Goal: Information Seeking & Learning: Check status

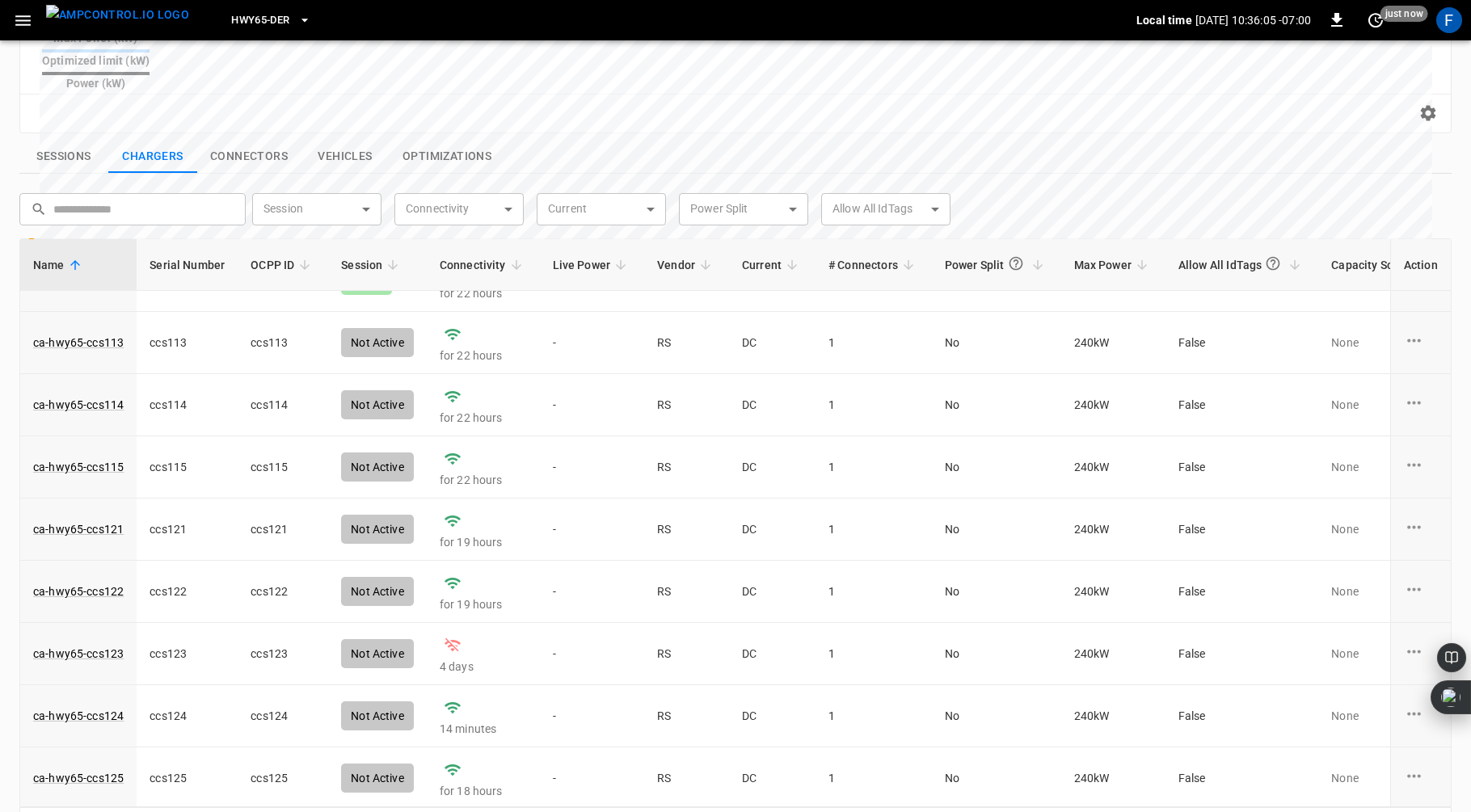
scroll to position [547, 0]
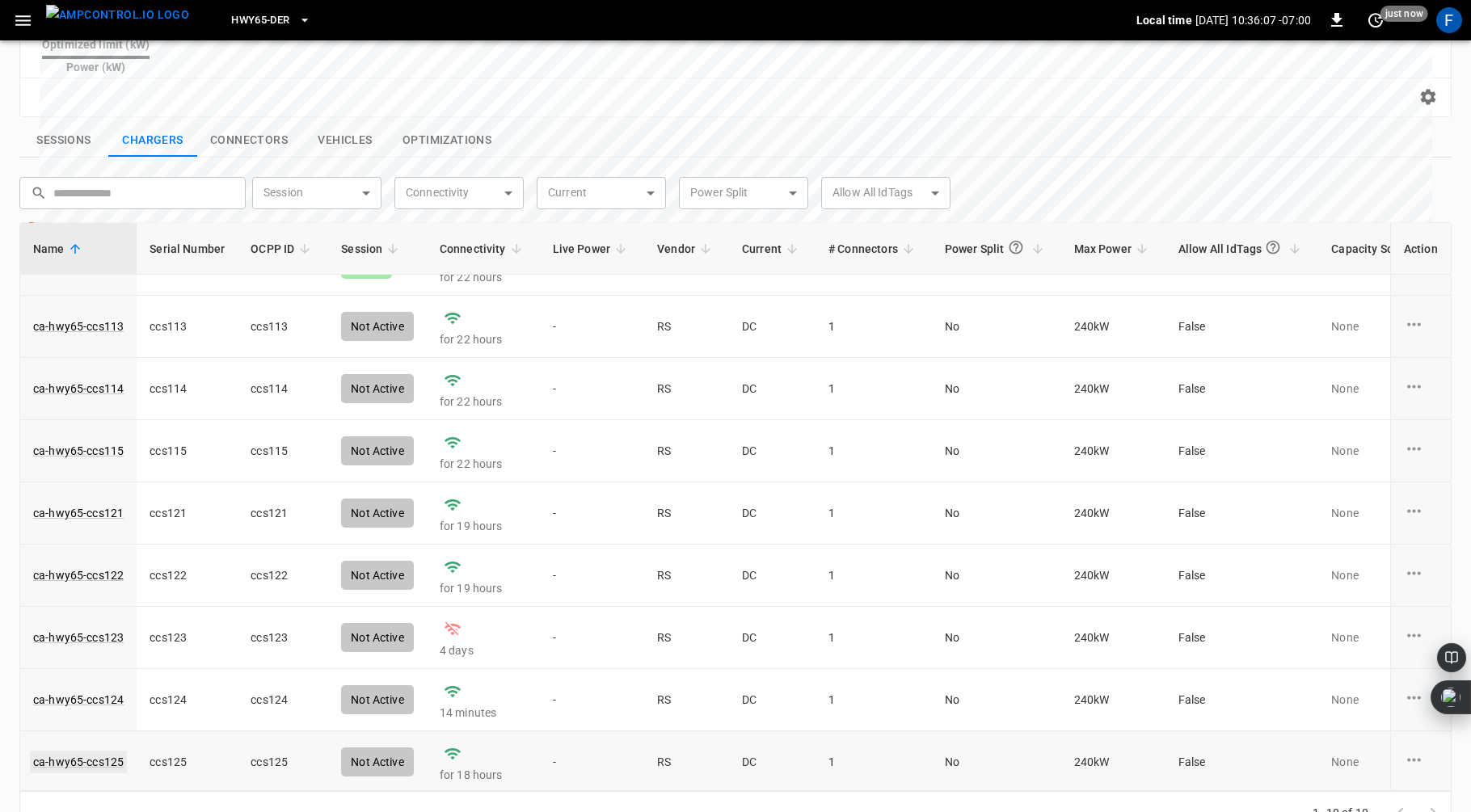
click at [81, 751] on link "ca-hwy65-ccs125" at bounding box center [78, 762] width 97 height 23
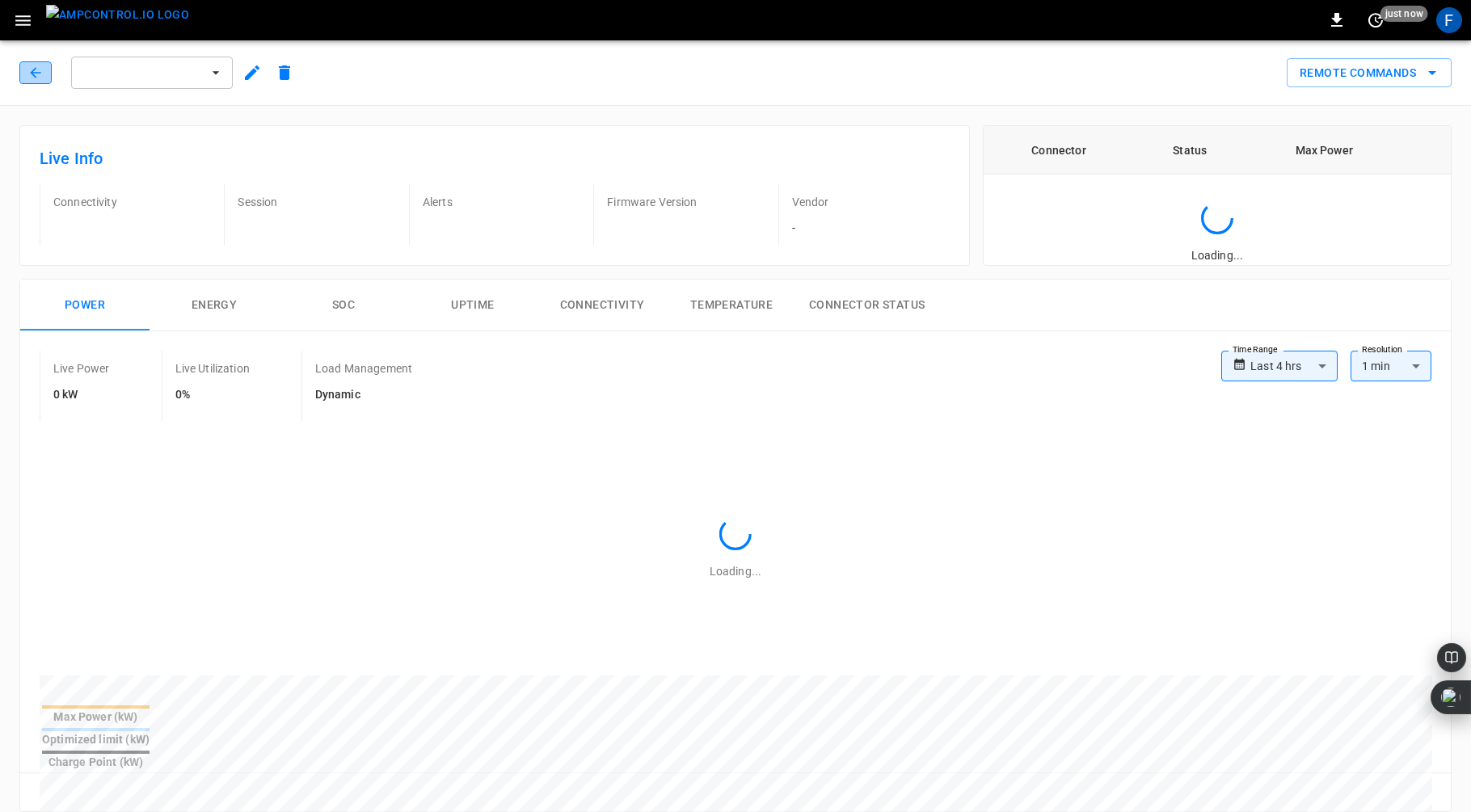
click at [34, 62] on button "button" at bounding box center [35, 72] width 32 height 23
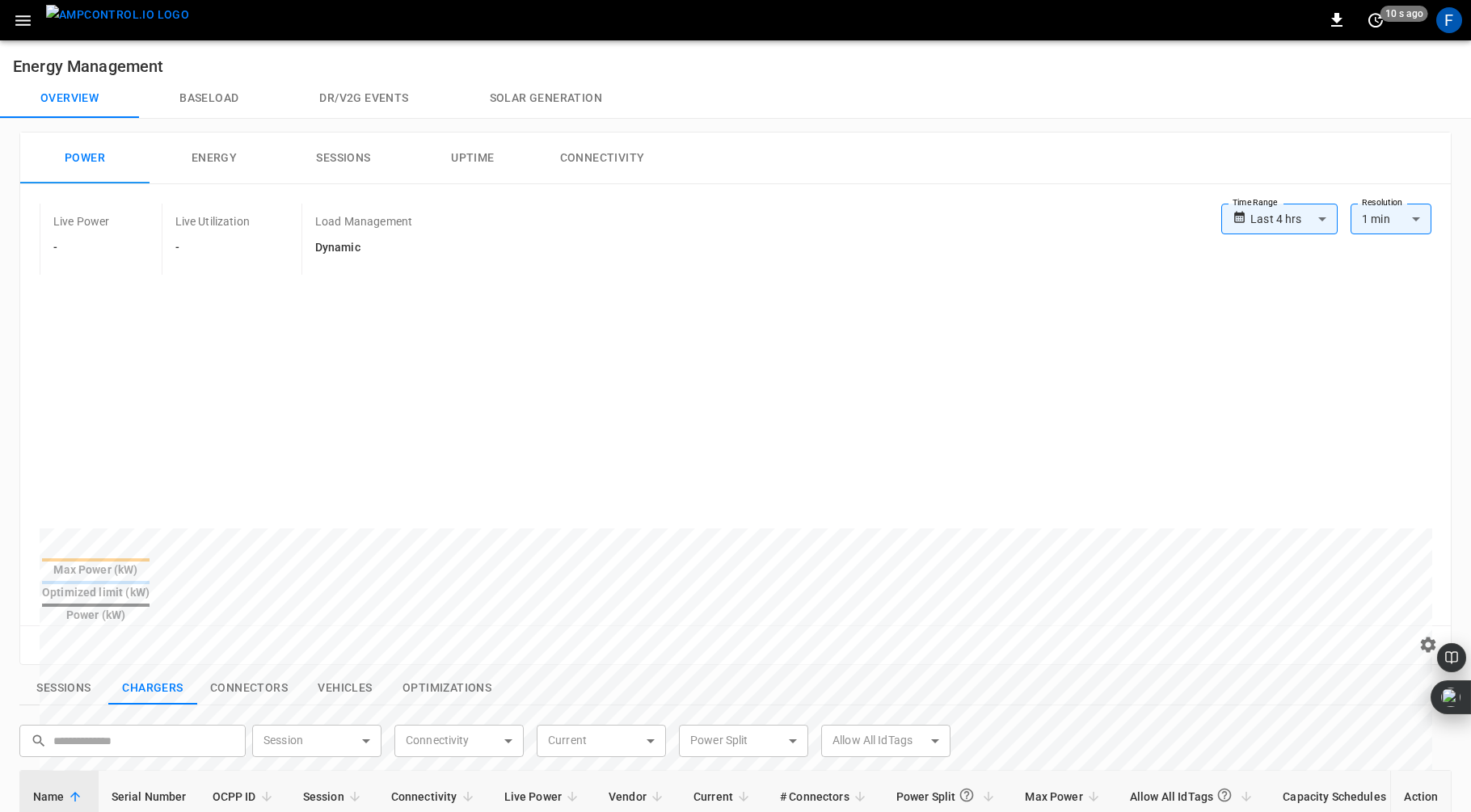
click at [25, 19] on icon "button" at bounding box center [23, 20] width 15 height 11
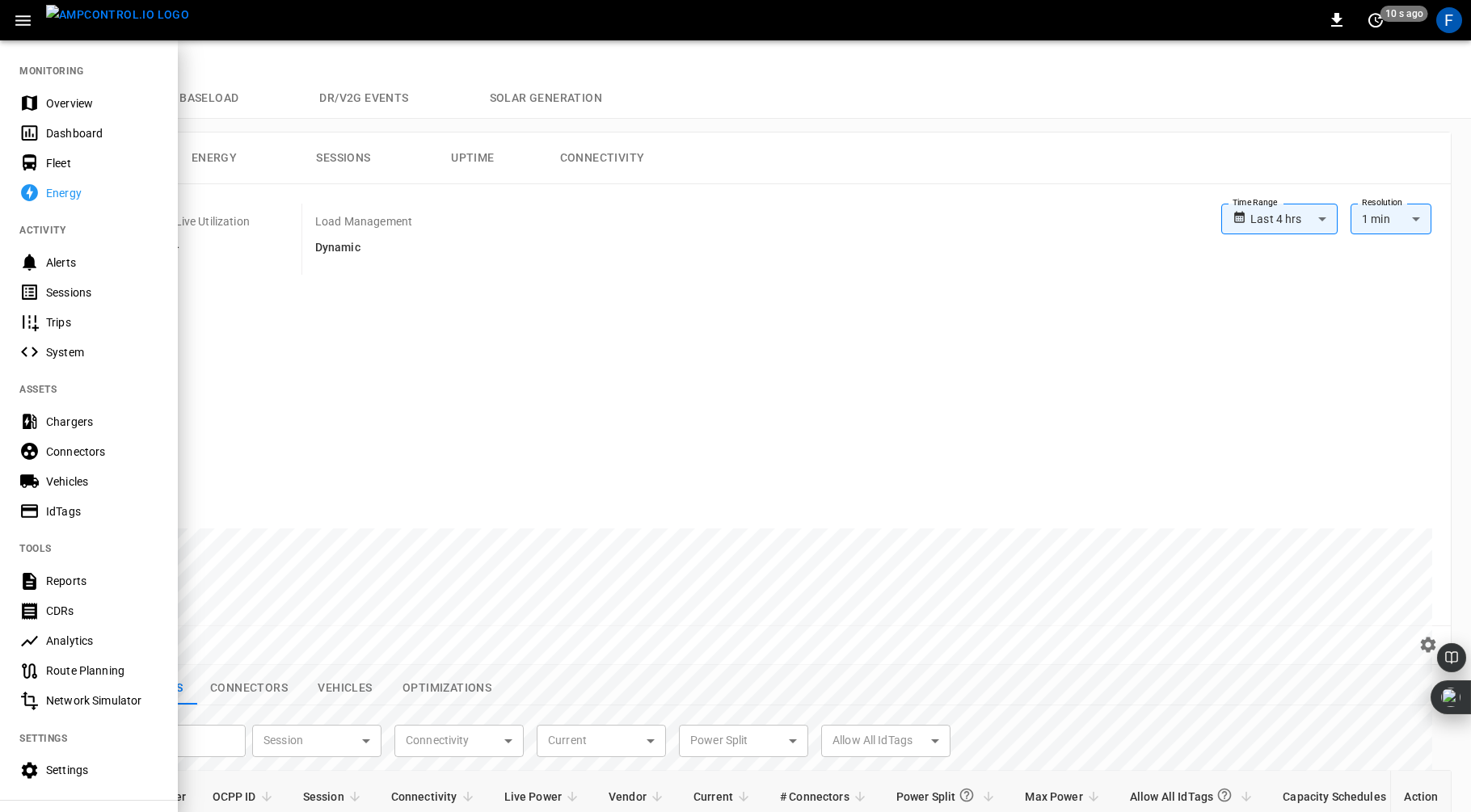
click at [82, 101] on div "Overview" at bounding box center [102, 103] width 113 height 16
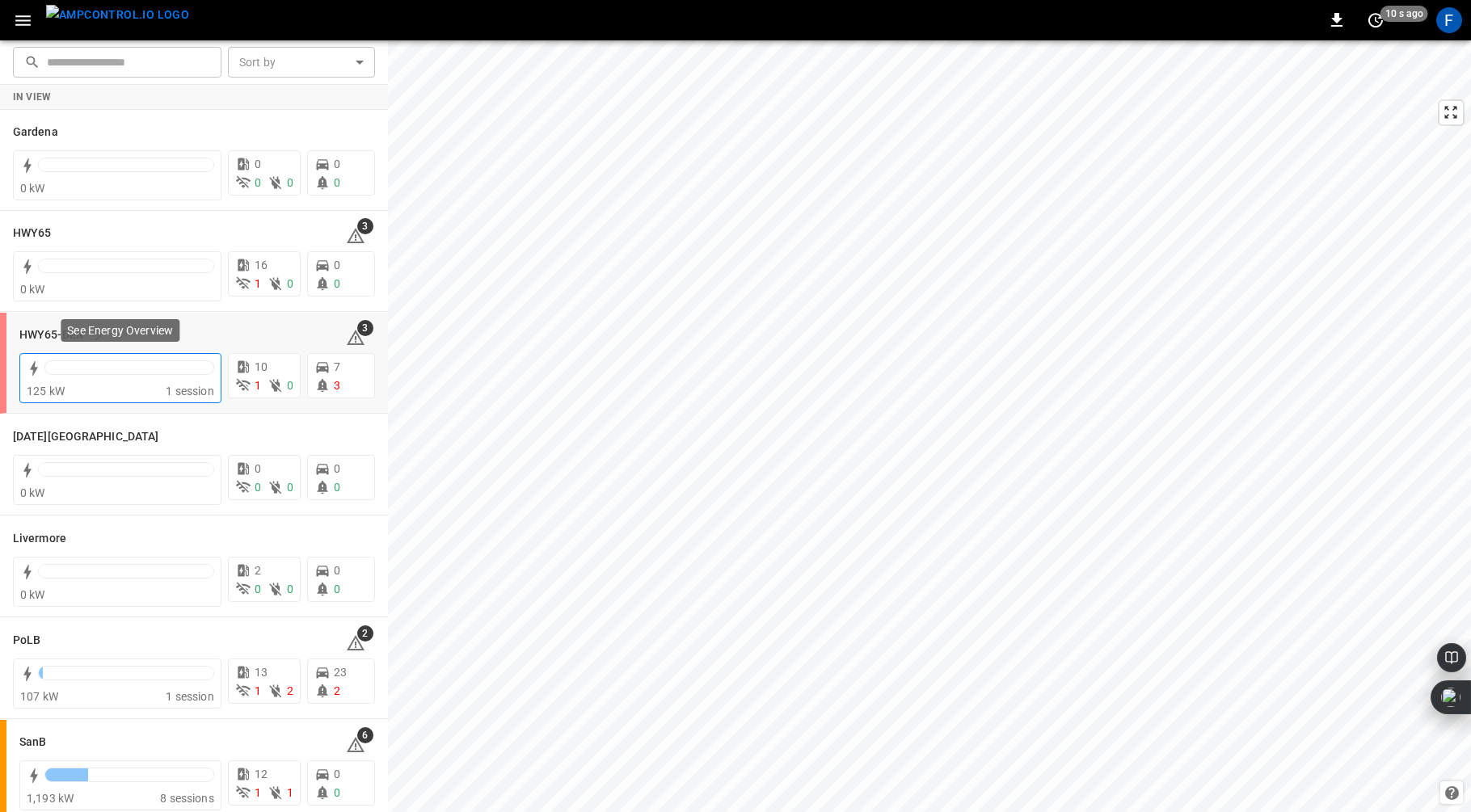
click at [60, 375] on div at bounding box center [129, 371] width 170 height 23
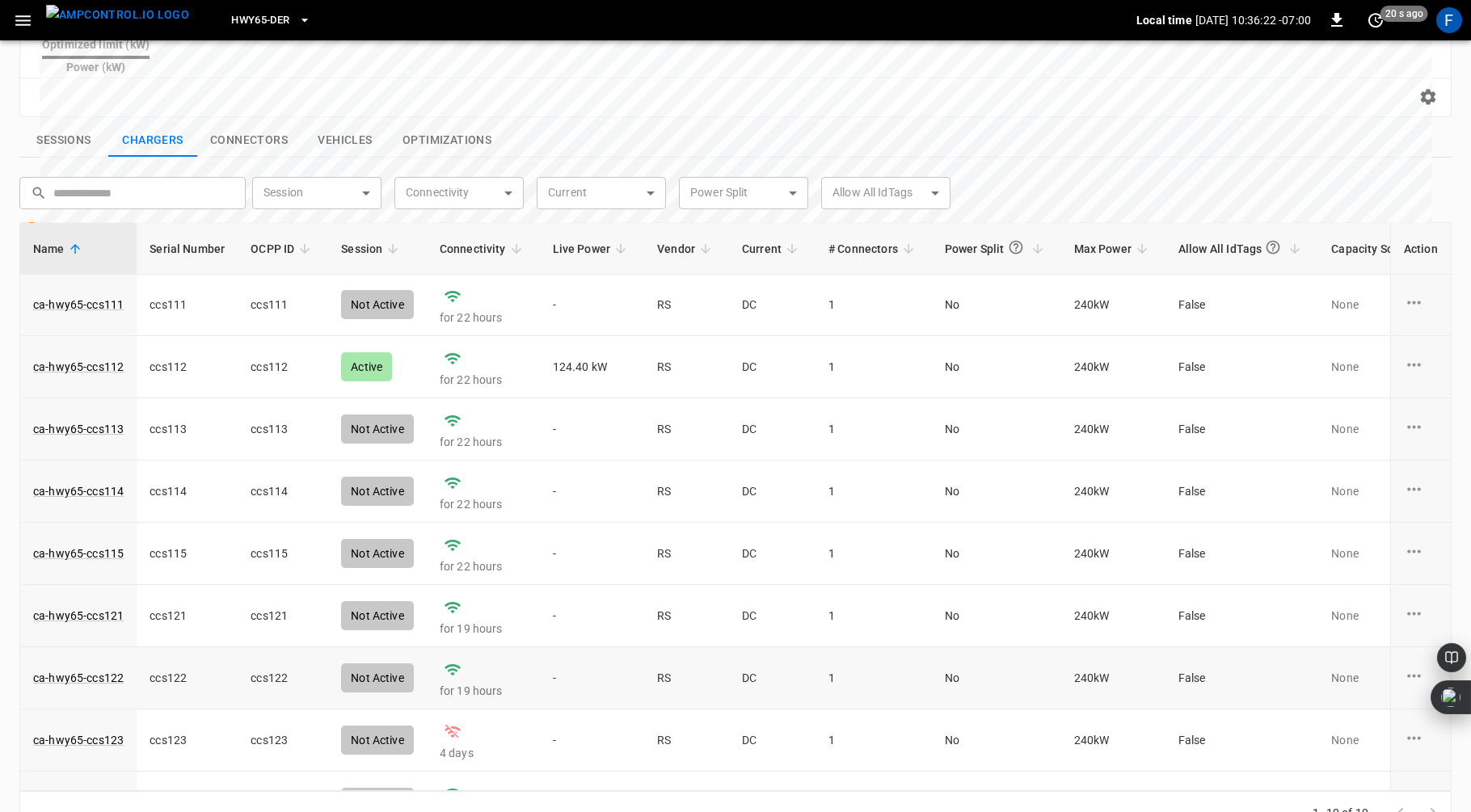
scroll to position [103, 0]
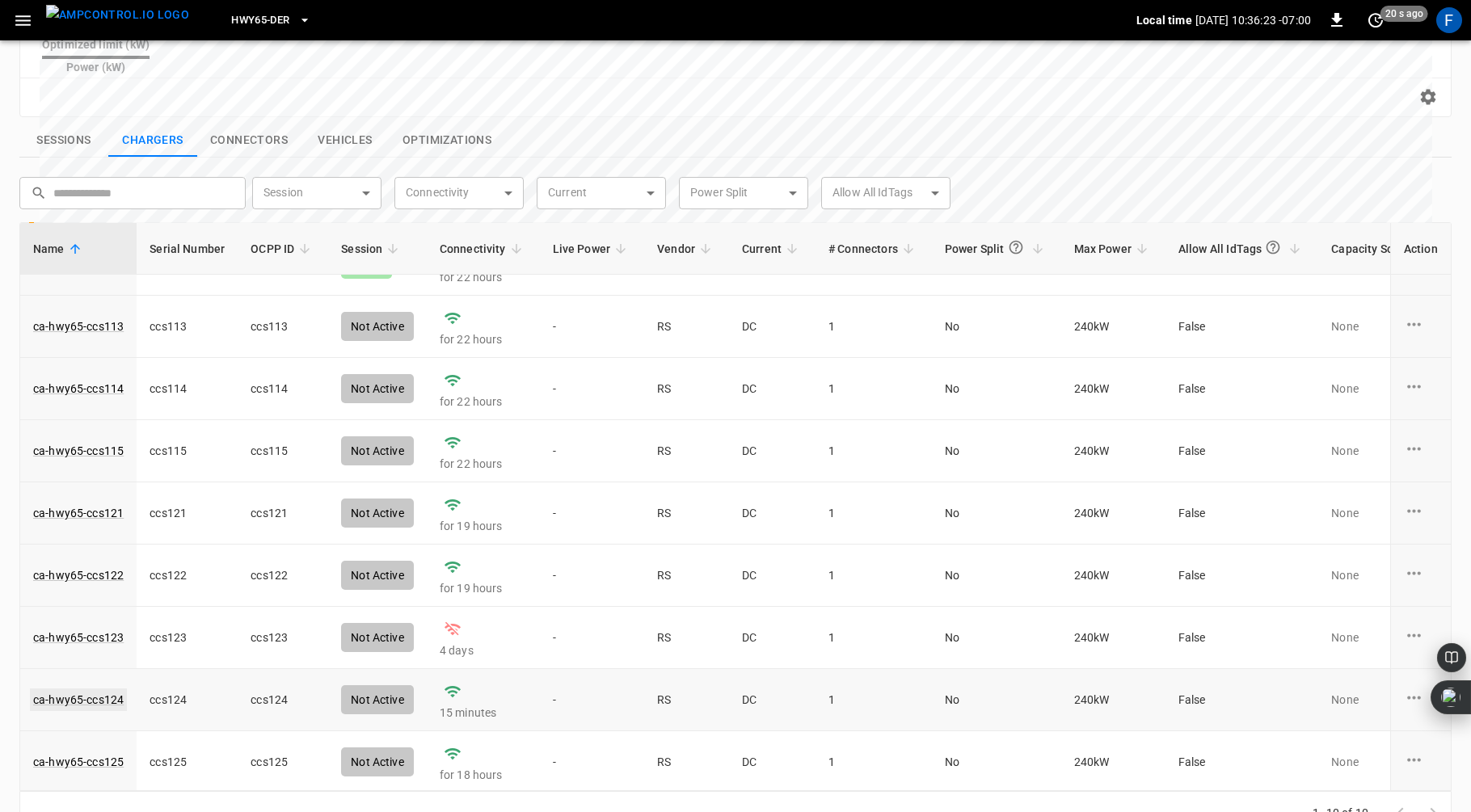
click at [91, 689] on link "ca-hwy65-ccs124" at bounding box center [78, 699] width 97 height 23
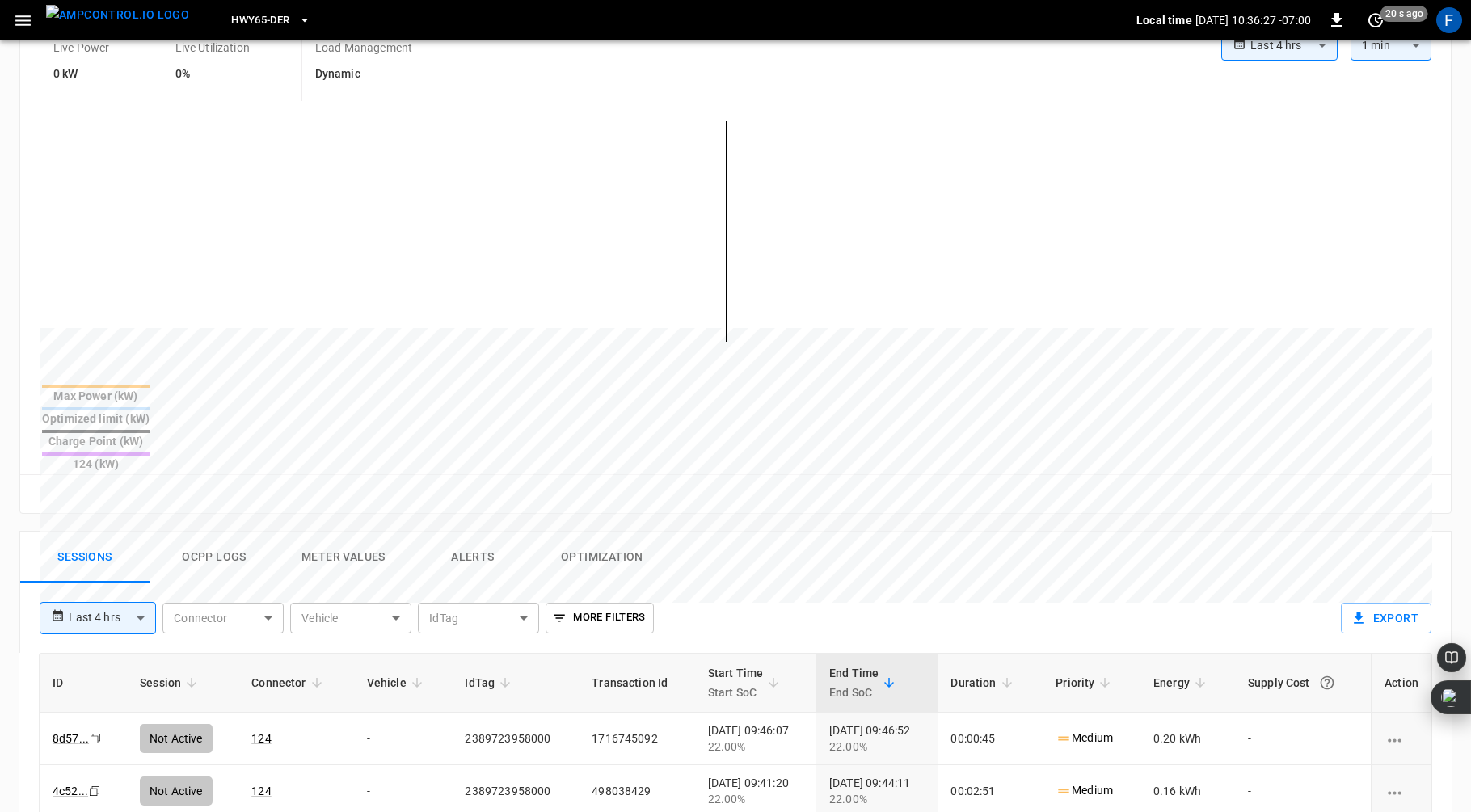
scroll to position [375, 0]
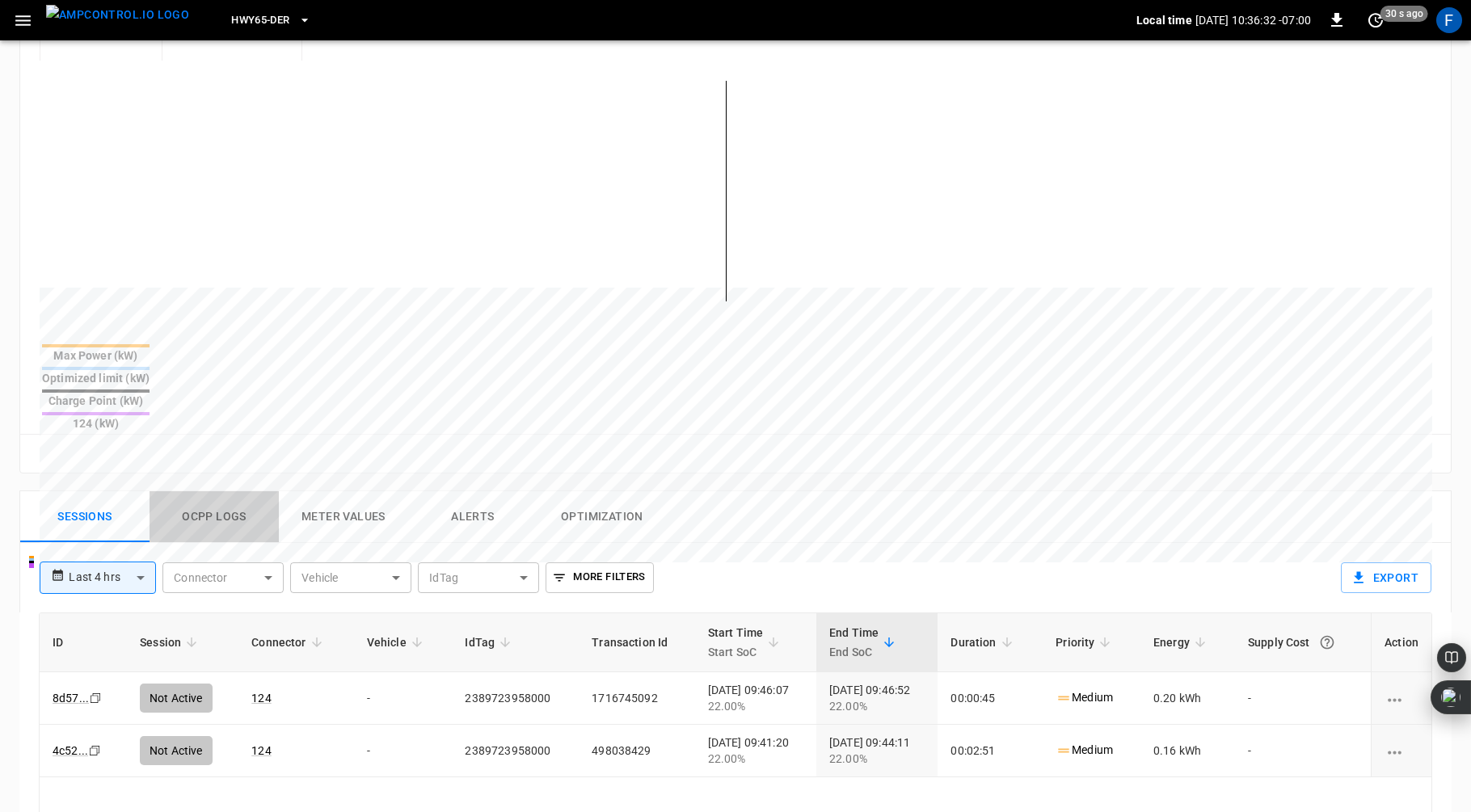
click at [208, 491] on button "Ocpp logs" at bounding box center [214, 517] width 129 height 52
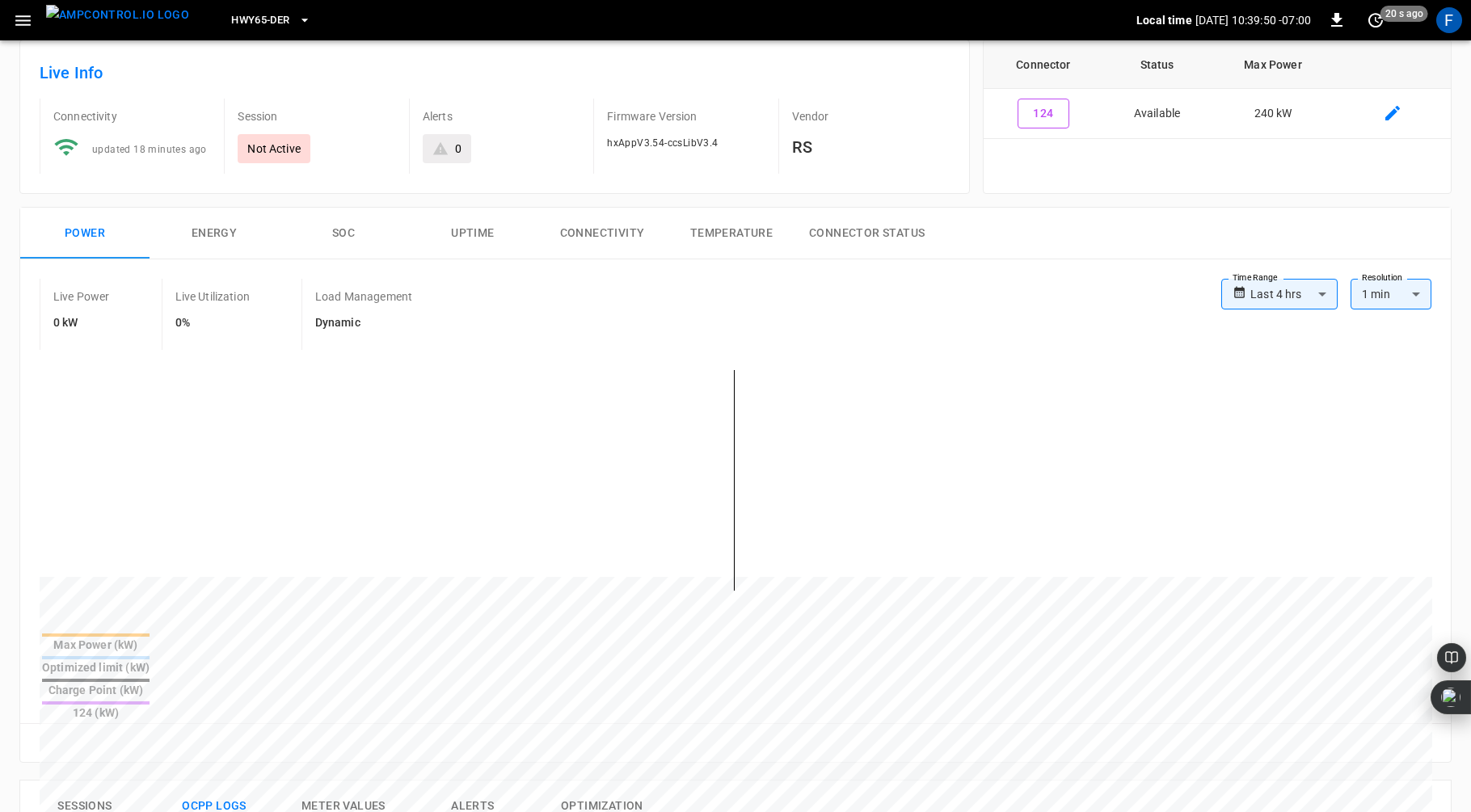
scroll to position [104, 0]
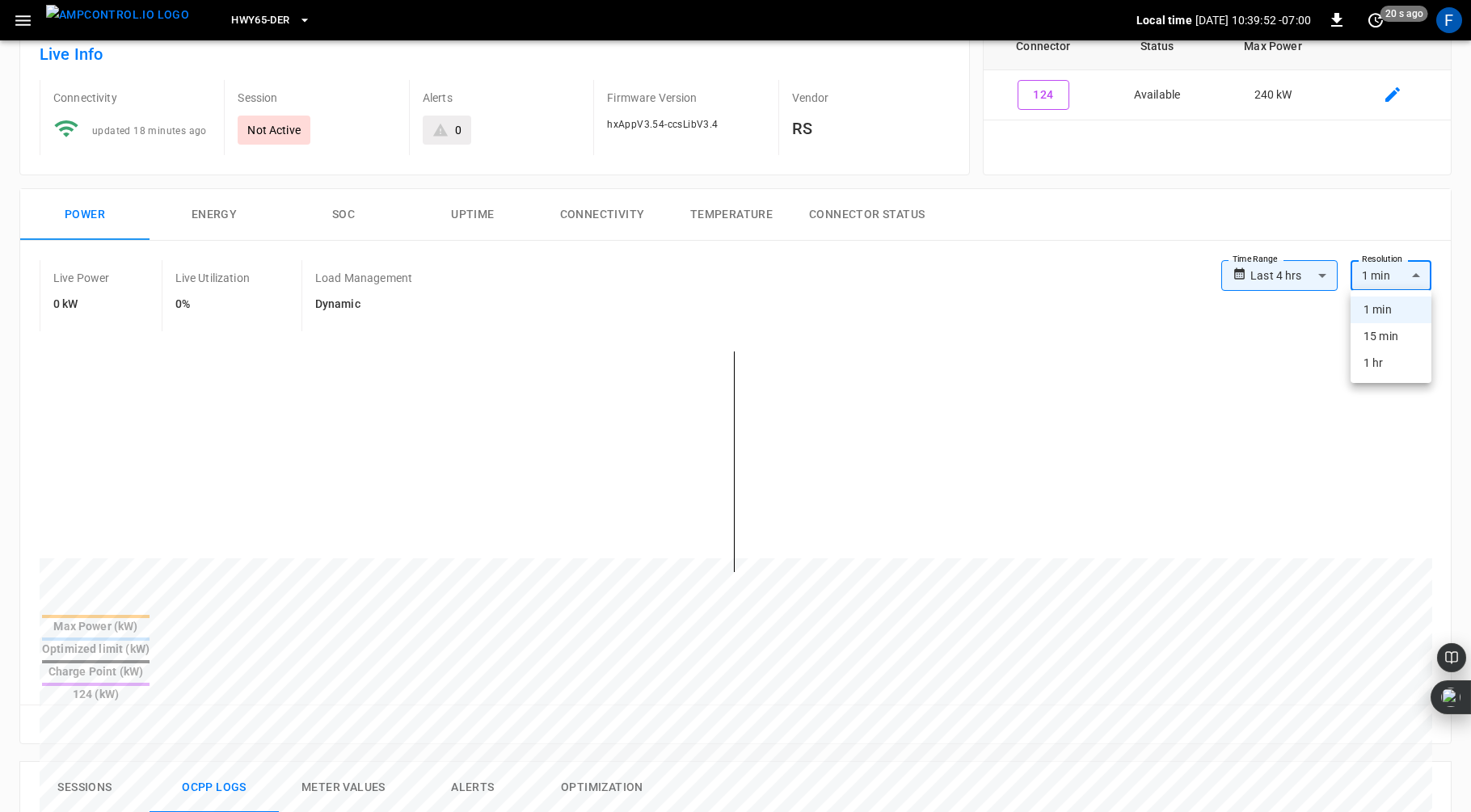
click at [1416, 281] on body "**********" at bounding box center [735, 712] width 1471 height 1633
click at [1394, 337] on li "15 min" at bounding box center [1391, 337] width 81 height 27
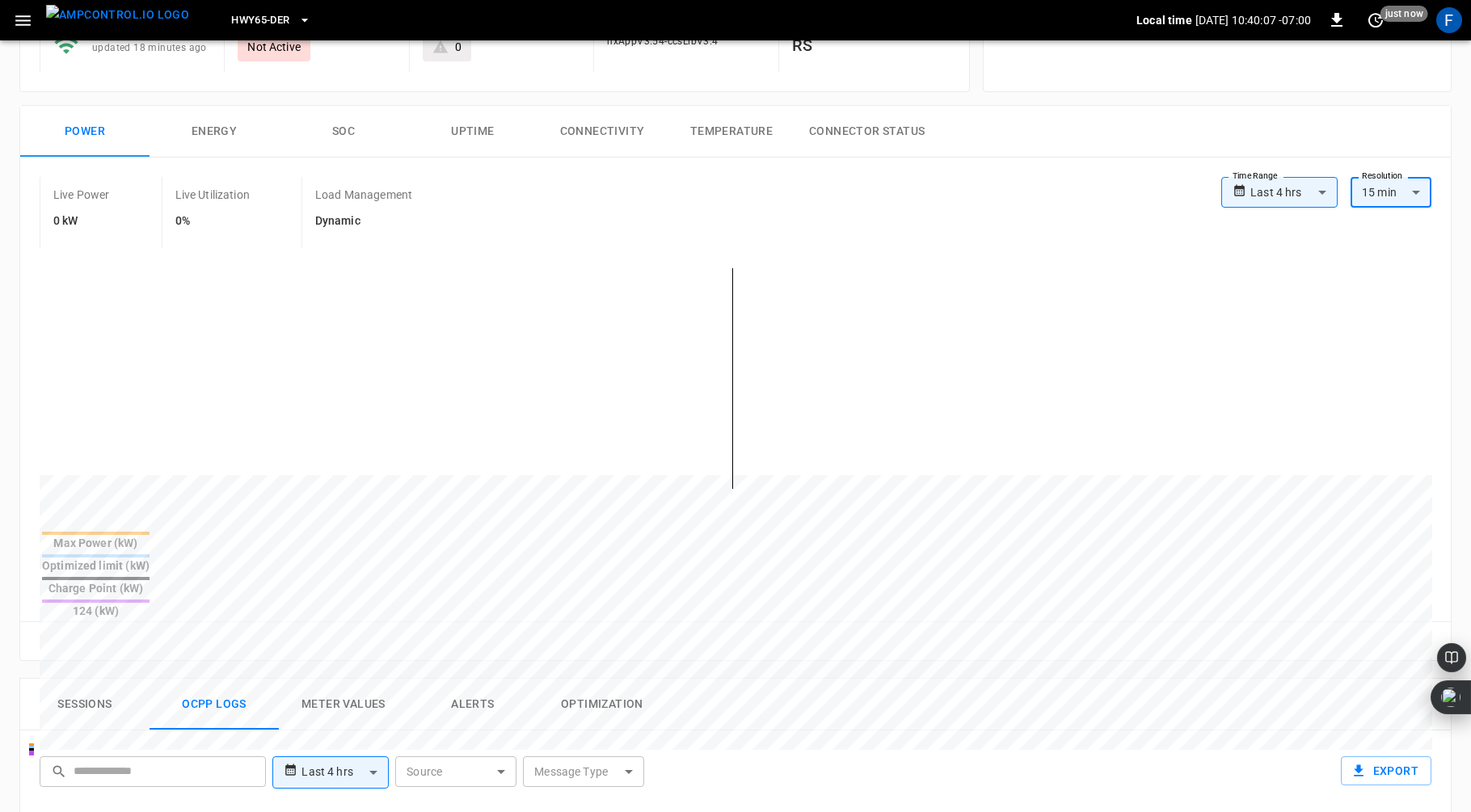
scroll to position [188, 0]
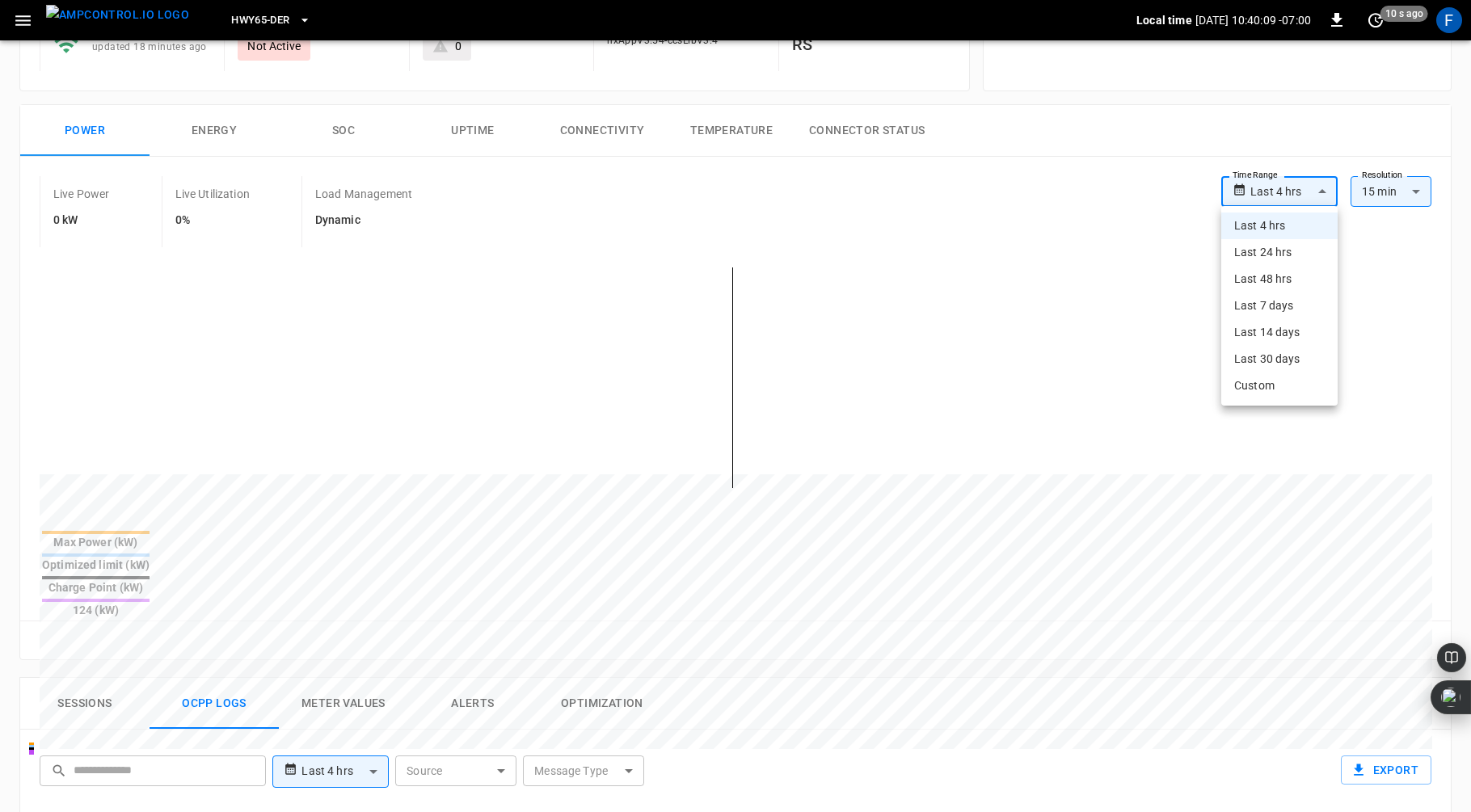
click at [1325, 184] on body "**********" at bounding box center [735, 628] width 1471 height 1633
click at [1304, 180] on div at bounding box center [735, 406] width 1471 height 812
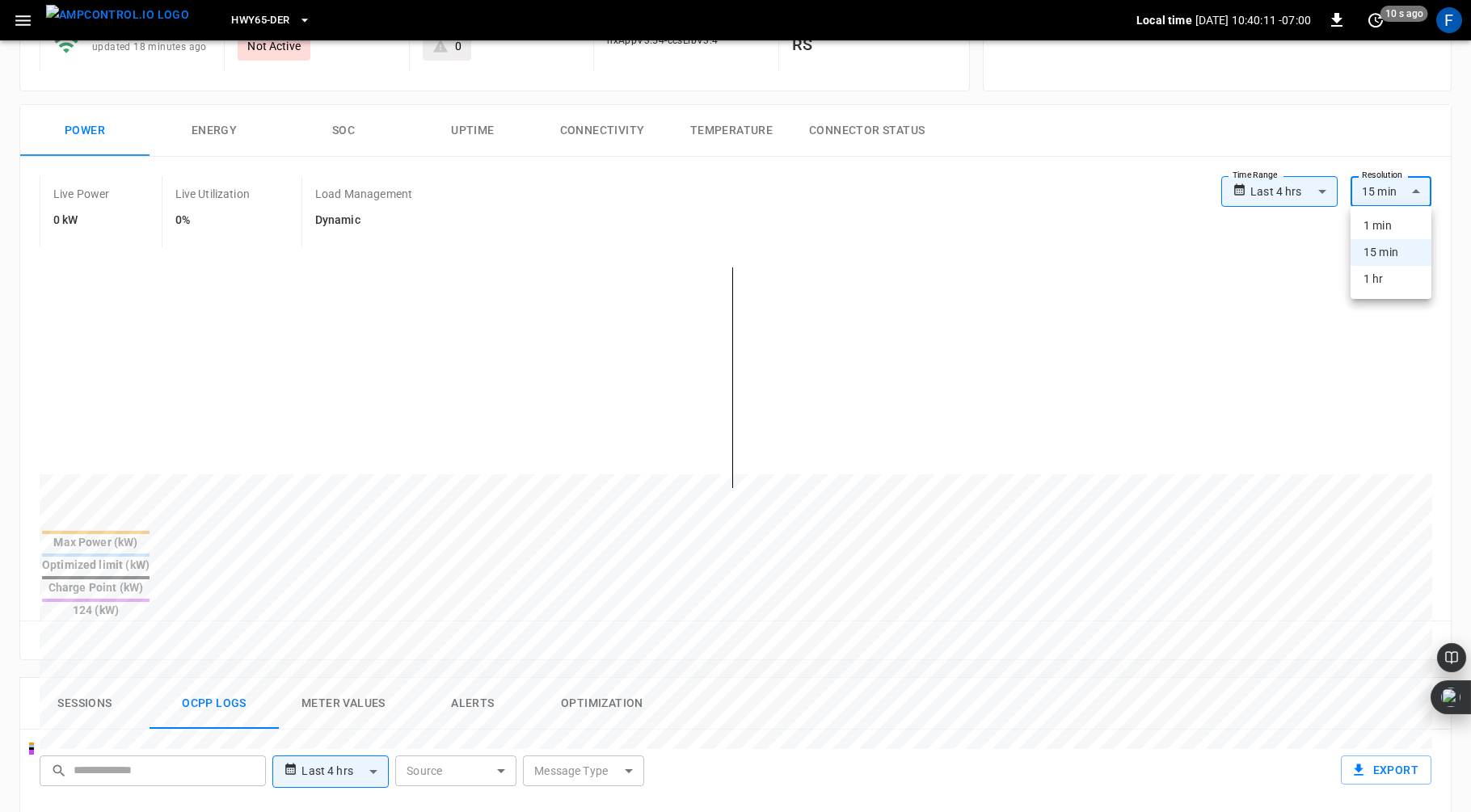
click at [1390, 202] on body "**********" at bounding box center [735, 628] width 1471 height 1633
click at [1385, 253] on li "15 min" at bounding box center [1391, 253] width 81 height 27
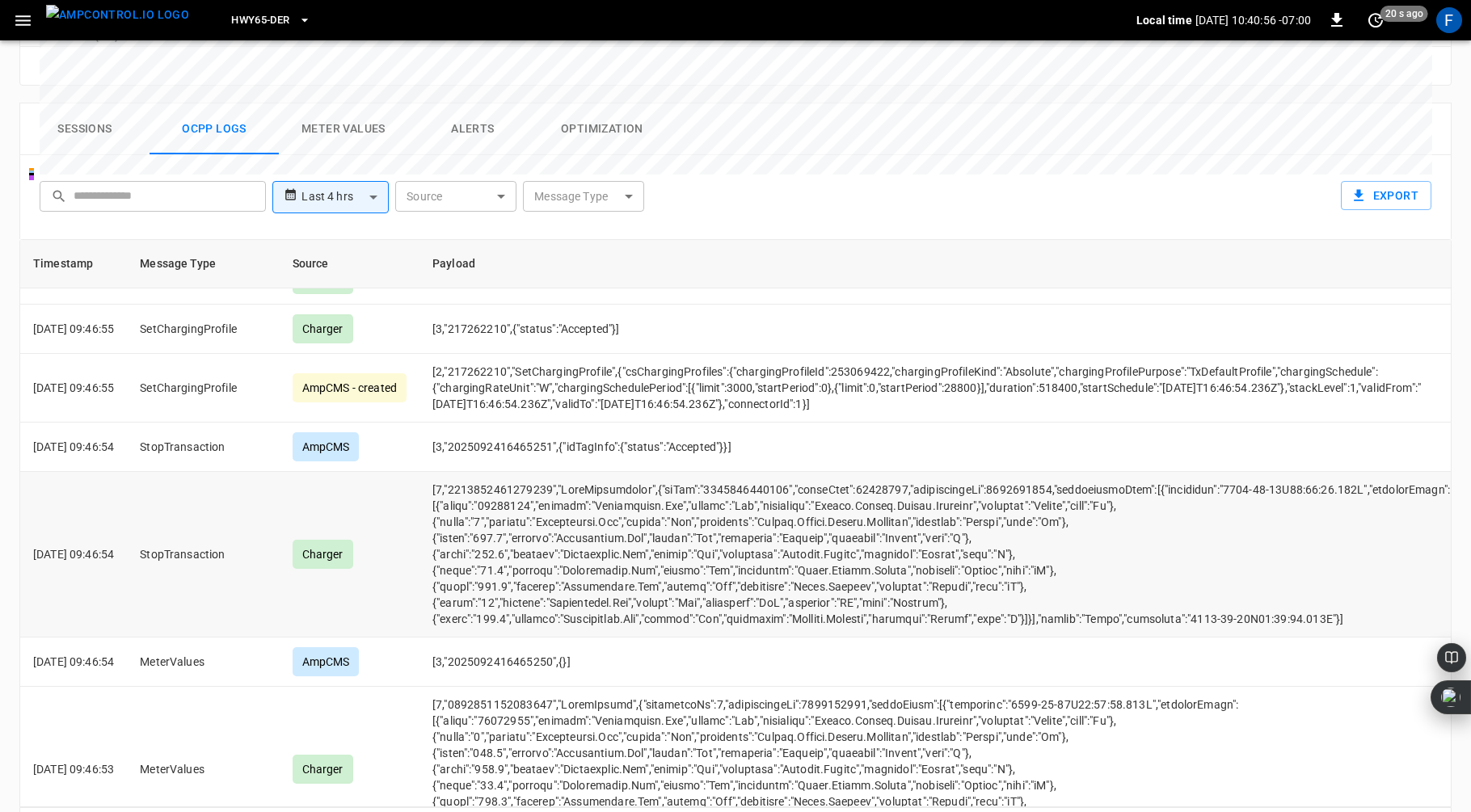
scroll to position [2496, 0]
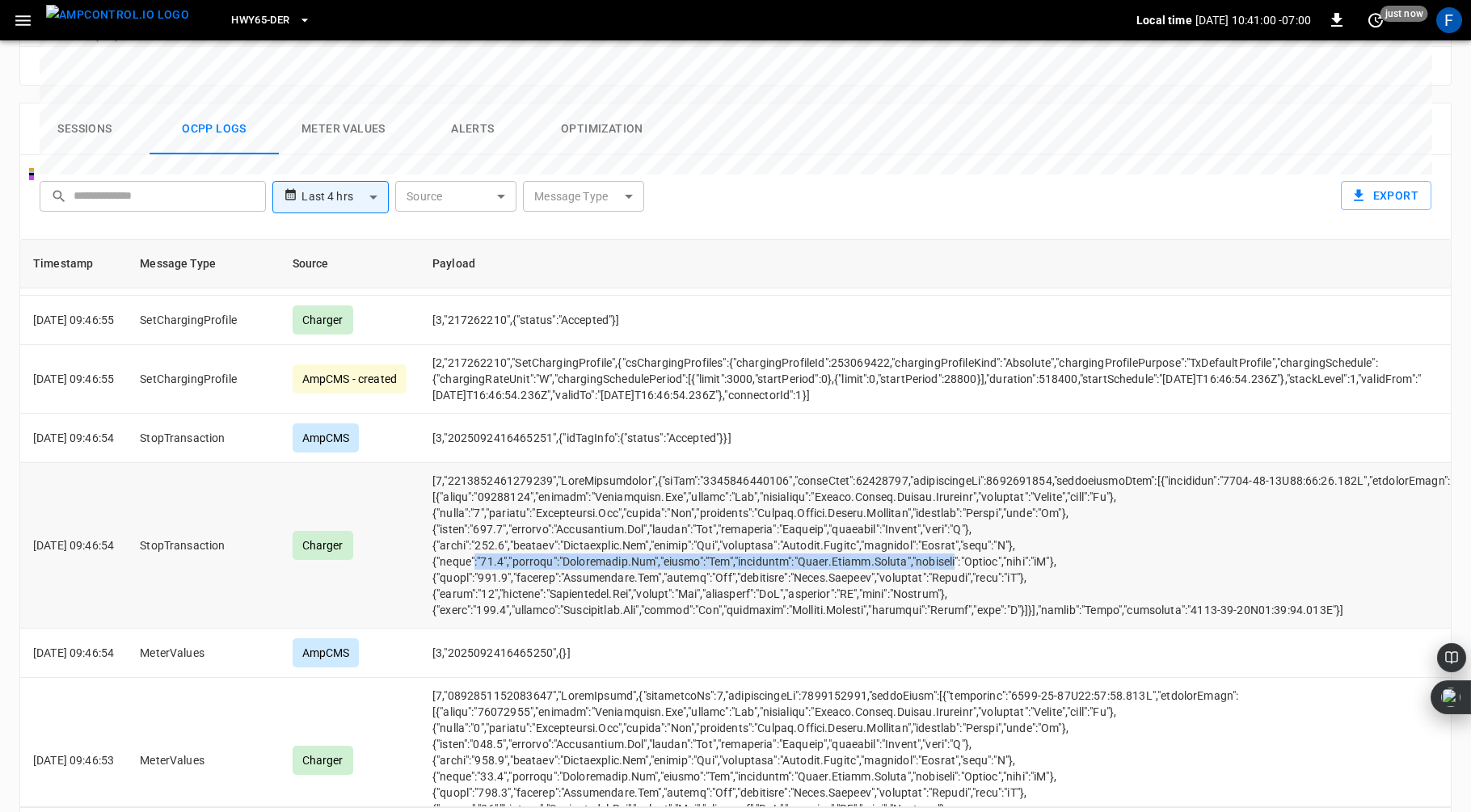
drag, startPoint x: 495, startPoint y: 538, endPoint x: 973, endPoint y: 547, distance: 478.1
click at [973, 547] on td "opcc-messages-table" at bounding box center [946, 545] width 1054 height 165
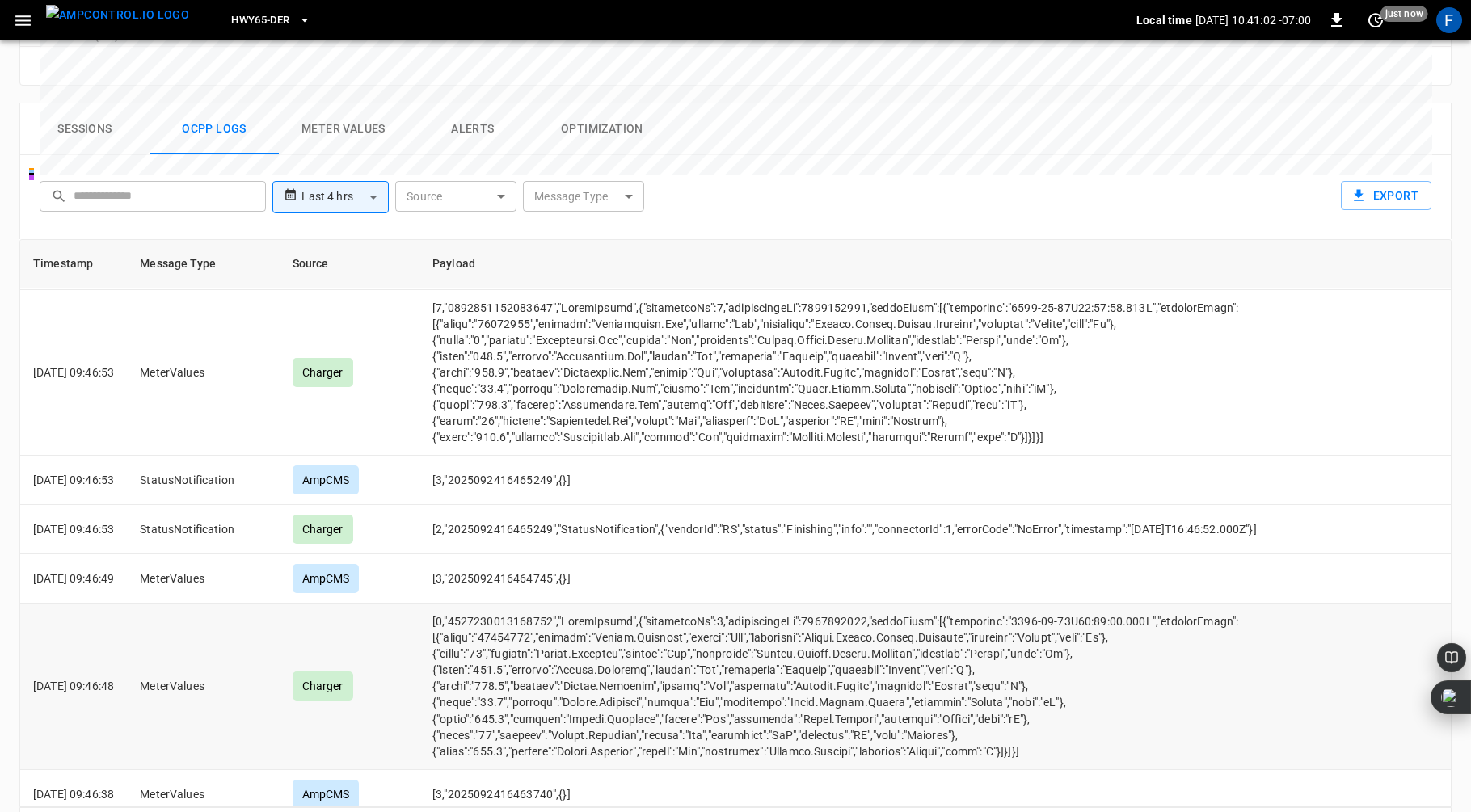
scroll to position [2919, 0]
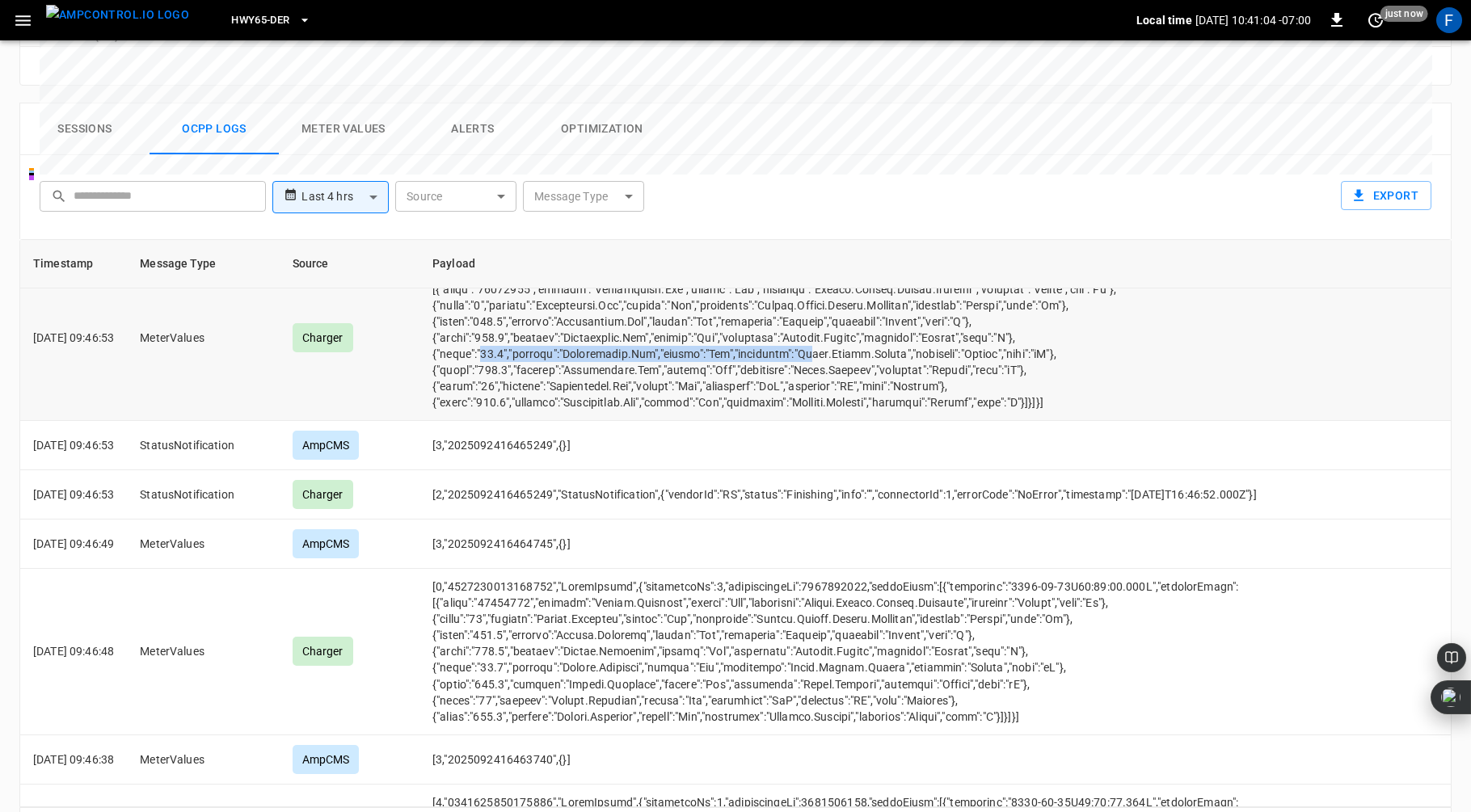
drag, startPoint x: 503, startPoint y: 332, endPoint x: 832, endPoint y: 335, distance: 329.0
click at [832, 335] on td "opcc-messages-table" at bounding box center [946, 338] width 1054 height 165
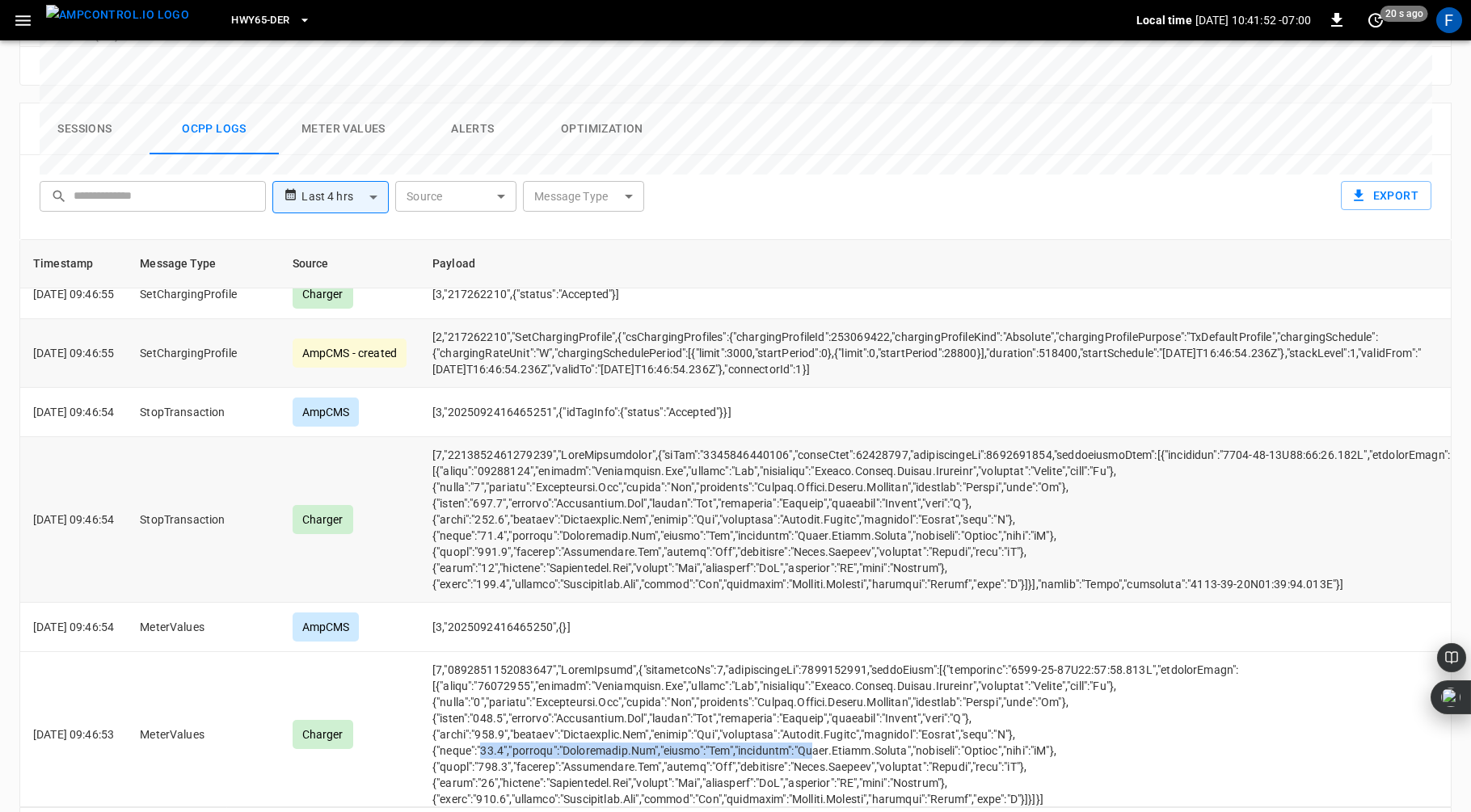
scroll to position [2518, 0]
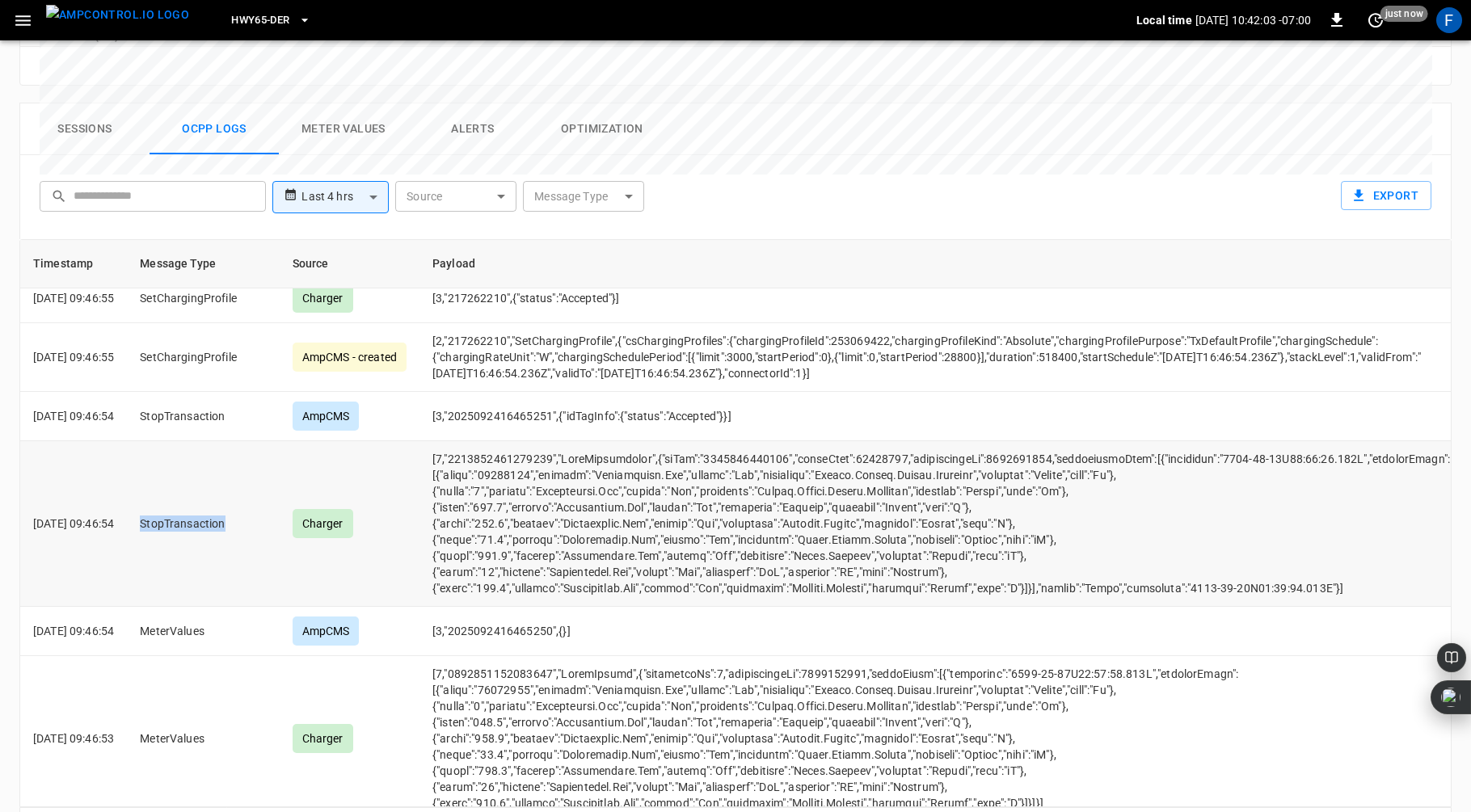
drag, startPoint x: 160, startPoint y: 498, endPoint x: 249, endPoint y: 509, distance: 89.7
click at [249, 509] on td "StopTransaction" at bounding box center [202, 523] width 152 height 165
click at [837, 441] on td "opcc-messages-table" at bounding box center [946, 523] width 1054 height 165
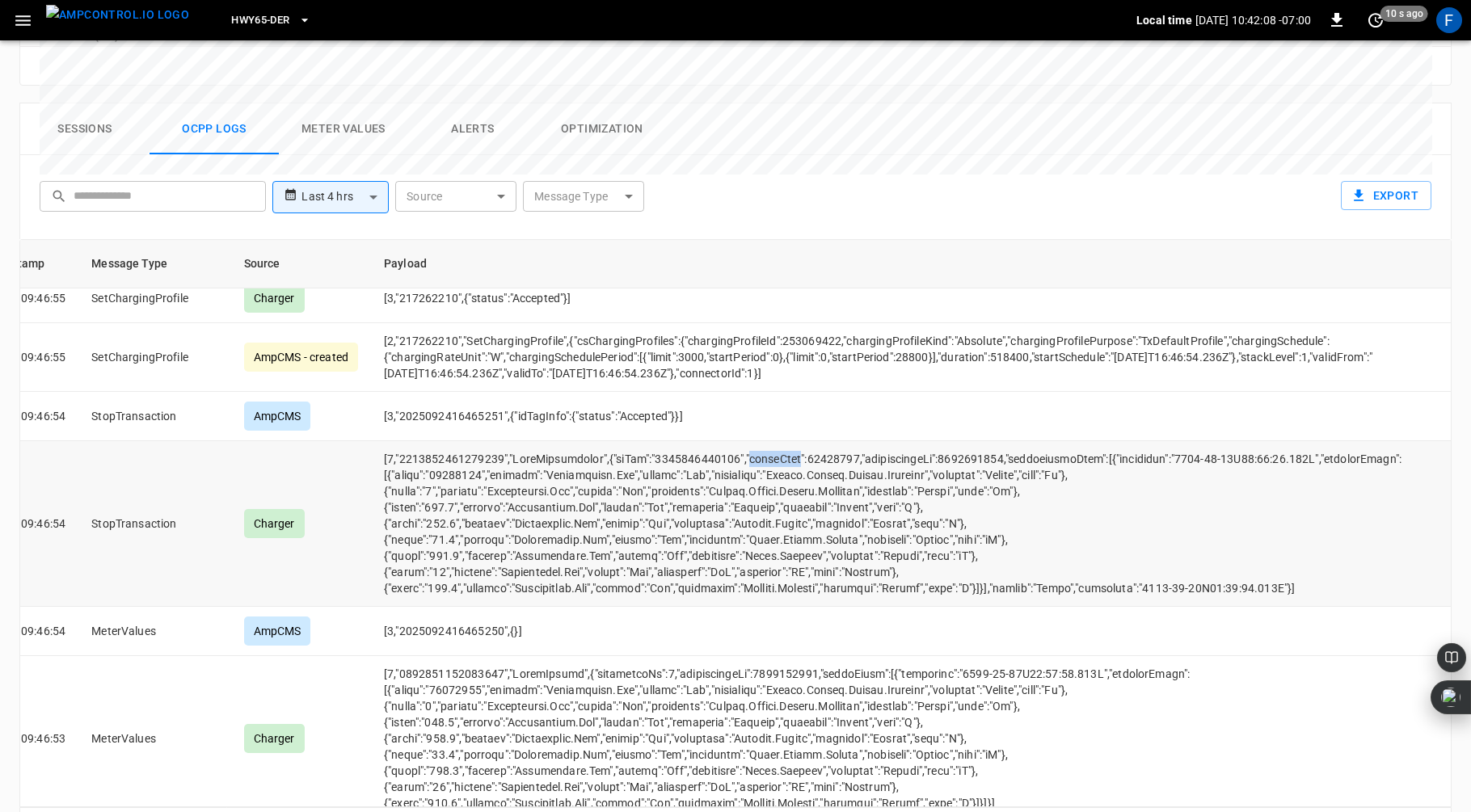
scroll to position [2518, 60]
click at [1065, 567] on td "opcc-messages-table" at bounding box center [898, 523] width 1054 height 165
copy td "Other"
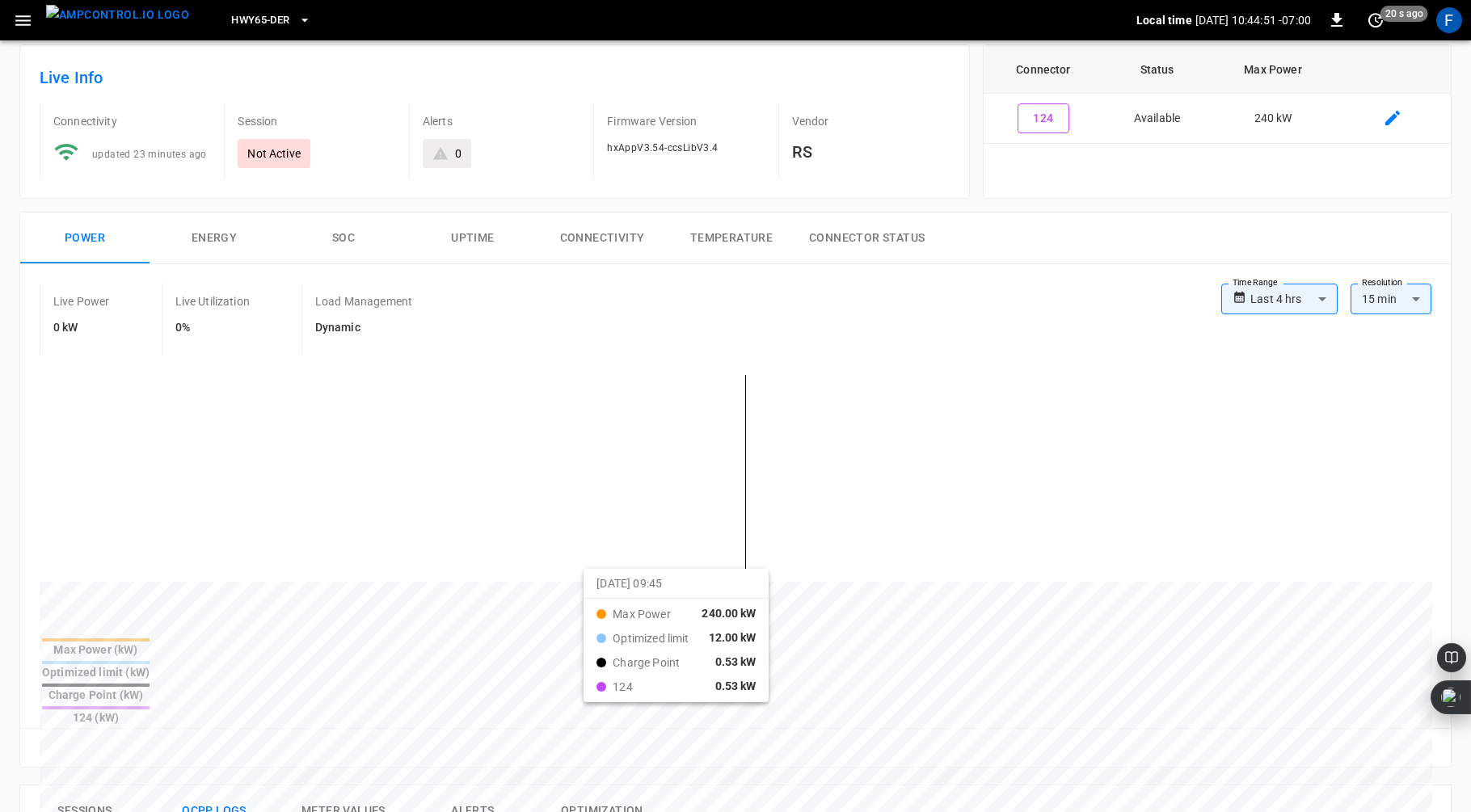
scroll to position [82, 0]
click at [1328, 295] on body "**********" at bounding box center [735, 734] width 1471 height 1633
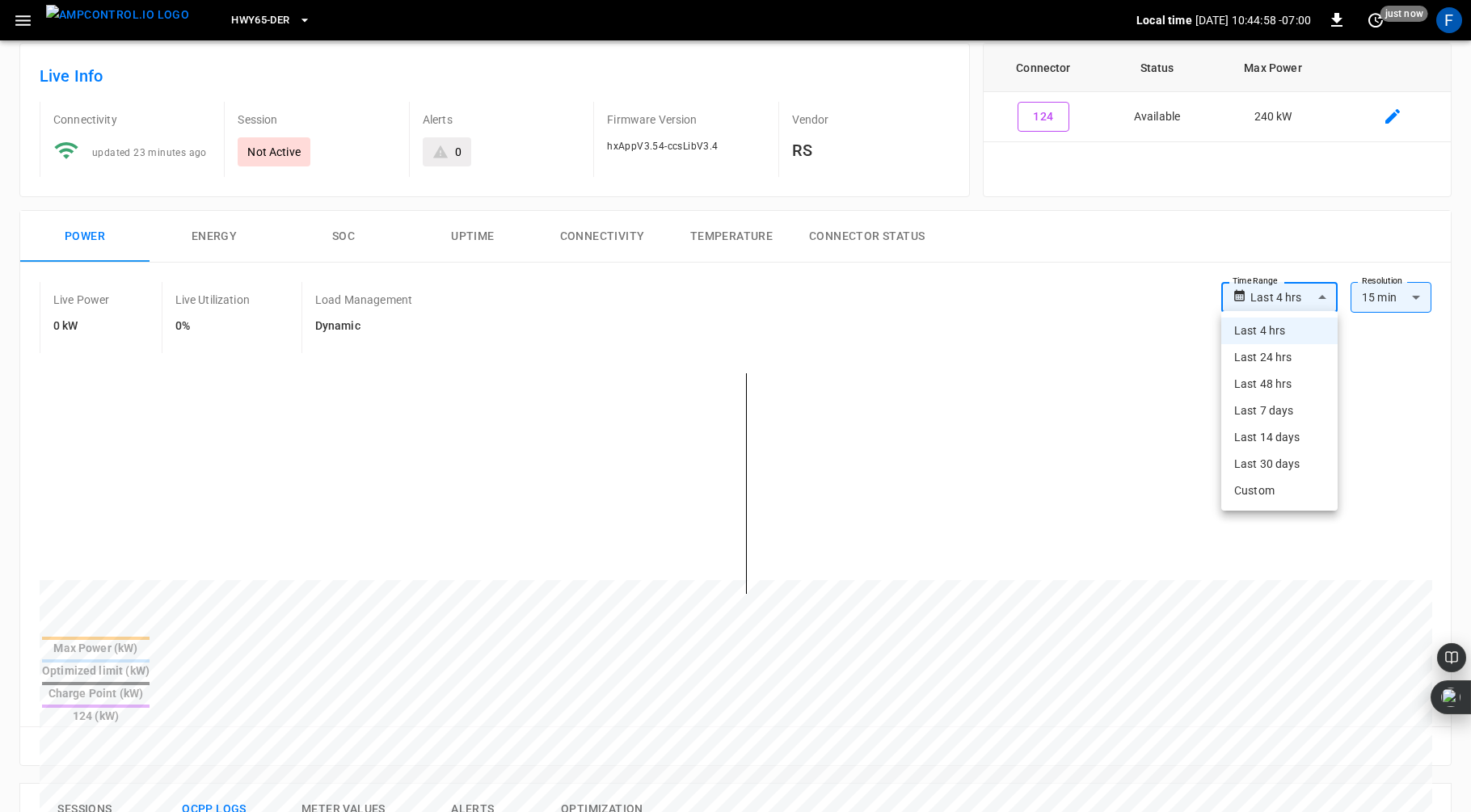
click at [1328, 295] on div at bounding box center [735, 406] width 1471 height 812
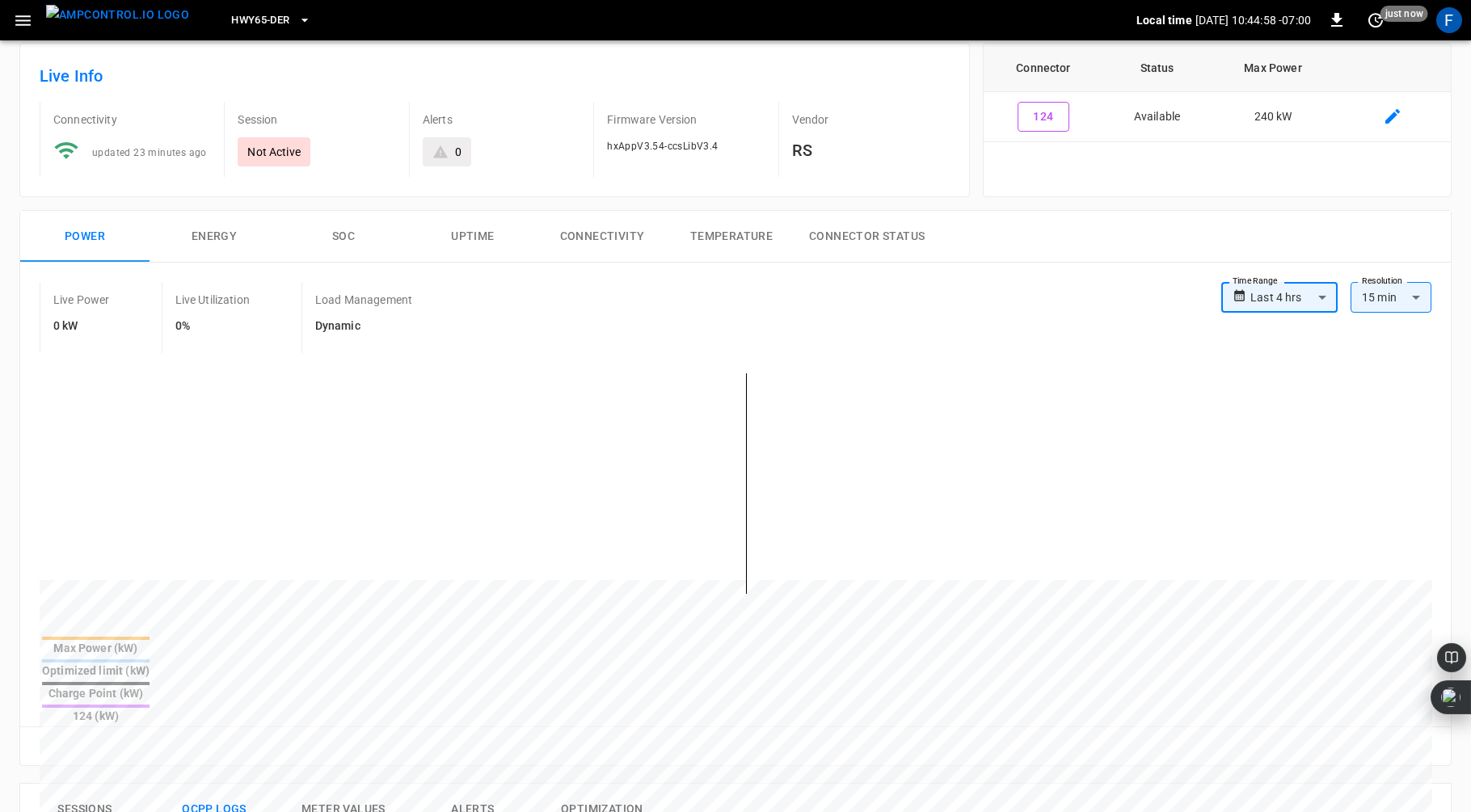
click at [1399, 295] on body "**********" at bounding box center [735, 734] width 1471 height 1633
click at [1388, 324] on li "1 min" at bounding box center [1391, 331] width 81 height 27
type input "**"
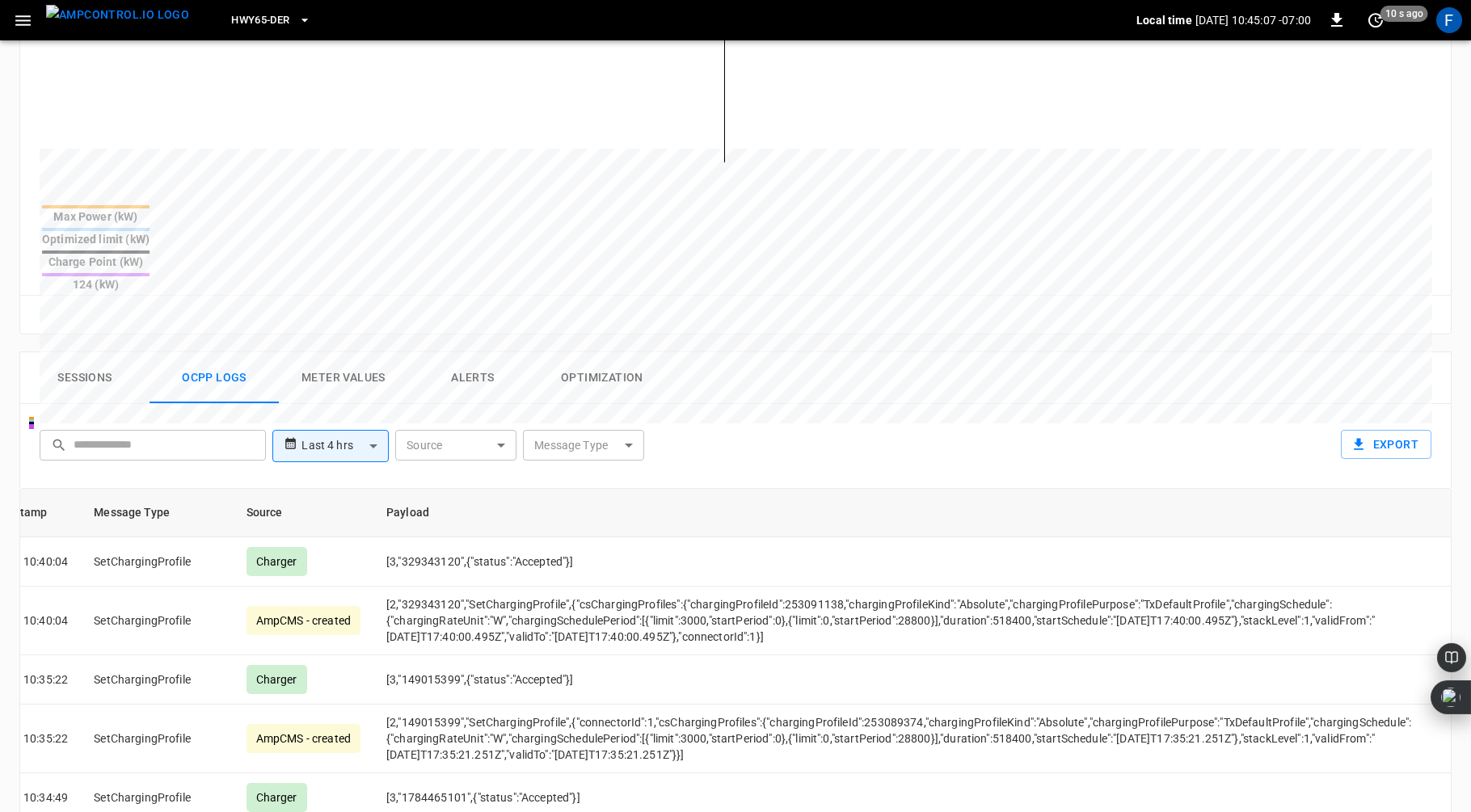
scroll to position [469, 0]
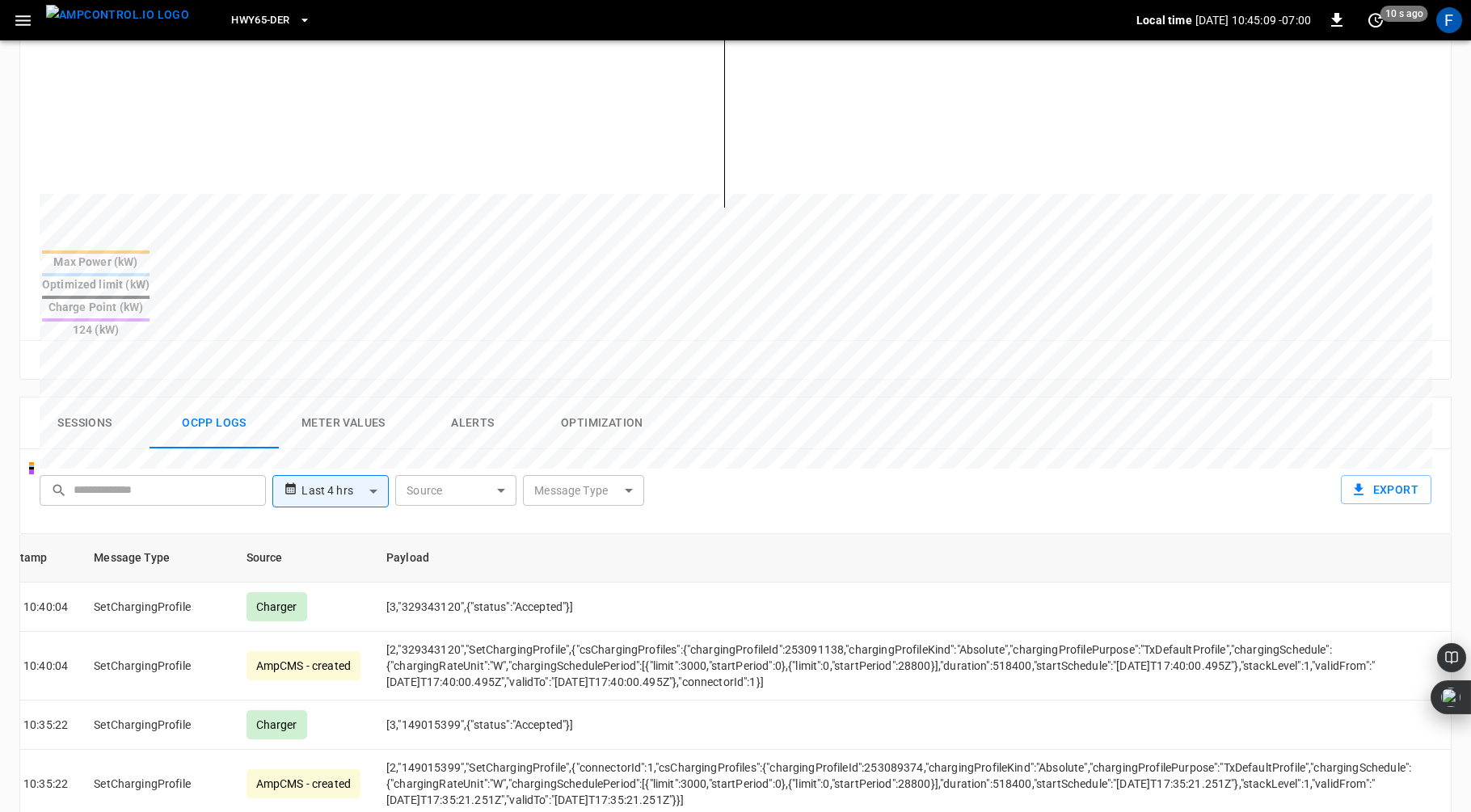
click at [334, 397] on button "Meter Values" at bounding box center [344, 423] width 129 height 52
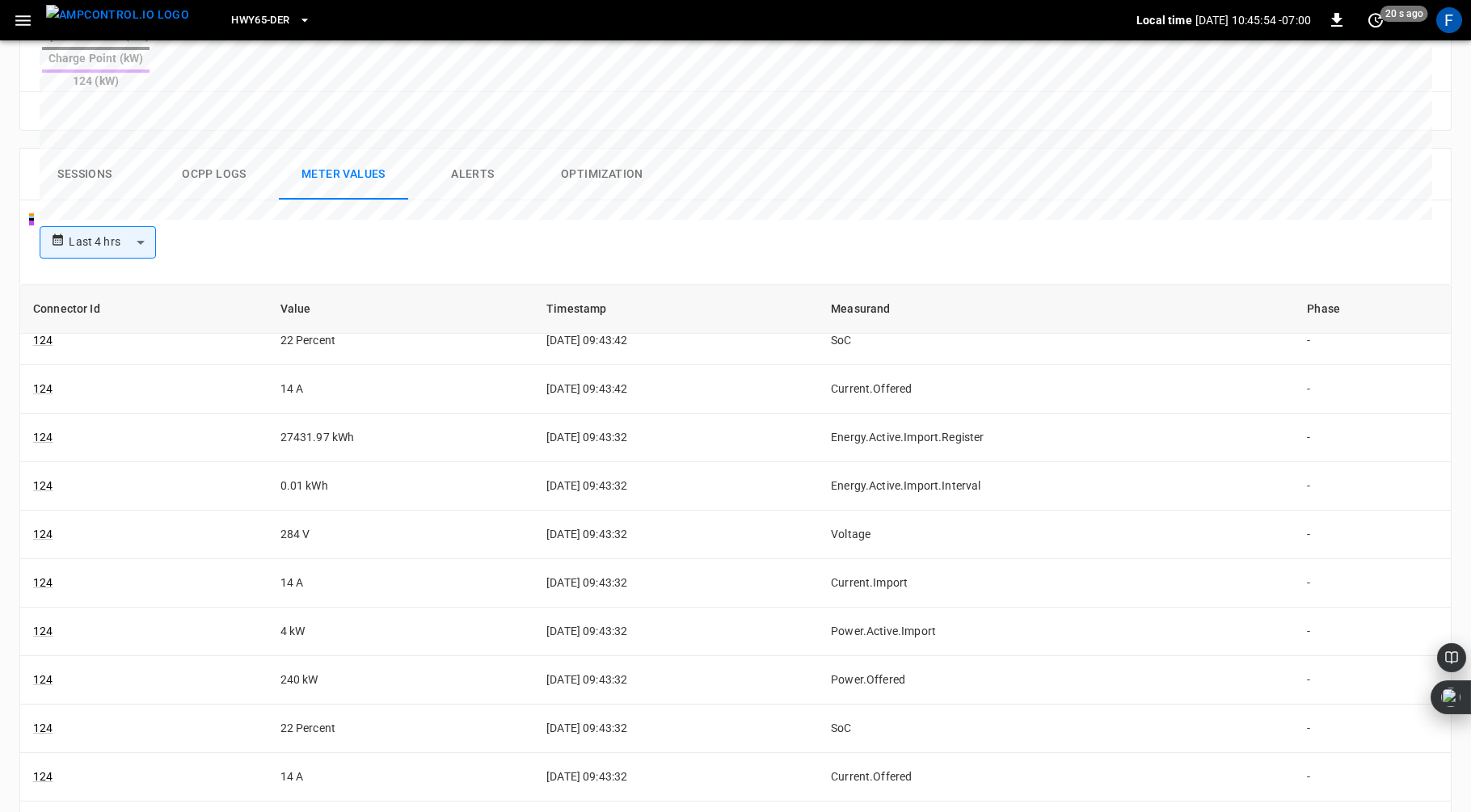
scroll to position [3423, 0]
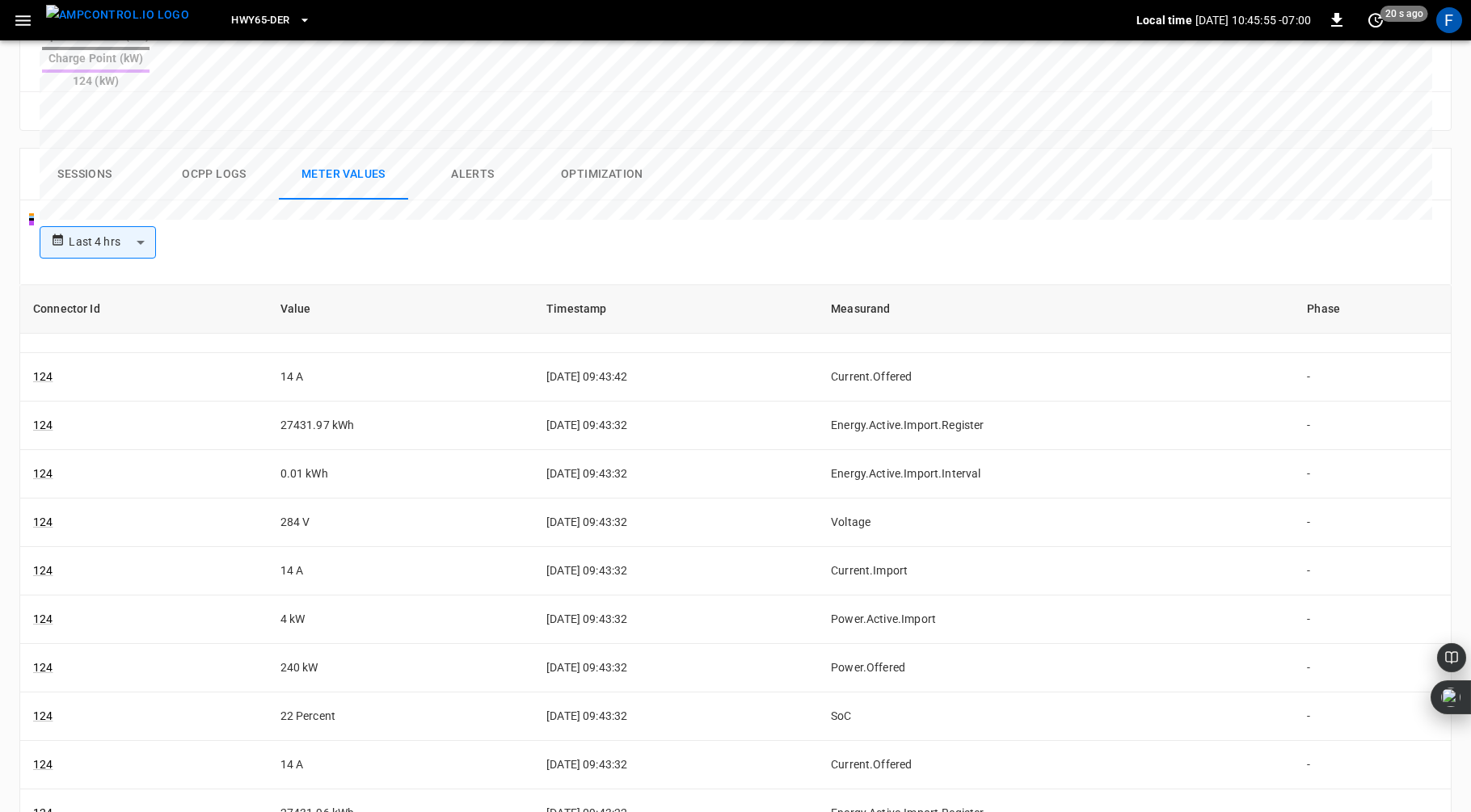
click at [238, 149] on button "Ocpp logs" at bounding box center [214, 175] width 129 height 52
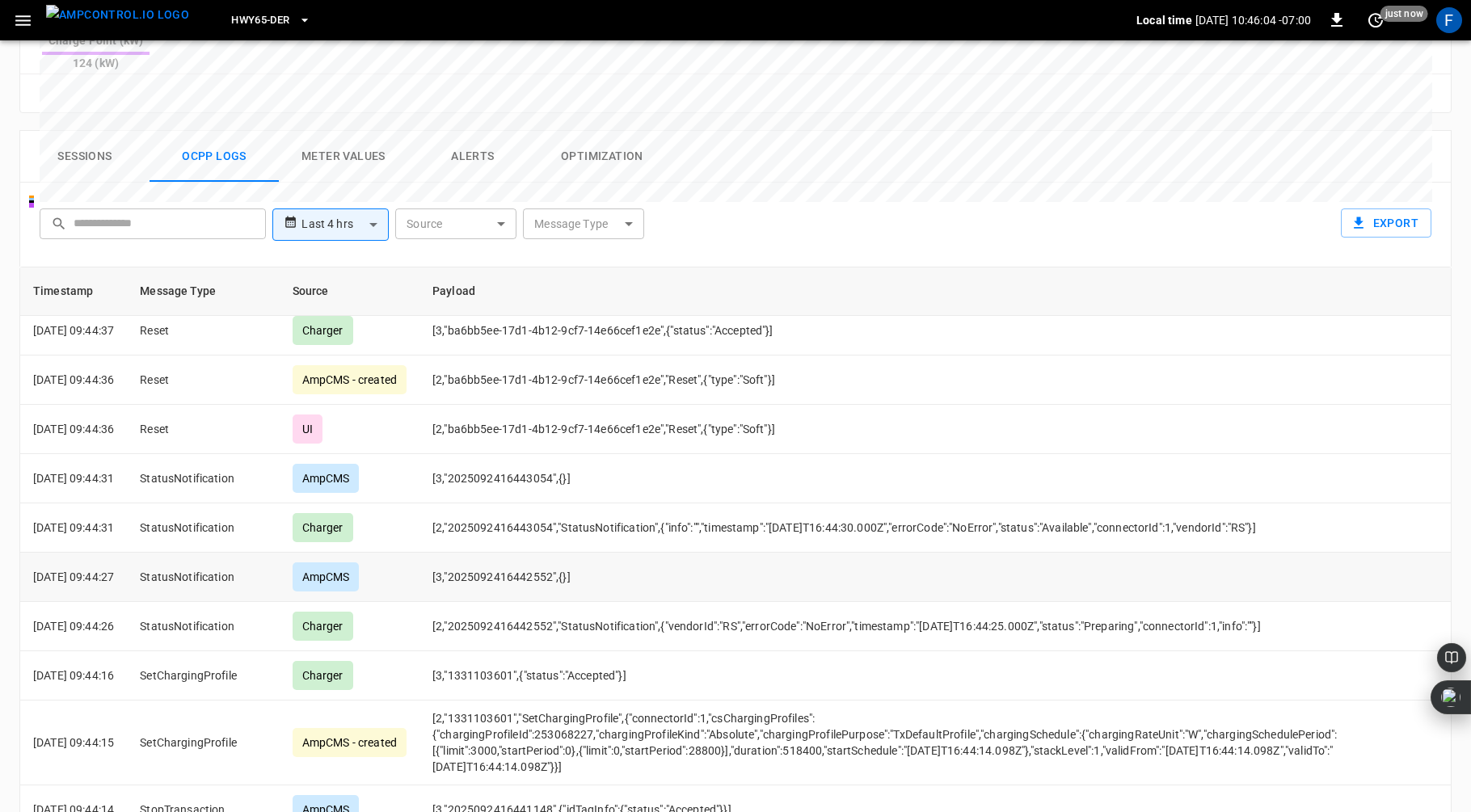
scroll to position [762, 0]
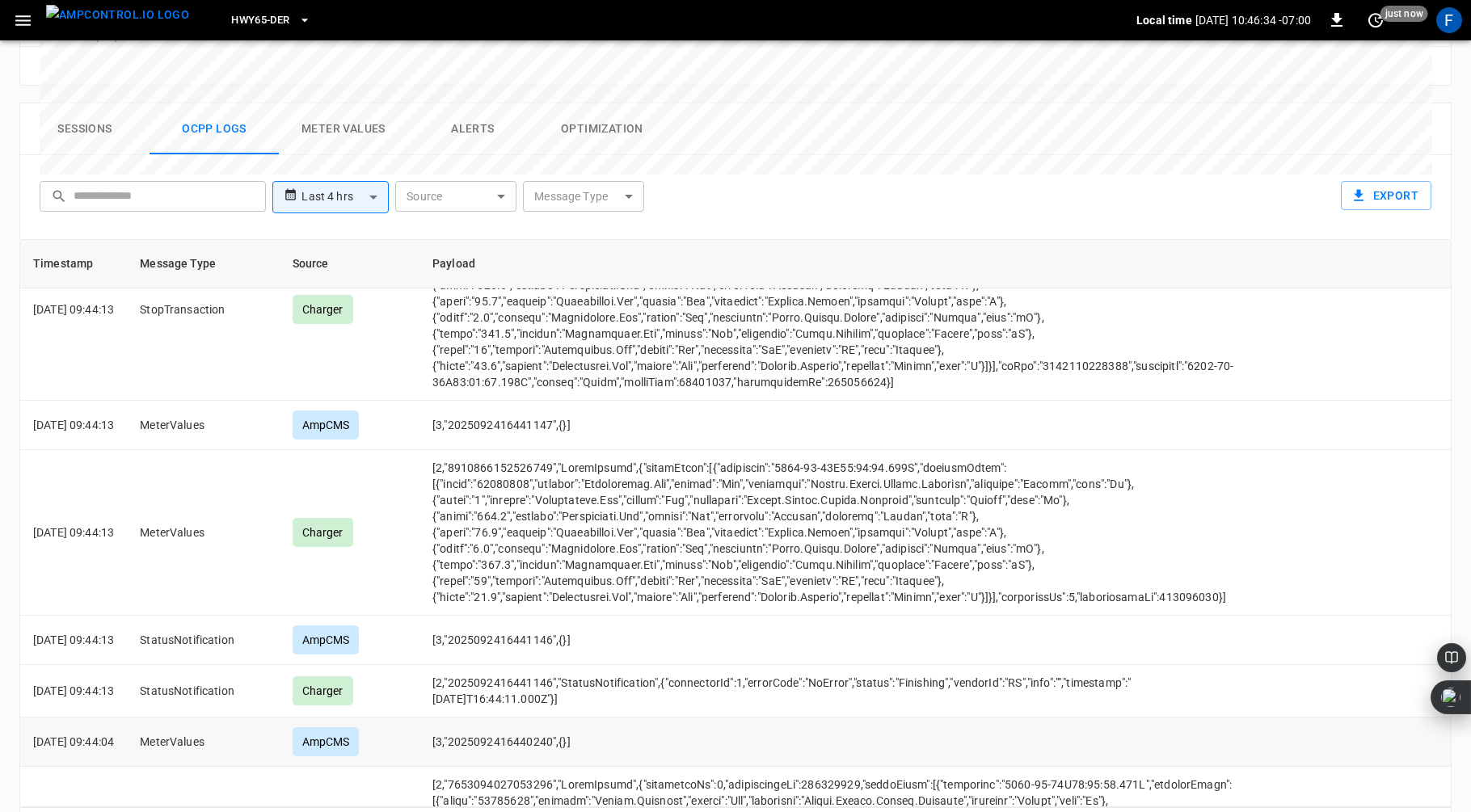
scroll to position [0, 0]
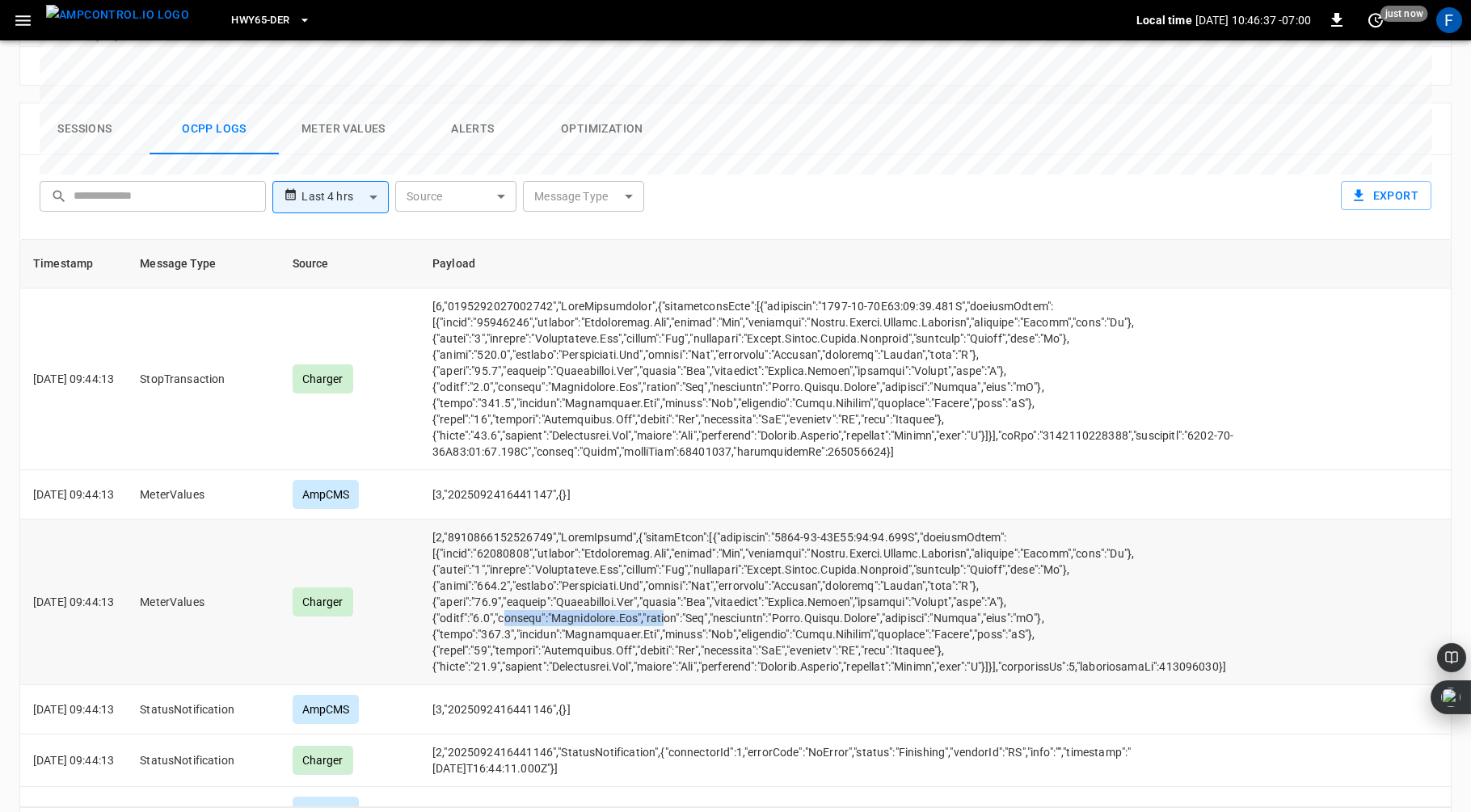
drag, startPoint x: 530, startPoint y: 560, endPoint x: 689, endPoint y: 557, distance: 159.0
click at [689, 557] on td "opcc-messages-table" at bounding box center [840, 602] width 842 height 165
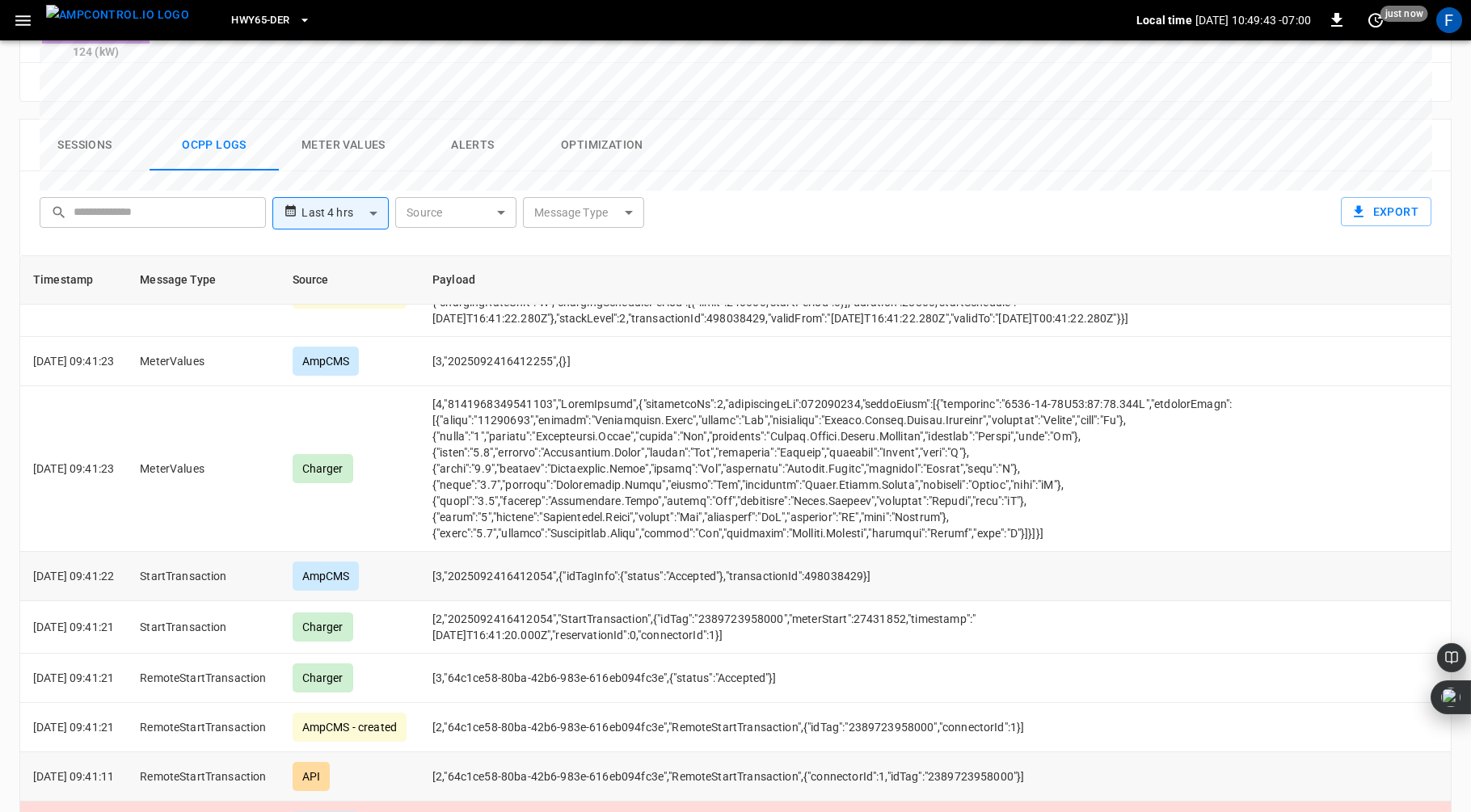
scroll to position [4545, 0]
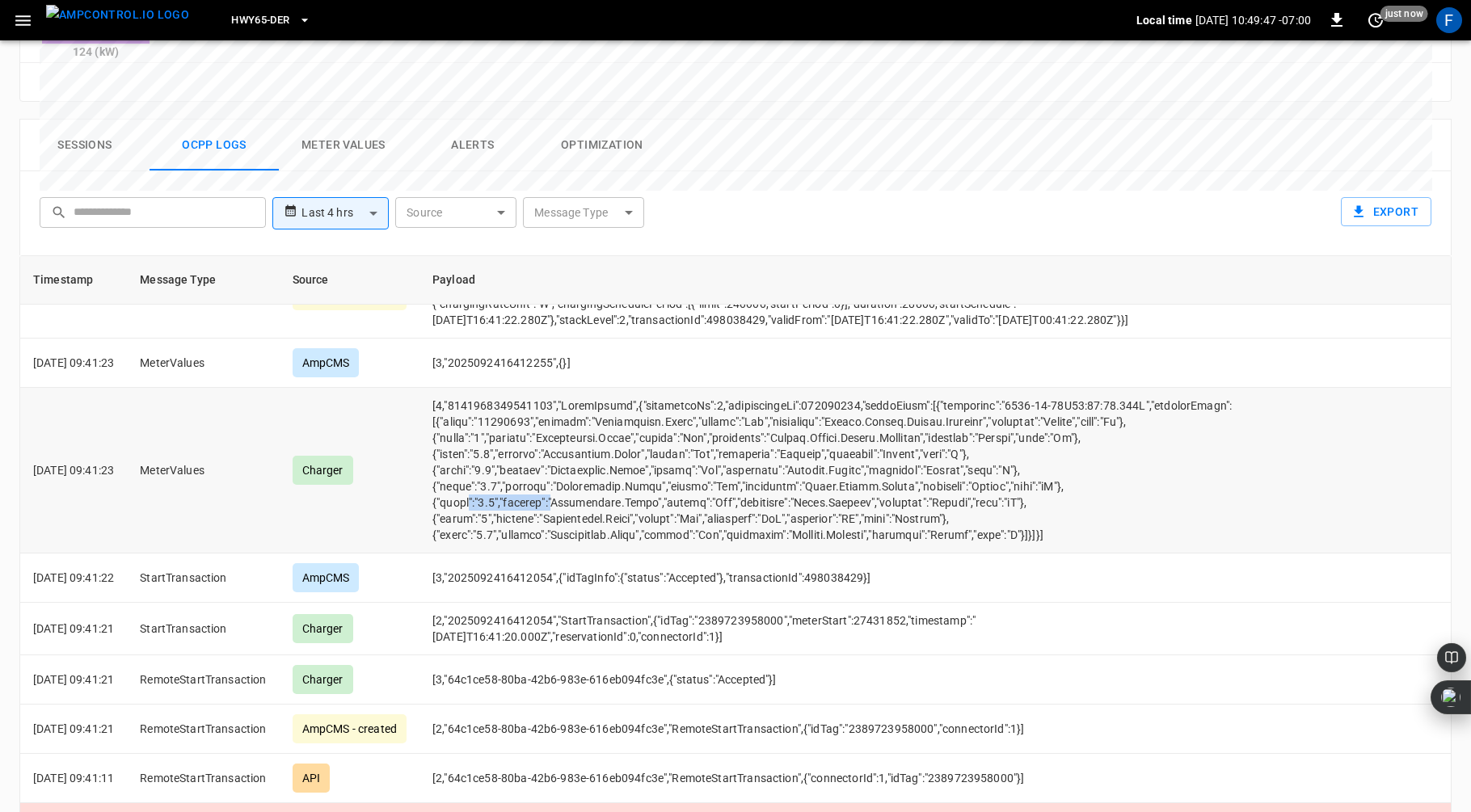
drag, startPoint x: 492, startPoint y: 436, endPoint x: 576, endPoint y: 434, distance: 84.0
click at [576, 434] on td "opcc-messages-table" at bounding box center [840, 470] width 842 height 165
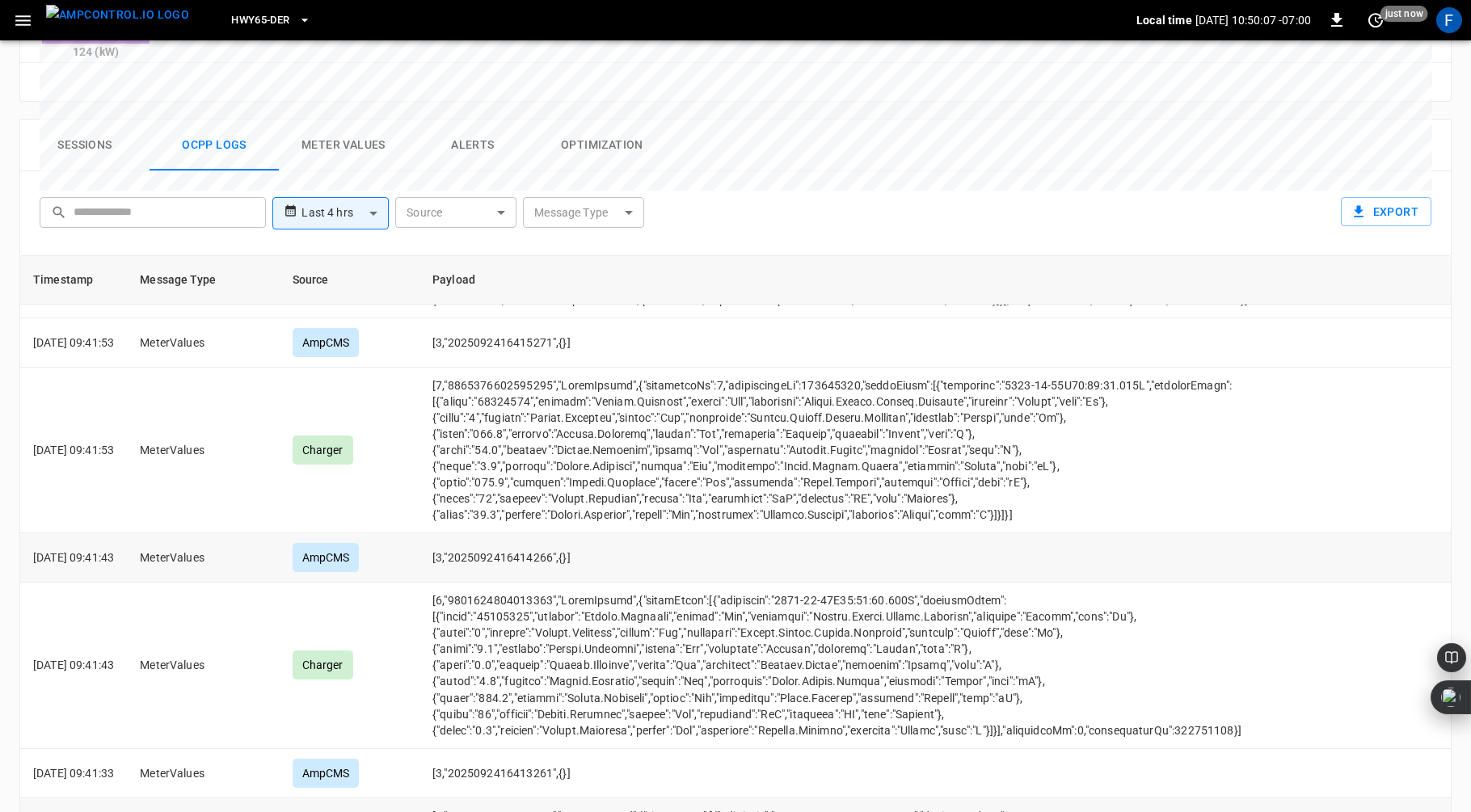
scroll to position [3249, 0]
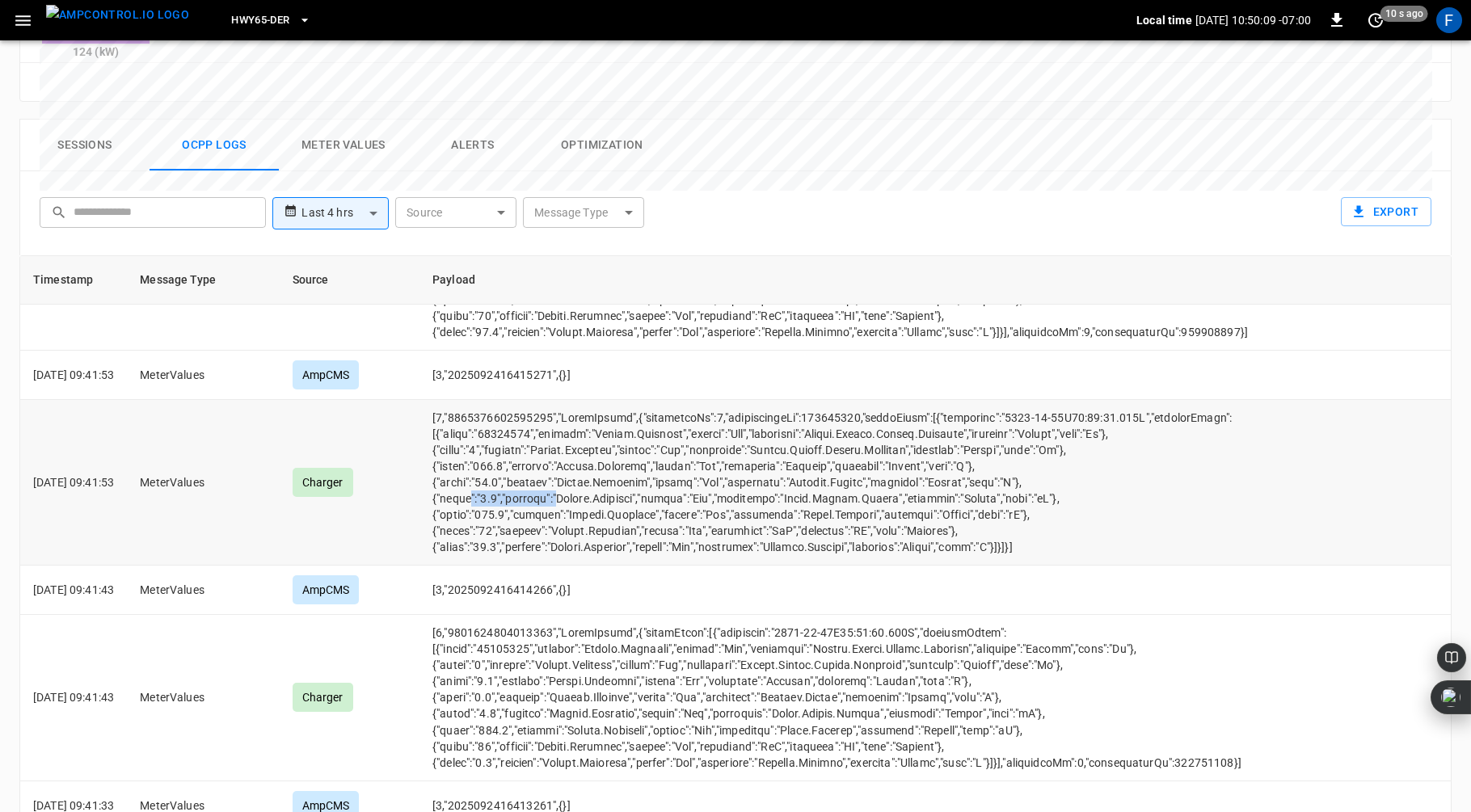
drag, startPoint x: 493, startPoint y: 433, endPoint x: 581, endPoint y: 433, distance: 88.0
click at [581, 433] on td "opcc-messages-table" at bounding box center [840, 482] width 842 height 165
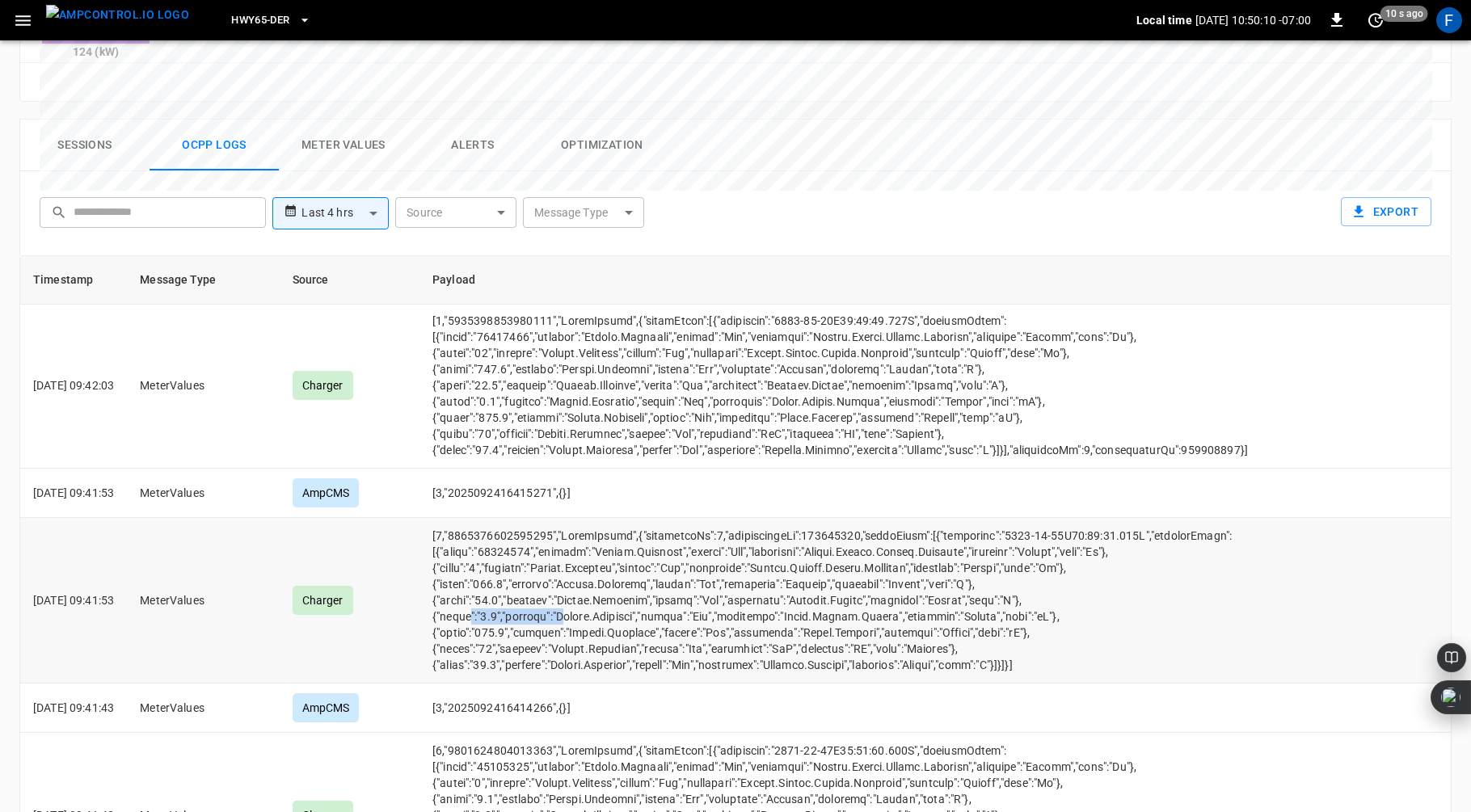
scroll to position [3026, 0]
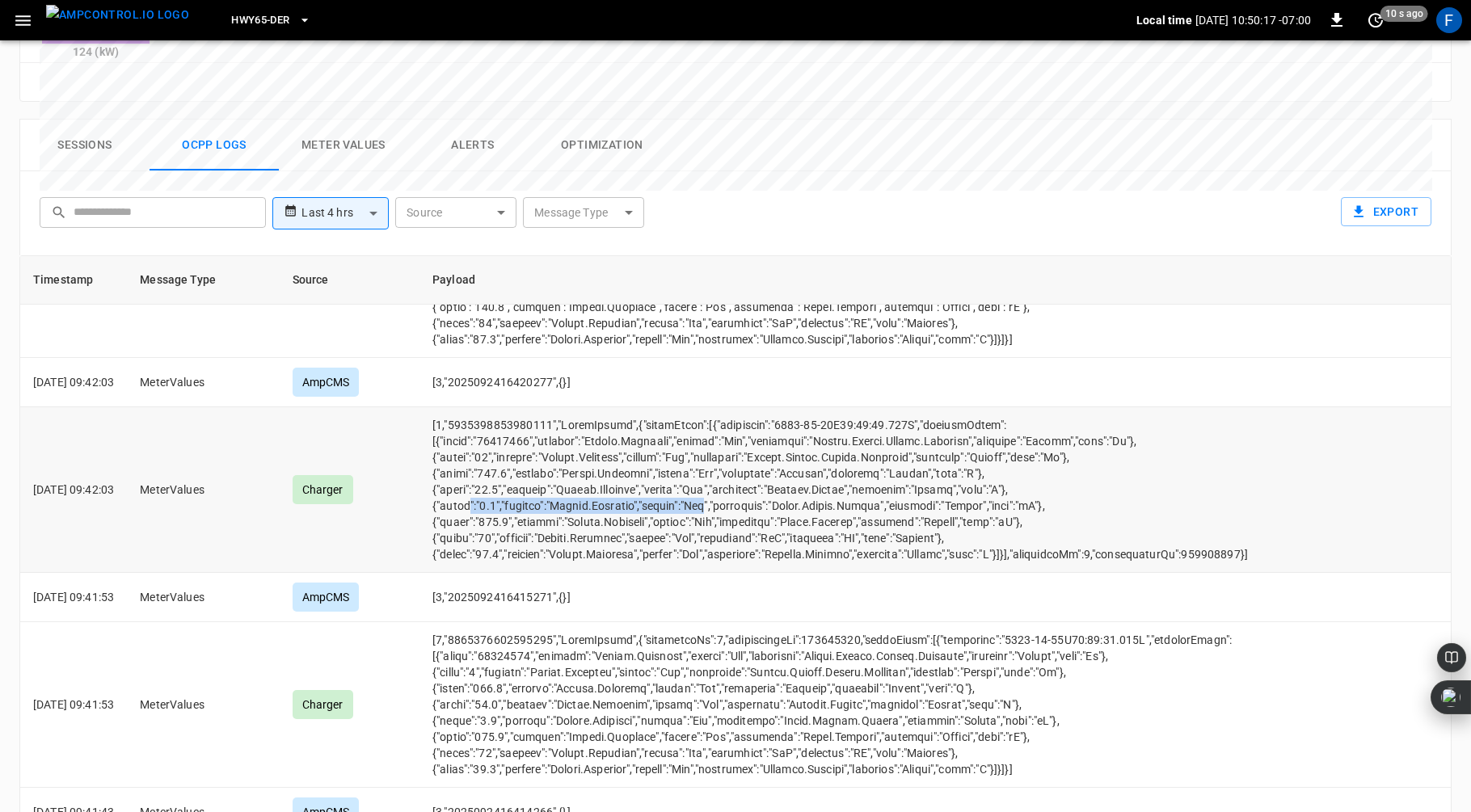
drag, startPoint x: 490, startPoint y: 438, endPoint x: 733, endPoint y: 439, distance: 243.0
click at [733, 439] on td "opcc-messages-table" at bounding box center [840, 490] width 842 height 165
drag, startPoint x: 485, startPoint y: 458, endPoint x: 860, endPoint y: 456, distance: 375.0
click at [860, 456] on td "opcc-messages-table" at bounding box center [840, 490] width 842 height 165
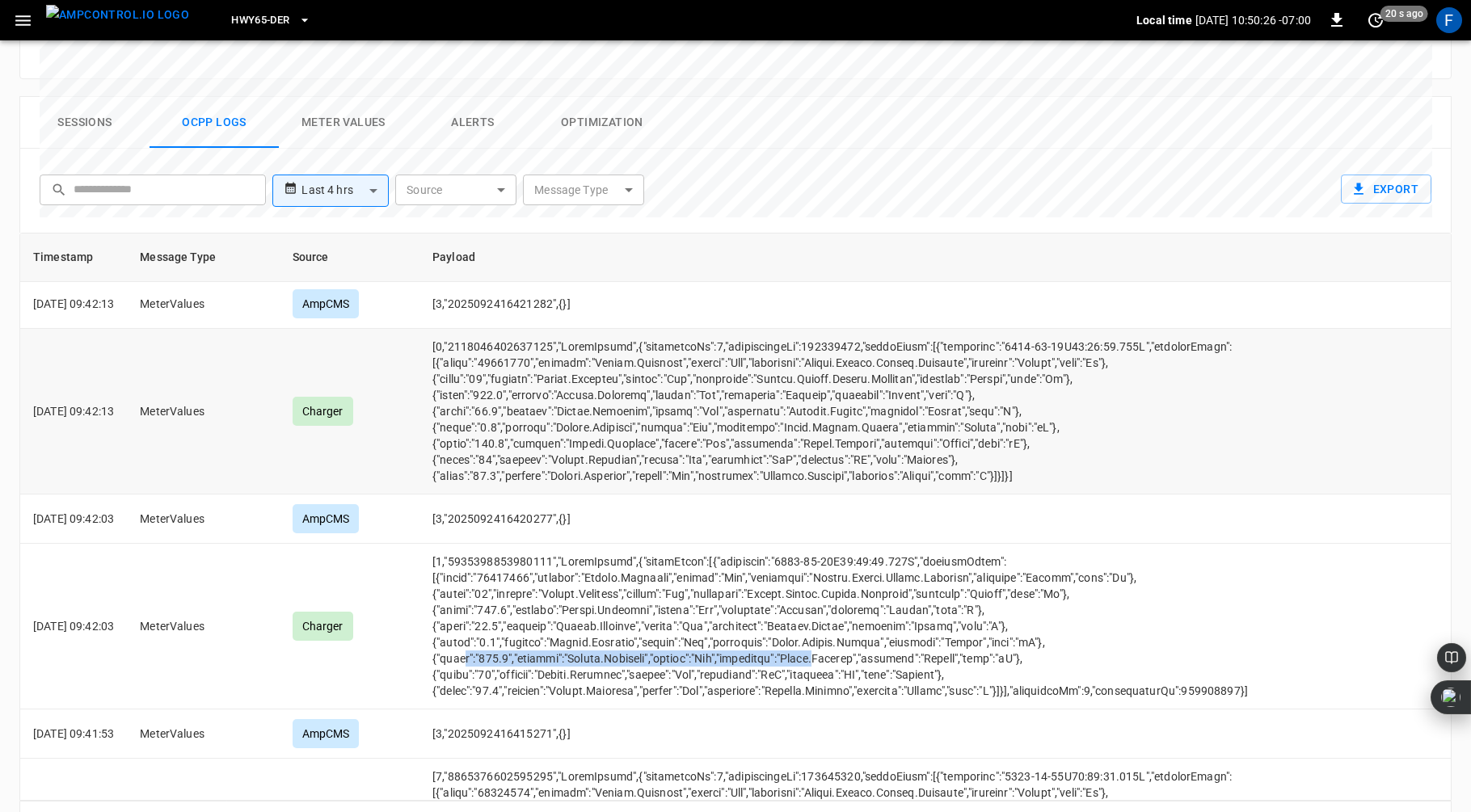
scroll to position [3301, 0]
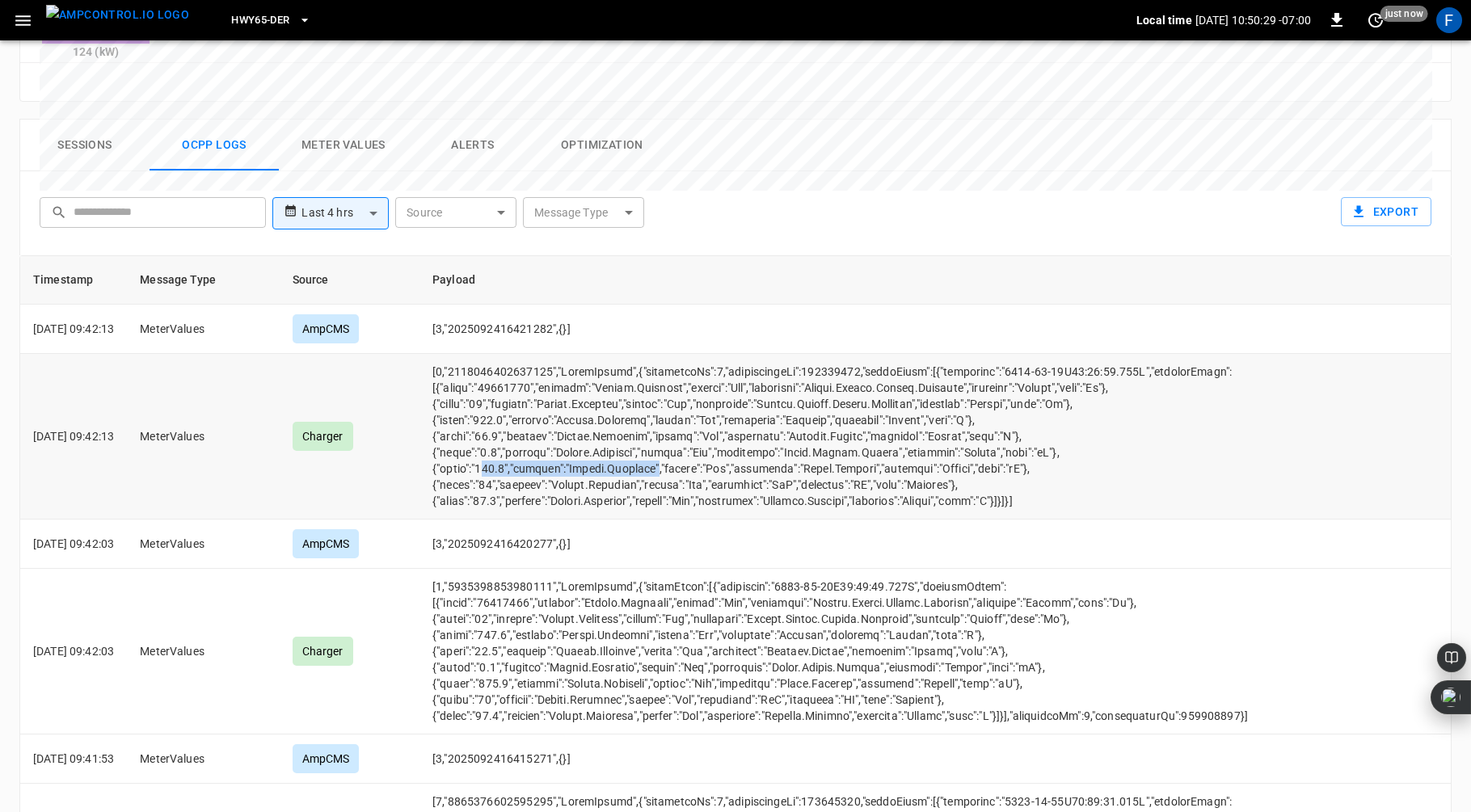
drag, startPoint x: 506, startPoint y: 401, endPoint x: 677, endPoint y: 399, distance: 171.0
click at [676, 399] on td "opcc-messages-table" at bounding box center [840, 437] width 842 height 165
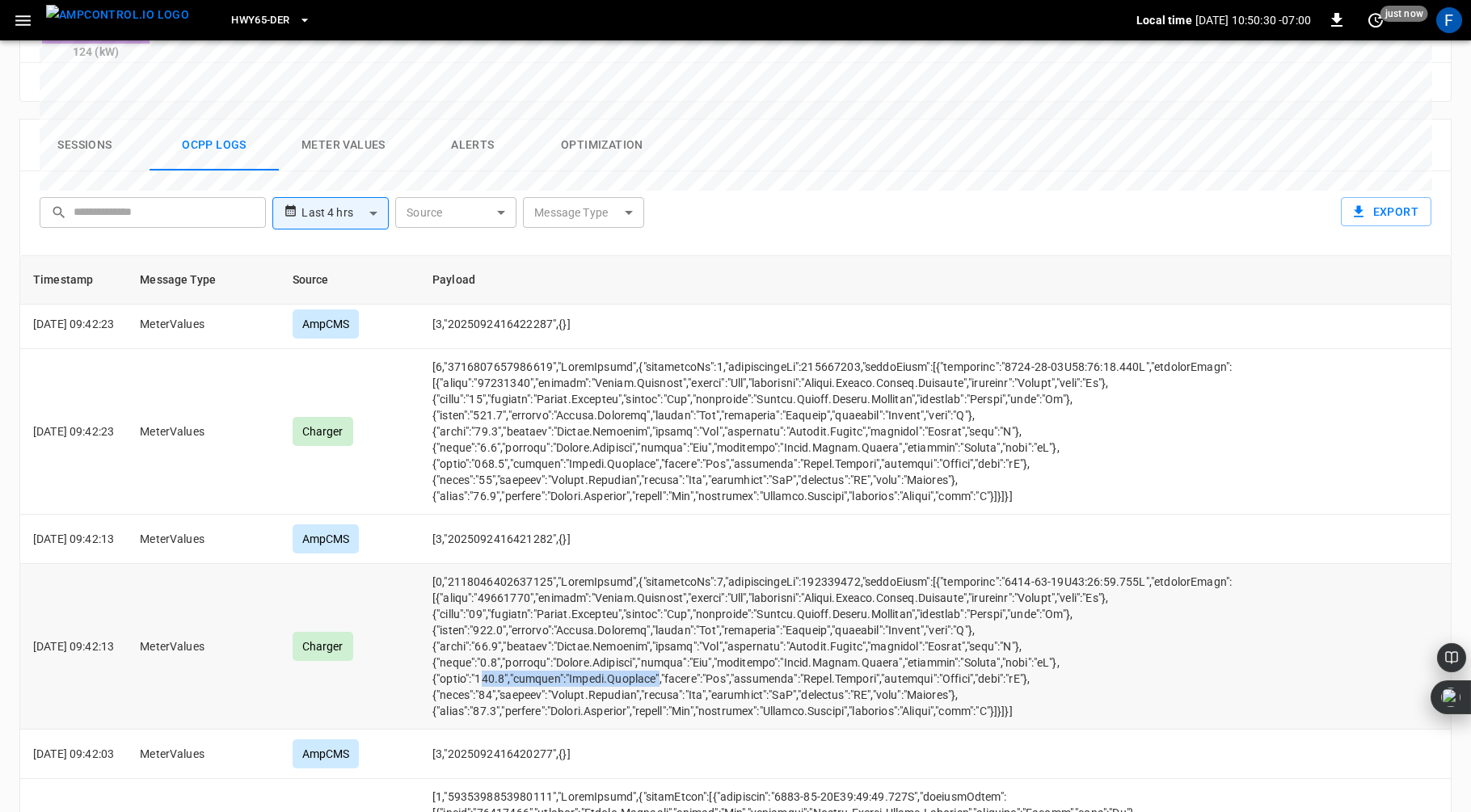
scroll to position [3085, 0]
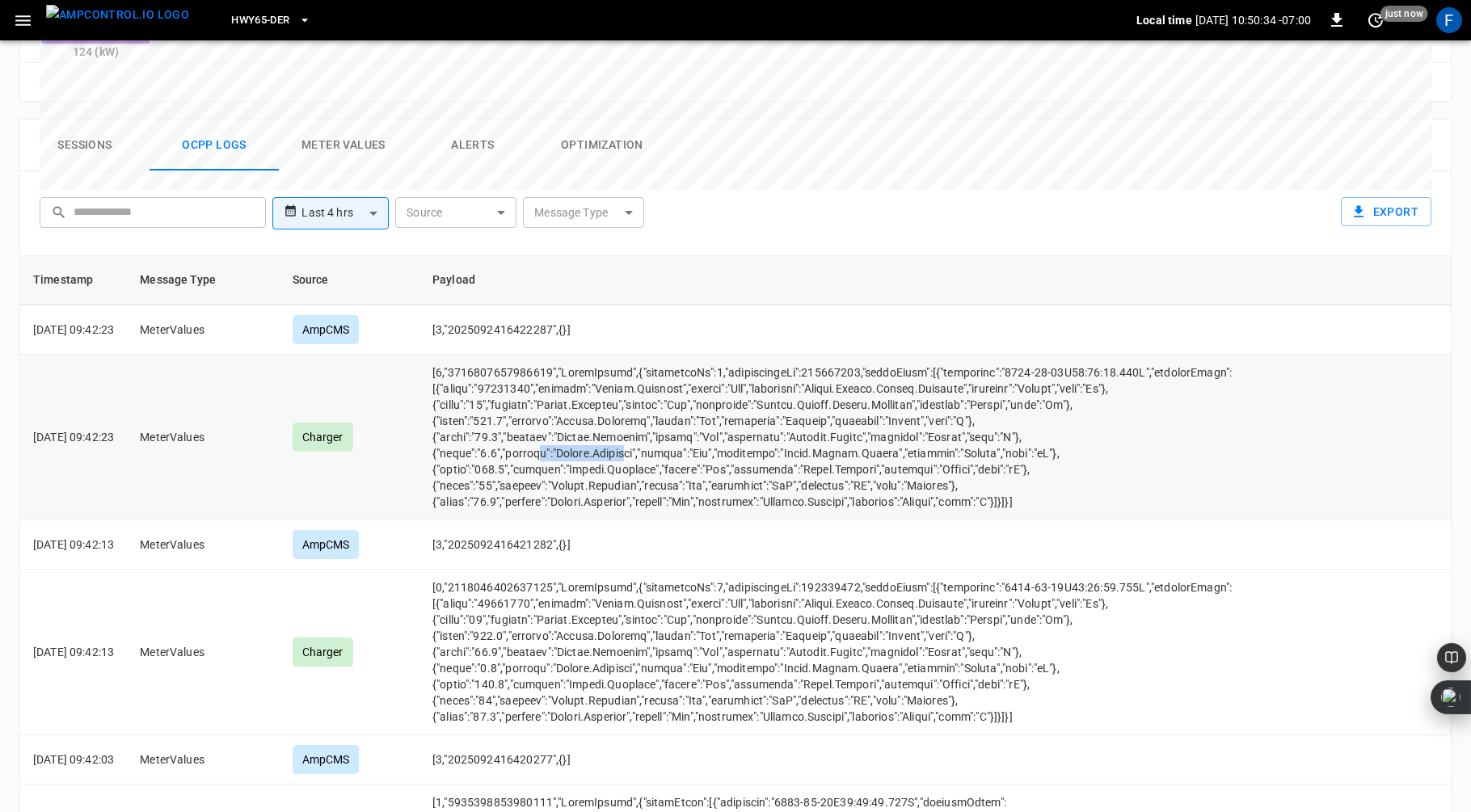
drag, startPoint x: 561, startPoint y: 385, endPoint x: 654, endPoint y: 384, distance: 93.0
click at [654, 384] on td "opcc-messages-table" at bounding box center [840, 437] width 842 height 165
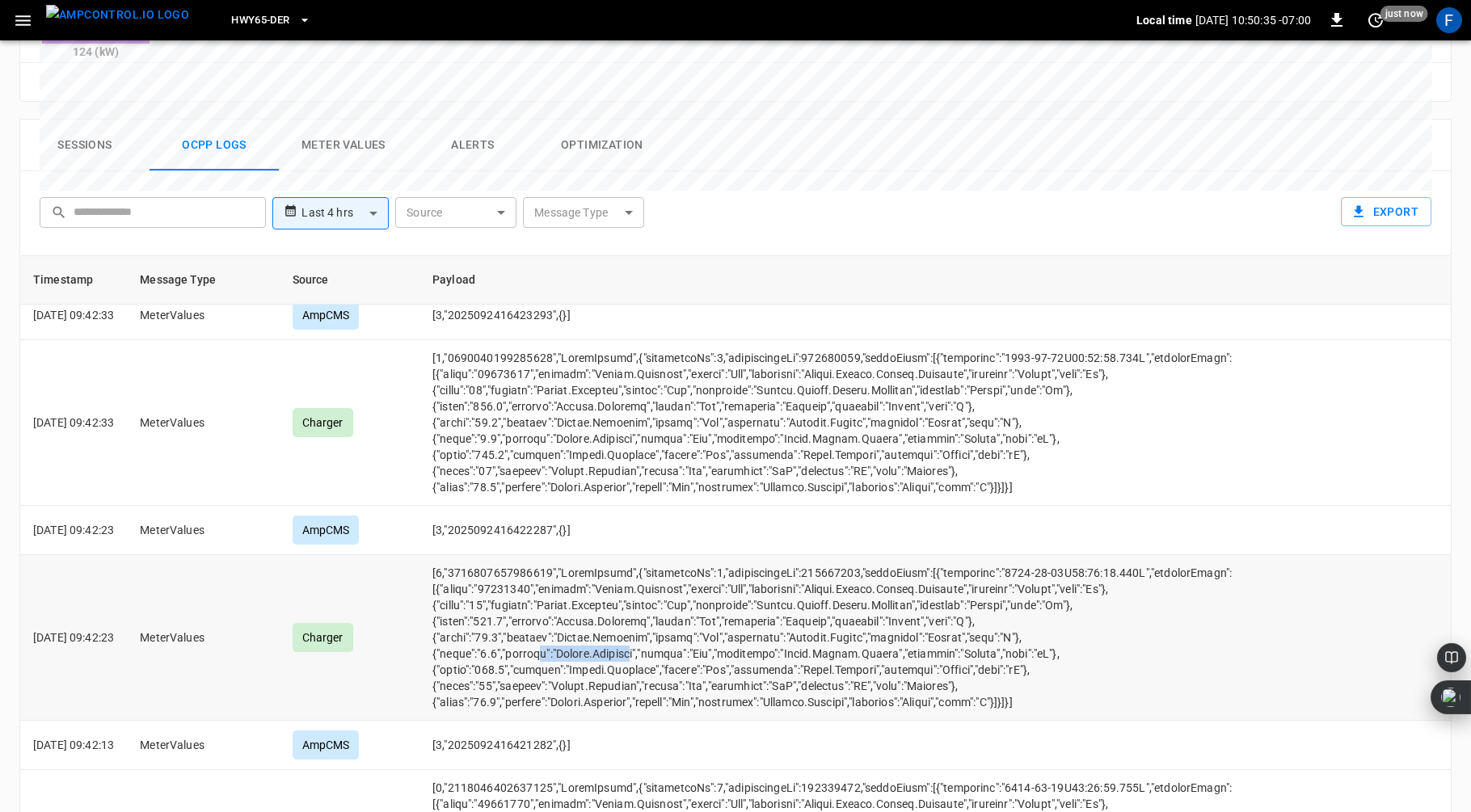
scroll to position [2871, 0]
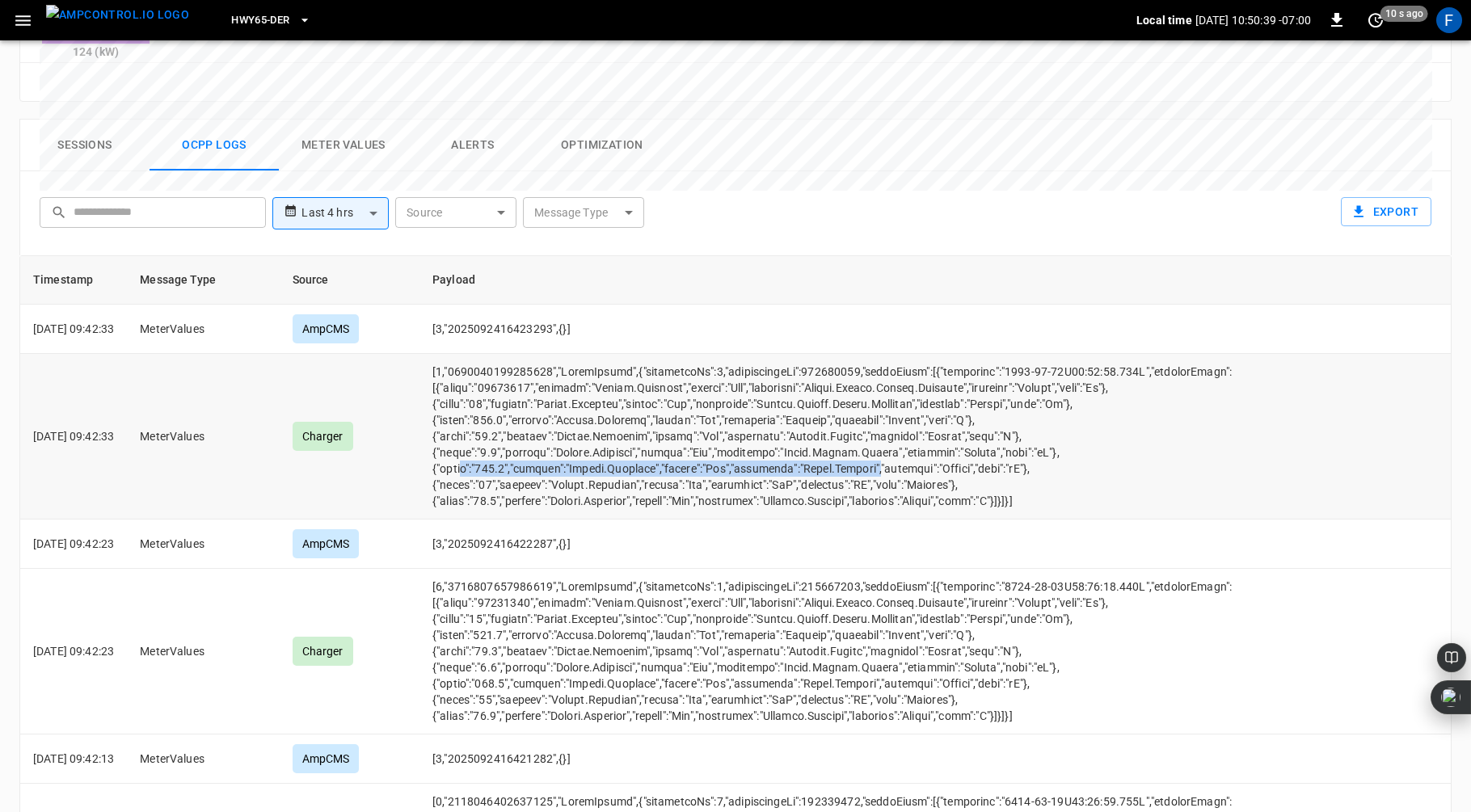
drag, startPoint x: 483, startPoint y: 400, endPoint x: 908, endPoint y: 401, distance: 425.0
click at [907, 401] on td "opcc-messages-table" at bounding box center [840, 437] width 842 height 165
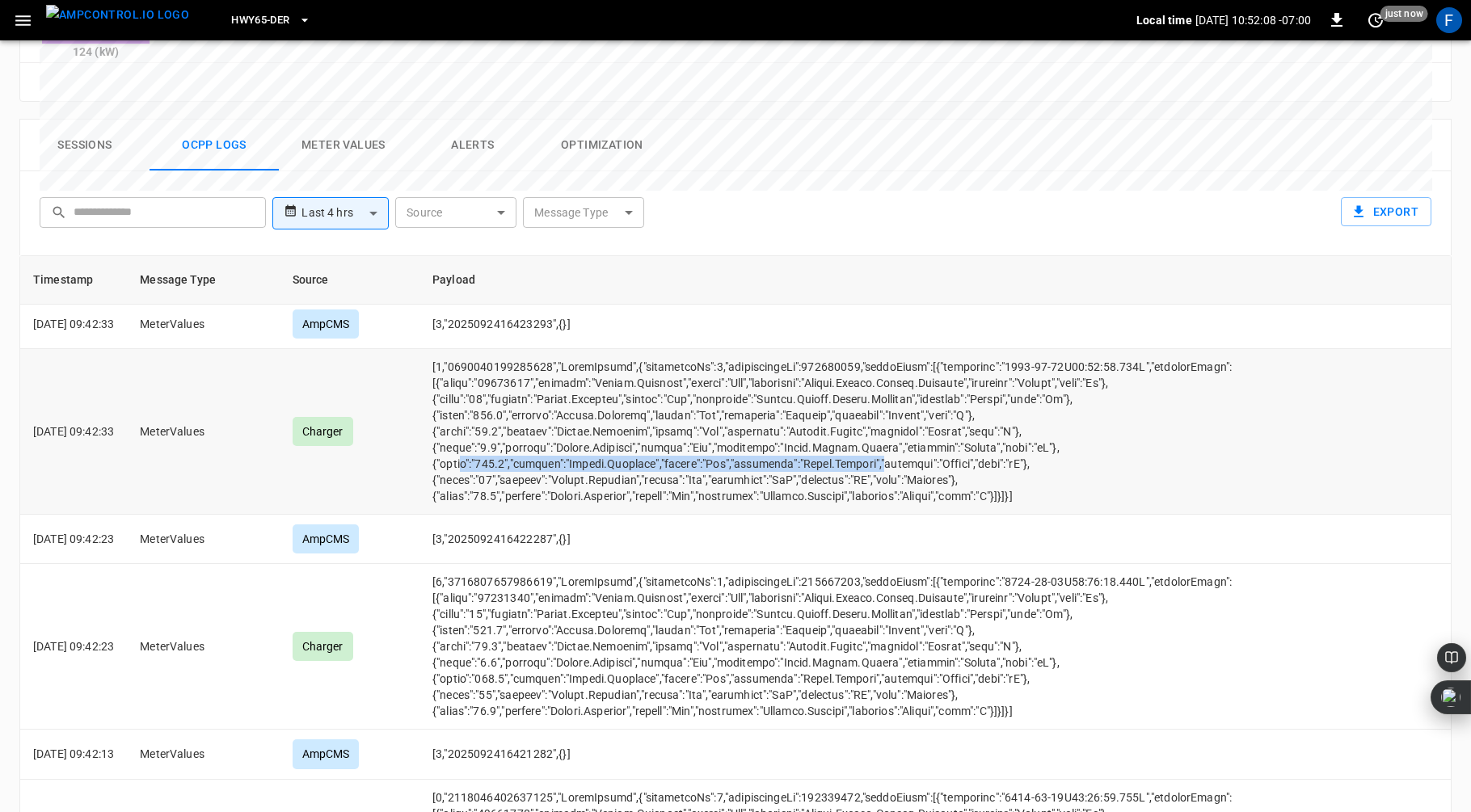
scroll to position [5663, 0]
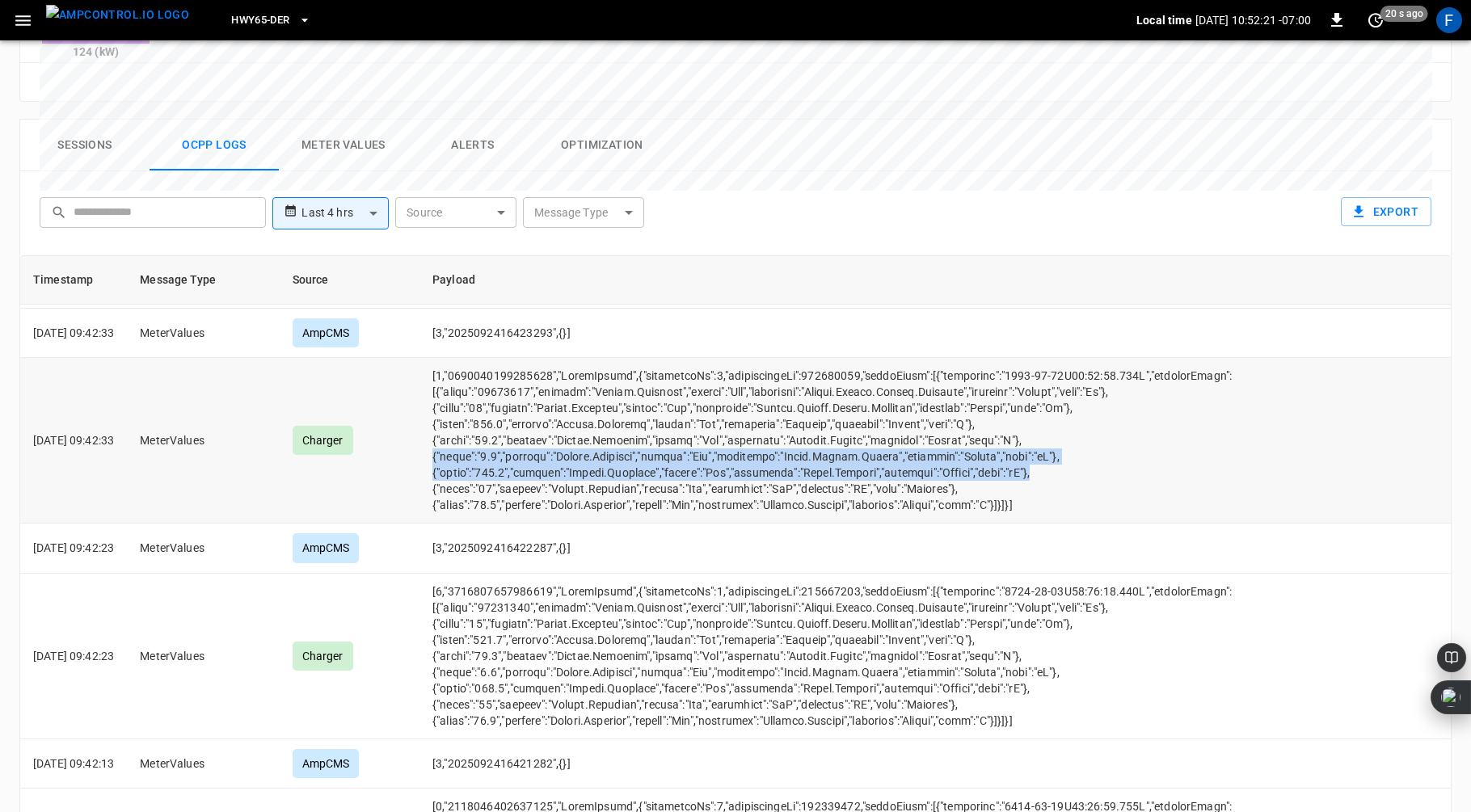
drag, startPoint x: 456, startPoint y: 393, endPoint x: 1064, endPoint y: 413, distance: 608.3
click at [1064, 413] on td "opcc-messages-table" at bounding box center [946, 440] width 1054 height 165
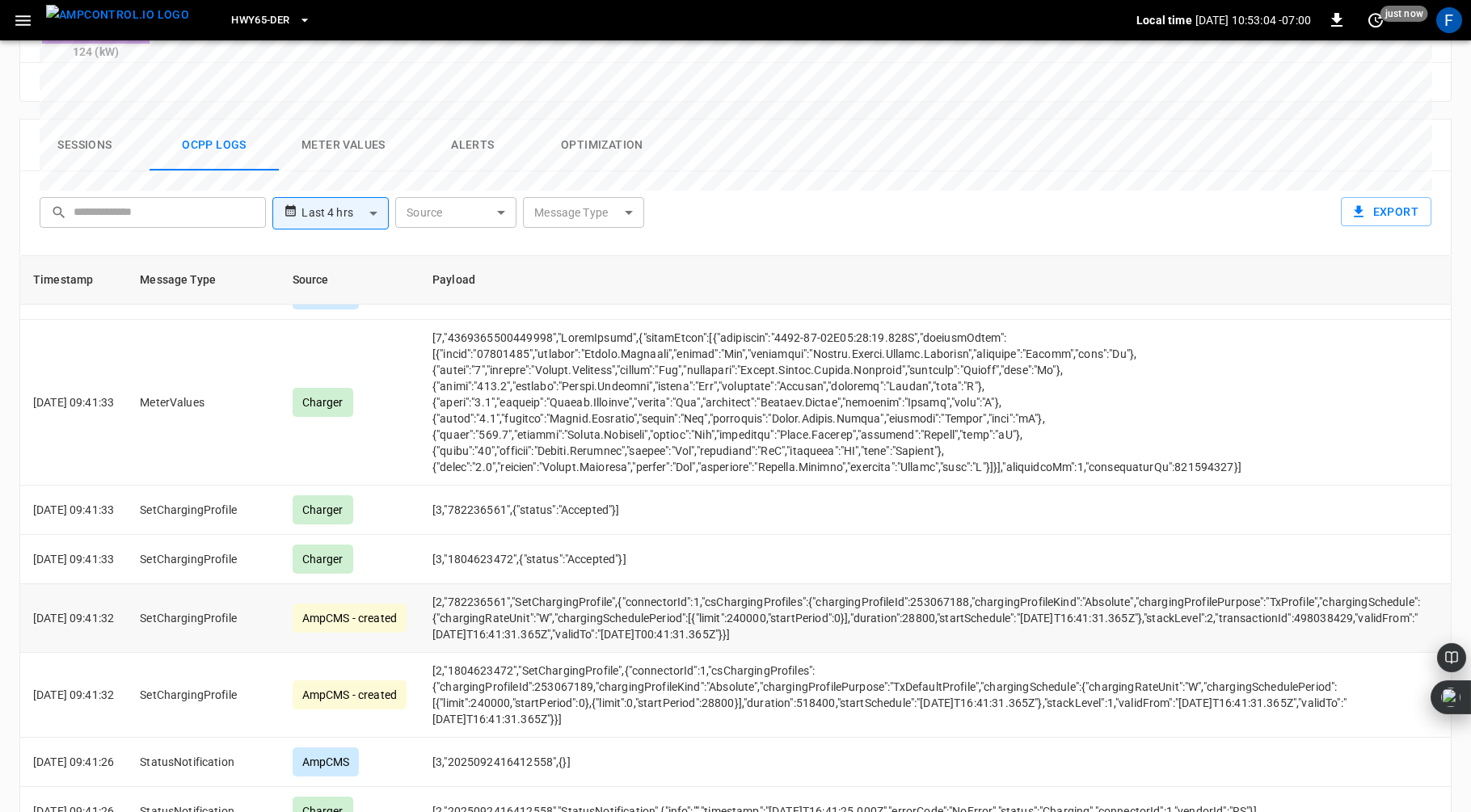
scroll to position [762, 0]
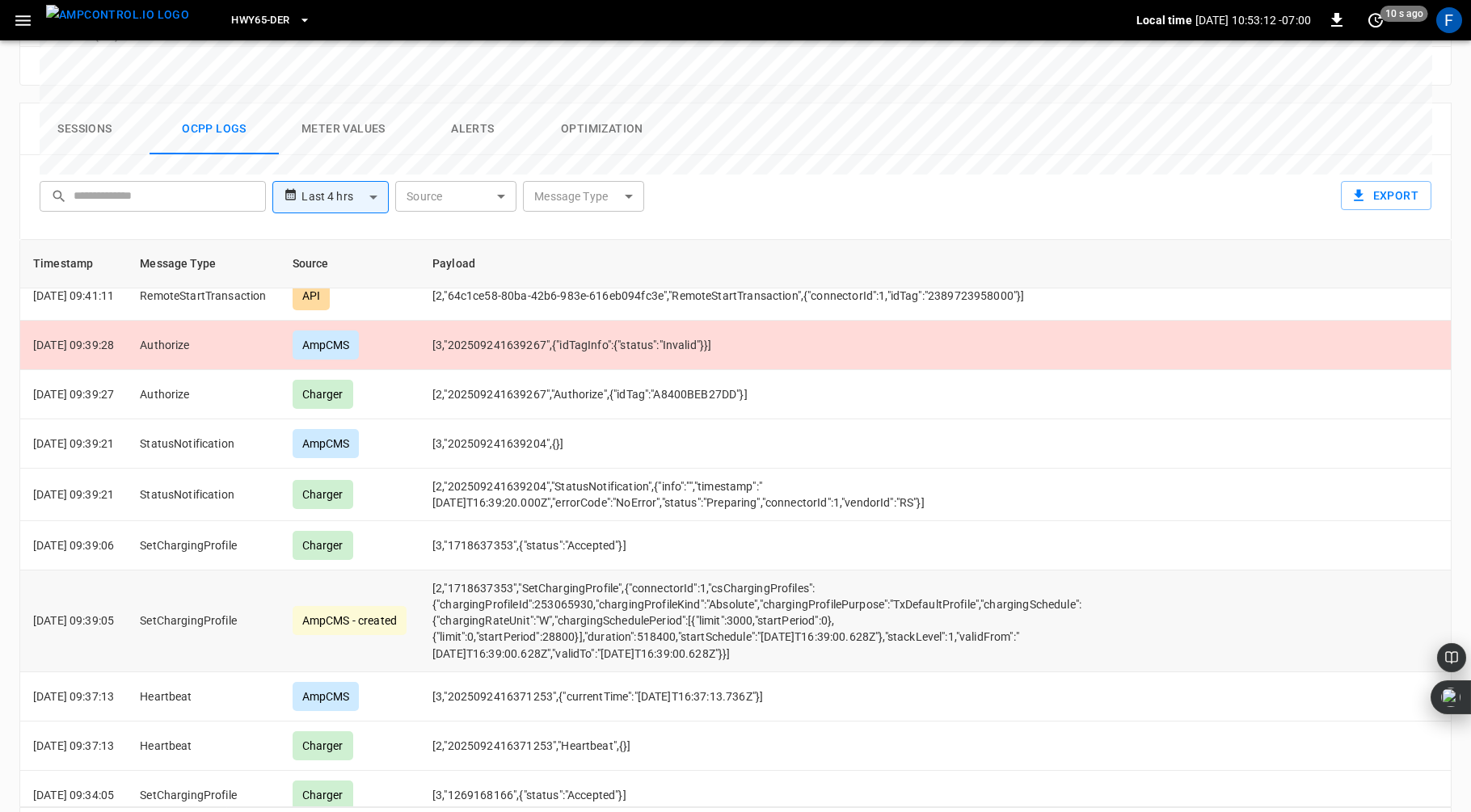
scroll to position [845, 0]
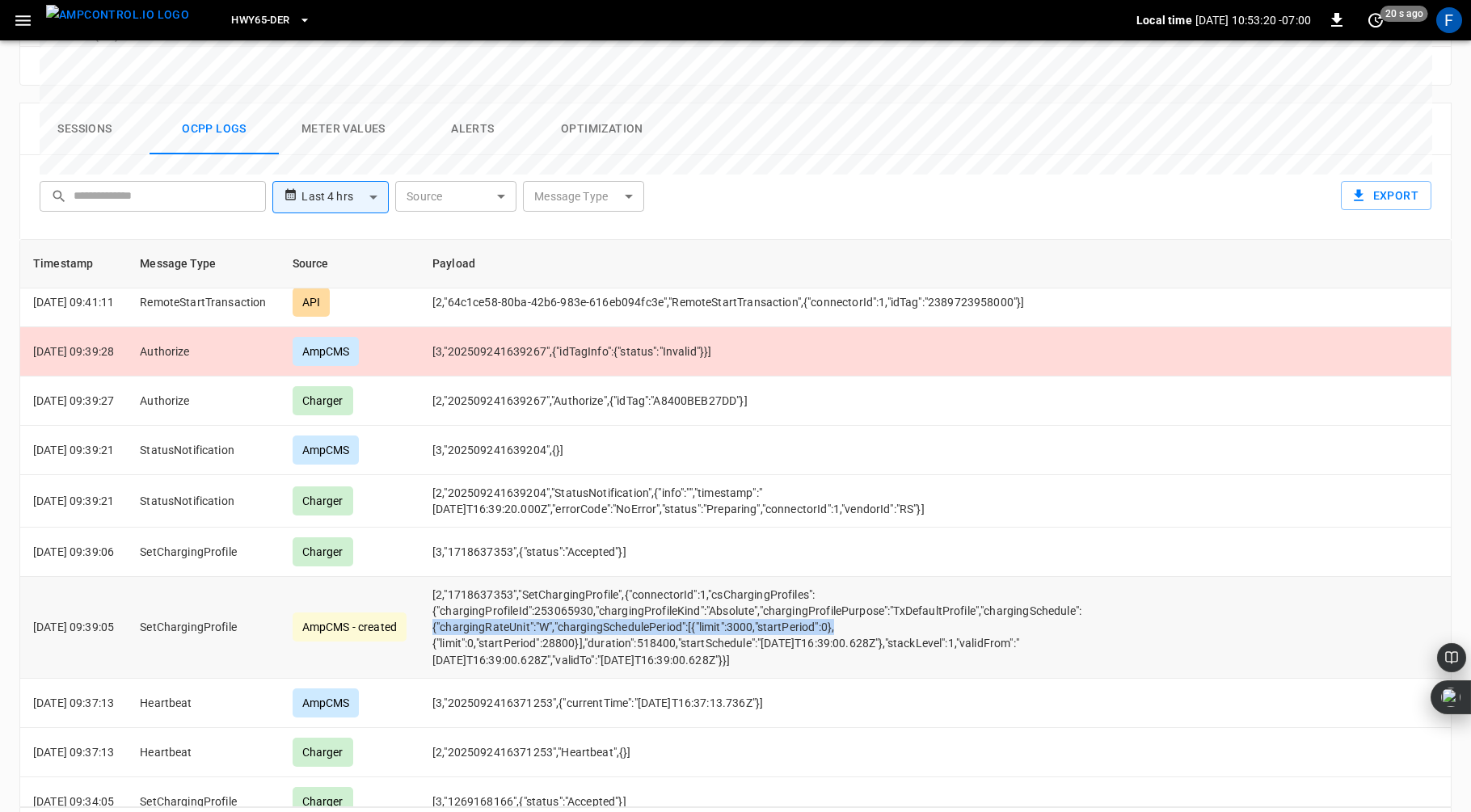
drag, startPoint x: 455, startPoint y: 566, endPoint x: 888, endPoint y: 568, distance: 433.0
click at [887, 577] on td "[2,"1718637353","SetChargingProfile",{"connectorId":1,"csChargingProfiles":{"ch…" at bounding box center [779, 627] width 719 height 101
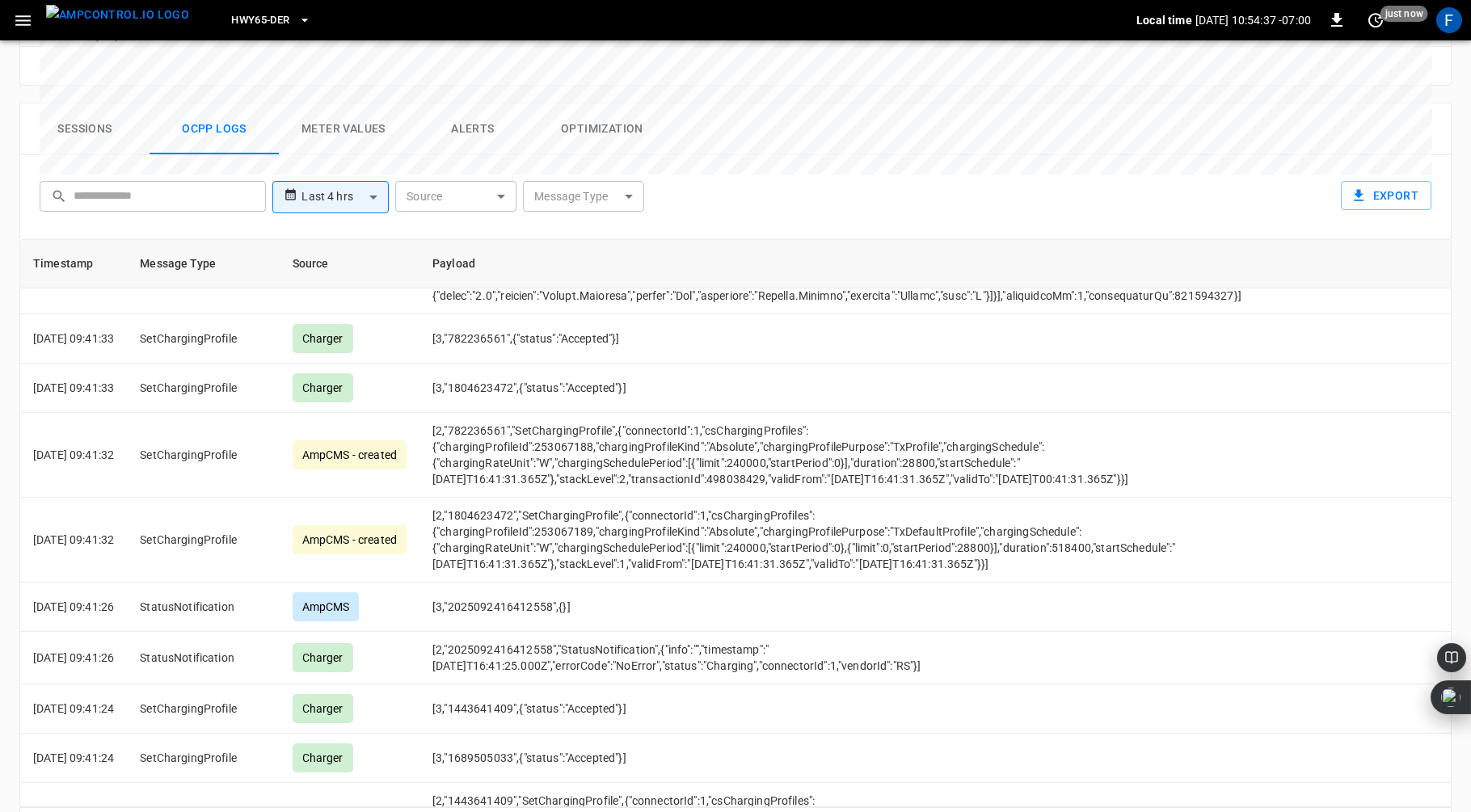
scroll to position [2554, 0]
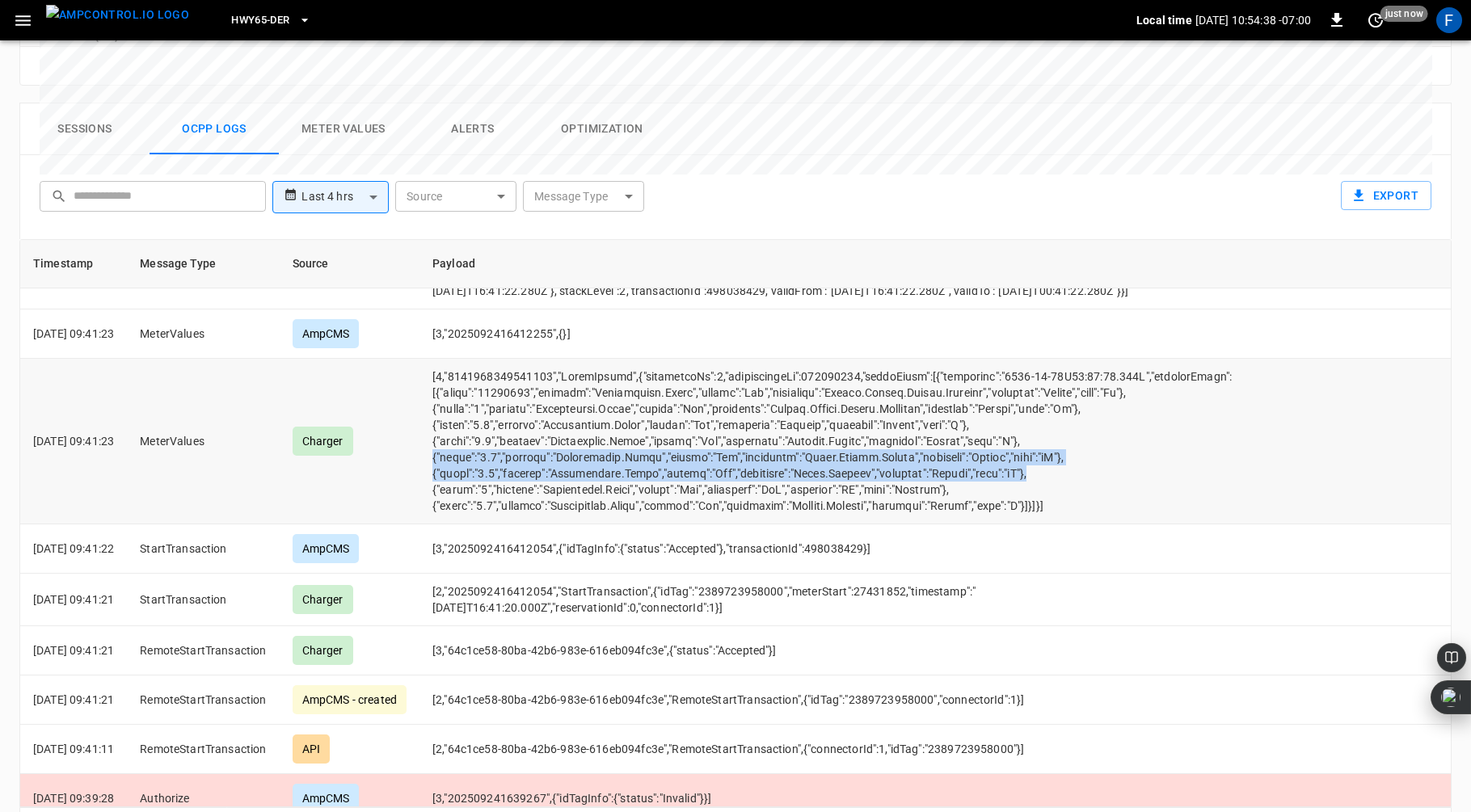
drag, startPoint x: 1068, startPoint y: 405, endPoint x: 449, endPoint y: 390, distance: 619.2
click at [449, 390] on td "opcc-messages-table" at bounding box center [840, 441] width 842 height 165
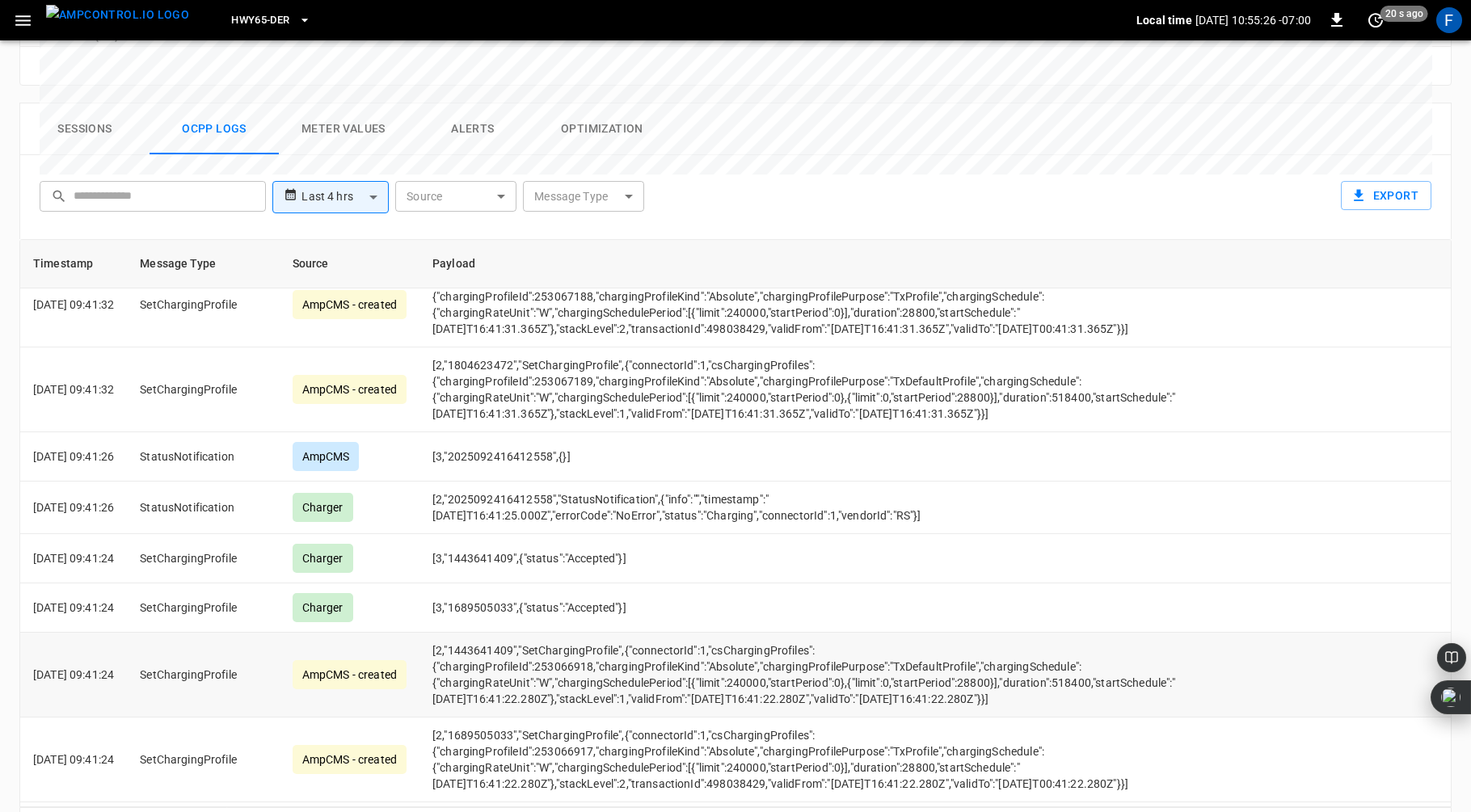
scroll to position [3350, 0]
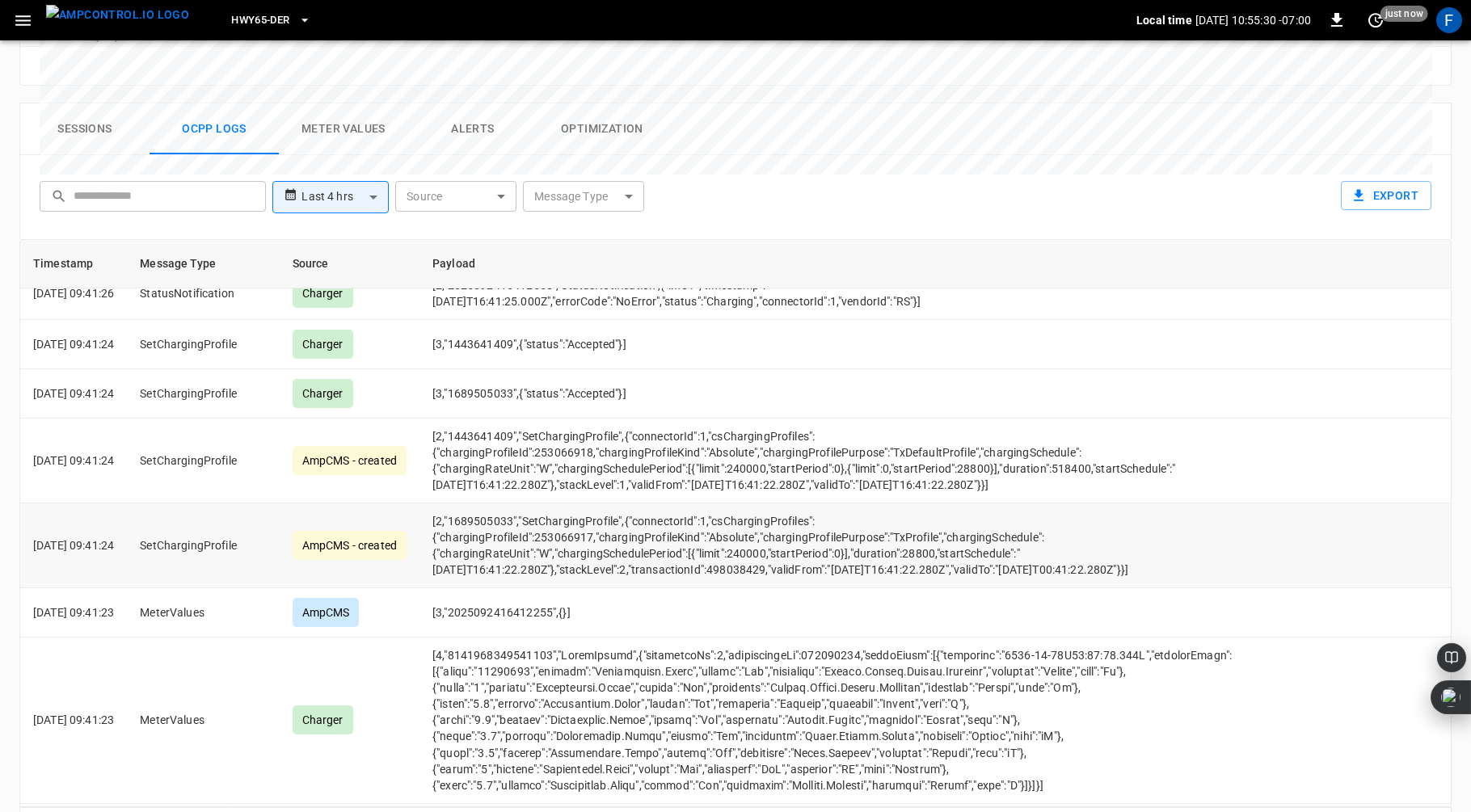
click at [711, 504] on td "[2,"1689505033","SetChargingProfile",{"connectorId":1,"csChargingProfiles":{"ch…" at bounding box center [840, 546] width 842 height 85
drag, startPoint x: 458, startPoint y: 367, endPoint x: 1218, endPoint y: 519, distance: 775.1
click at [1218, 519] on tbody "[DATE] 09:43:44 MeterValues AmpCMS [3,"2025092416434229",{}] [DATE] 09:43:43 Me…" at bounding box center [735, 657] width 1431 height 7435
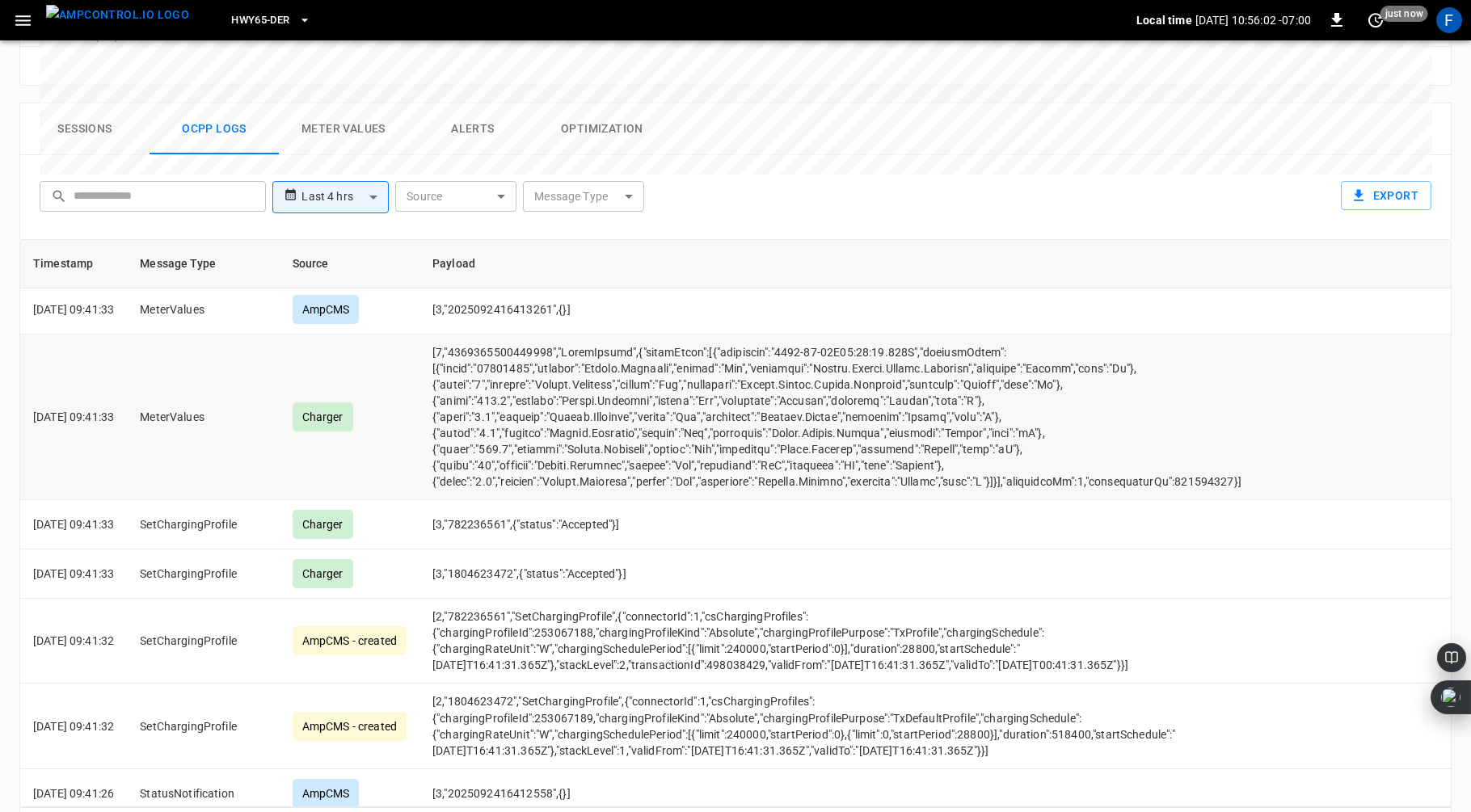
scroll to position [3319, 0]
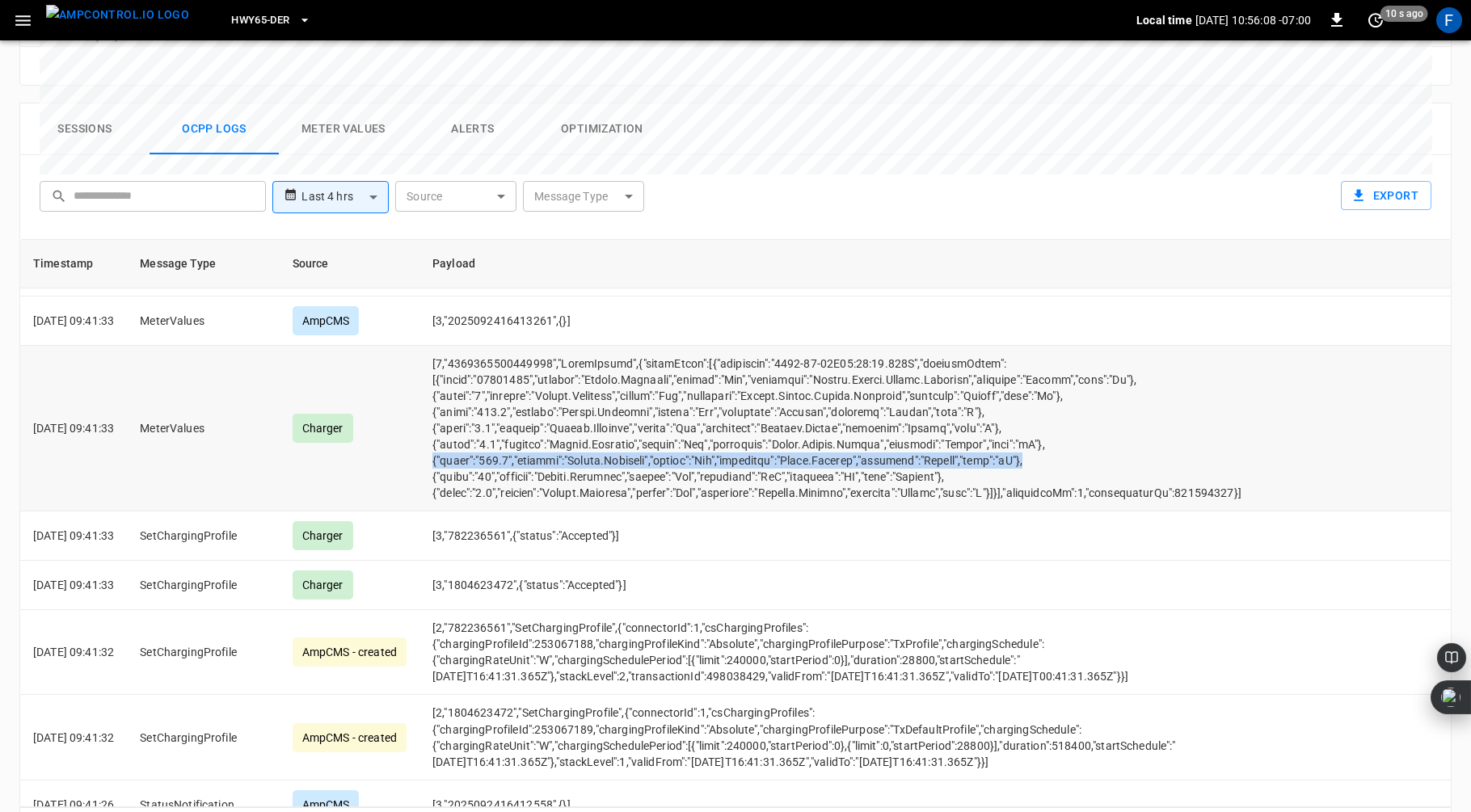
drag, startPoint x: 455, startPoint y: 392, endPoint x: 1092, endPoint y: 388, distance: 637.0
click at [1091, 389] on td "opcc-messages-table" at bounding box center [840, 428] width 842 height 165
click at [1059, 401] on td "opcc-messages-table" at bounding box center [840, 428] width 842 height 165
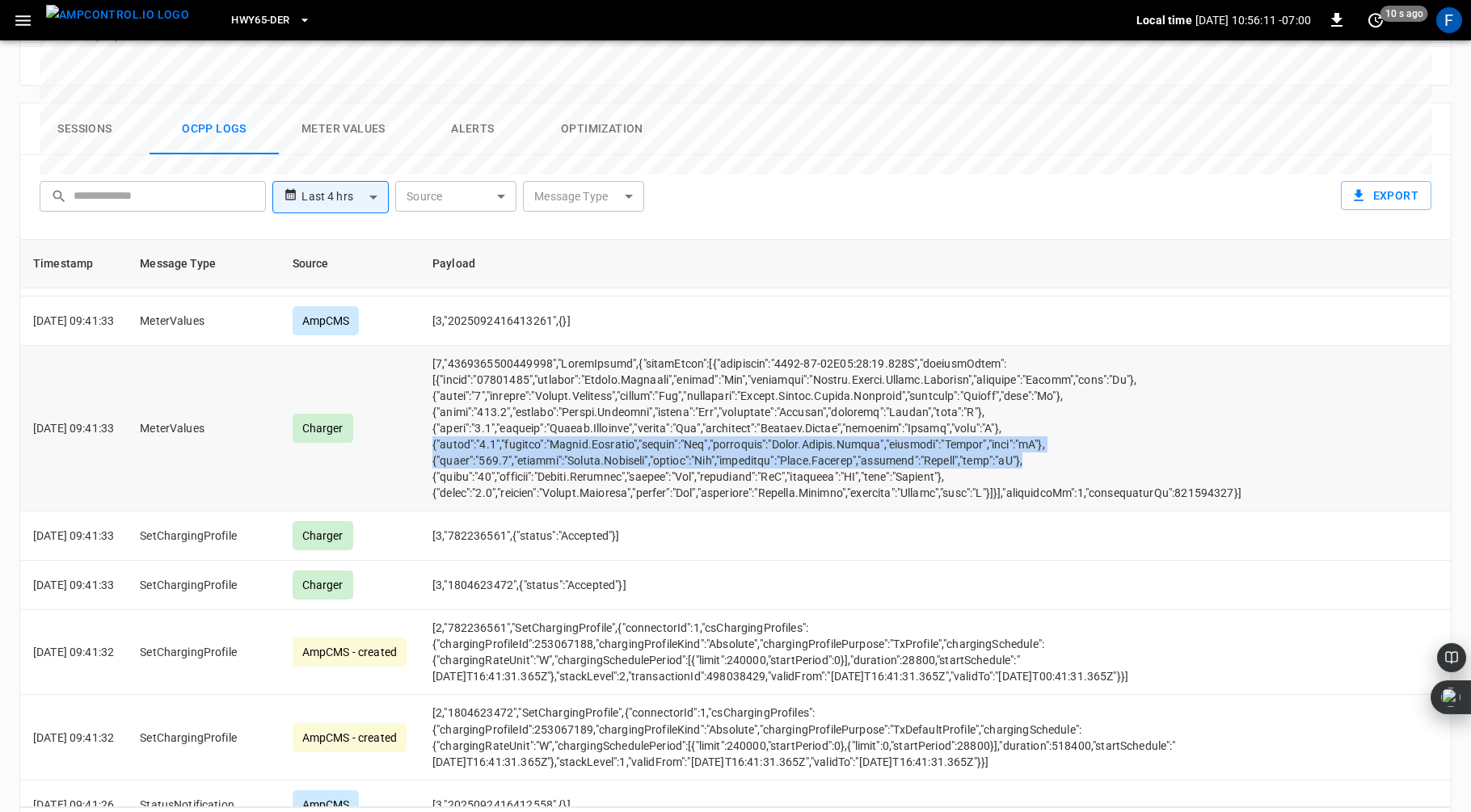
drag, startPoint x: 1065, startPoint y: 396, endPoint x: 447, endPoint y: 382, distance: 618.2
click at [447, 382] on td "opcc-messages-table" at bounding box center [840, 428] width 842 height 165
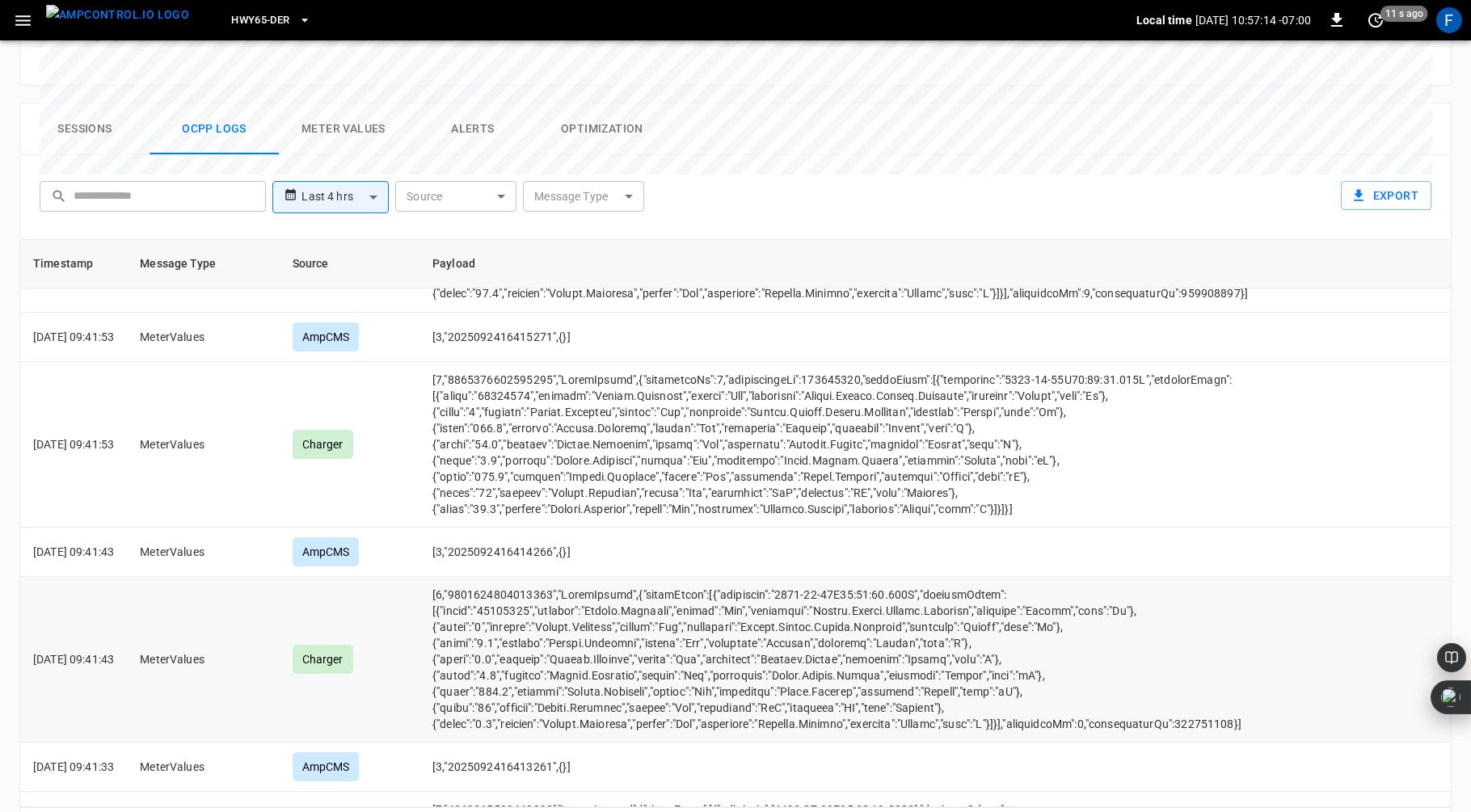
scroll to position [3850, 0]
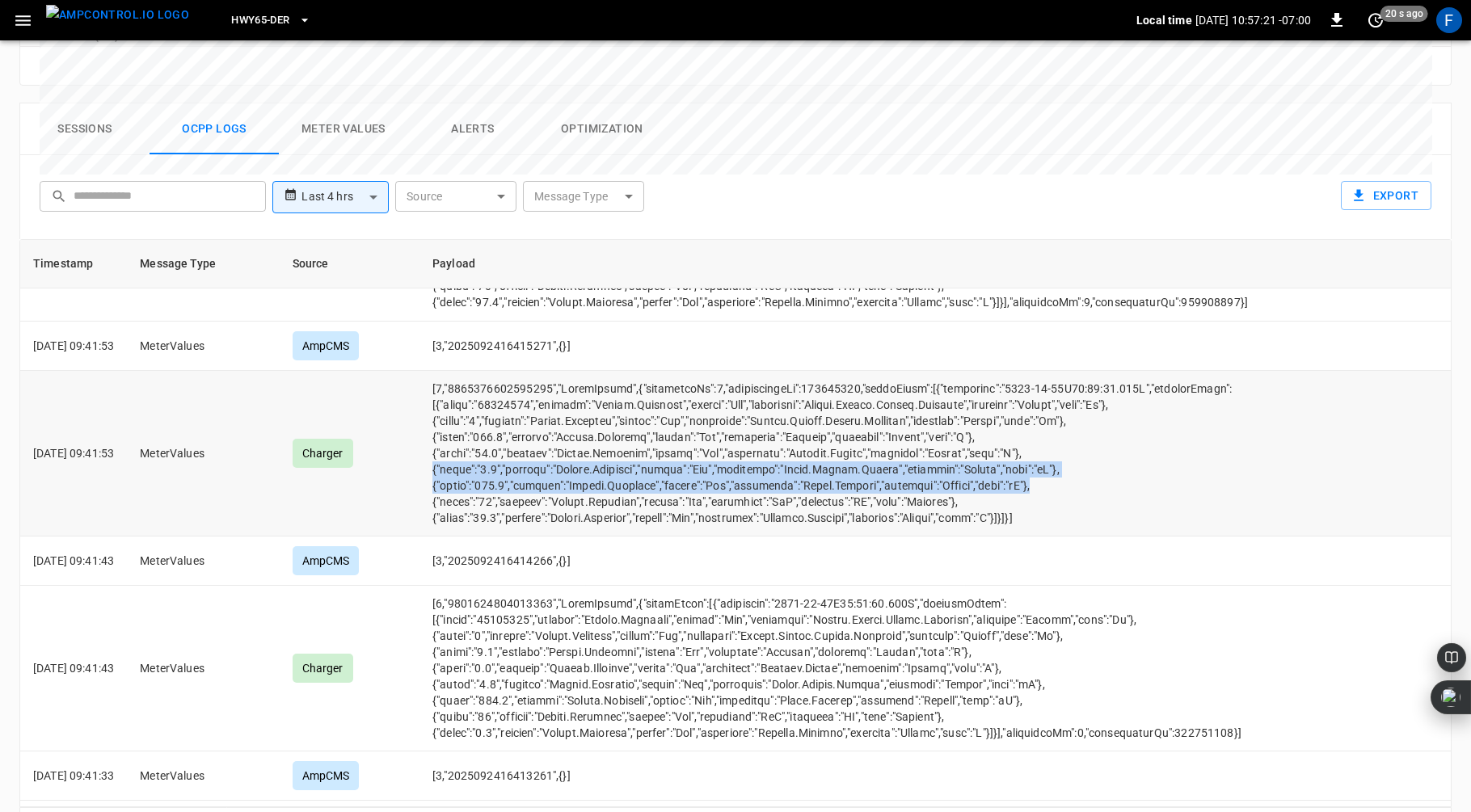
drag, startPoint x: 451, startPoint y: 395, endPoint x: 1061, endPoint y: 416, distance: 610.4
click at [1061, 416] on td "opcc-messages-table" at bounding box center [840, 453] width 842 height 165
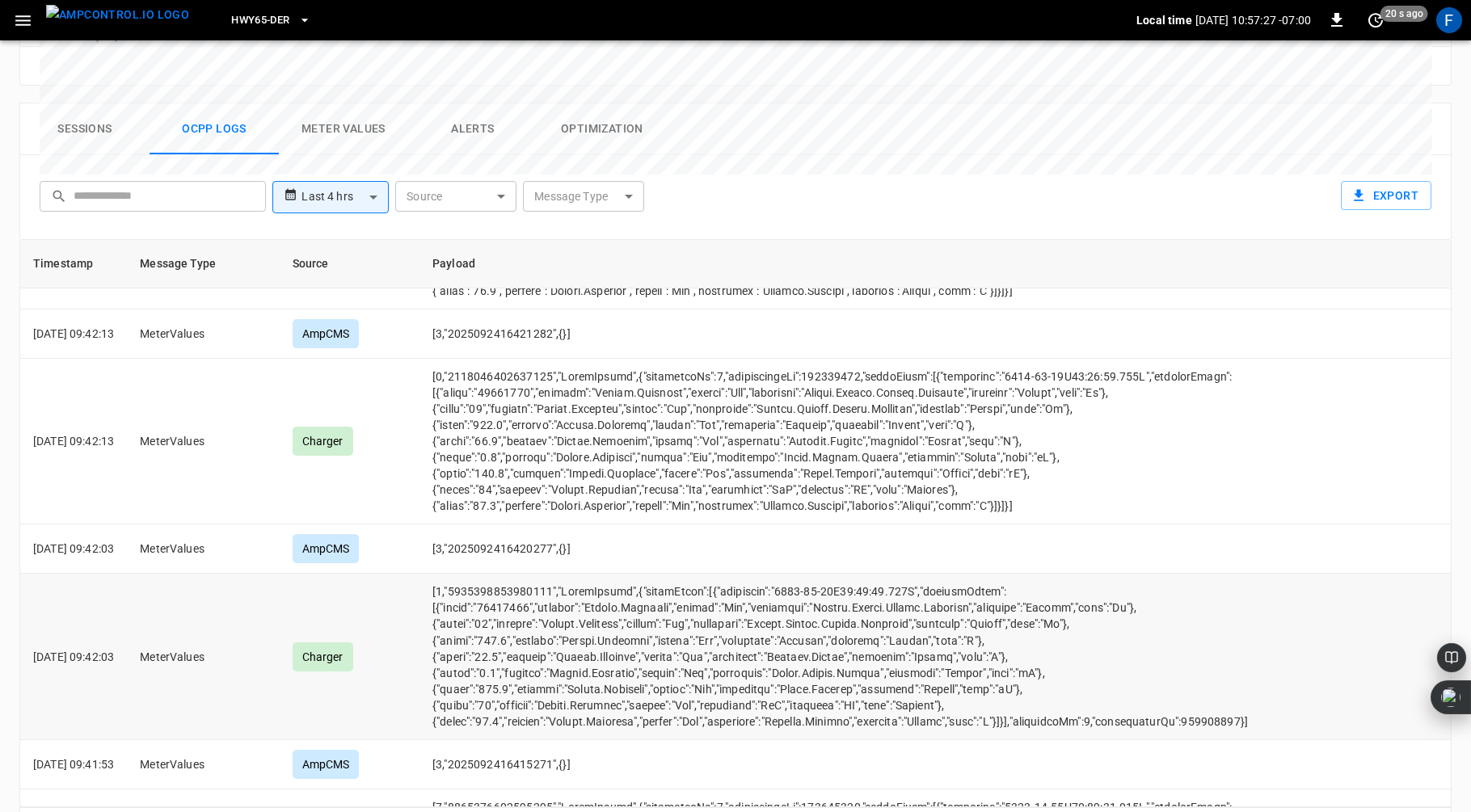
scroll to position [3837, 0]
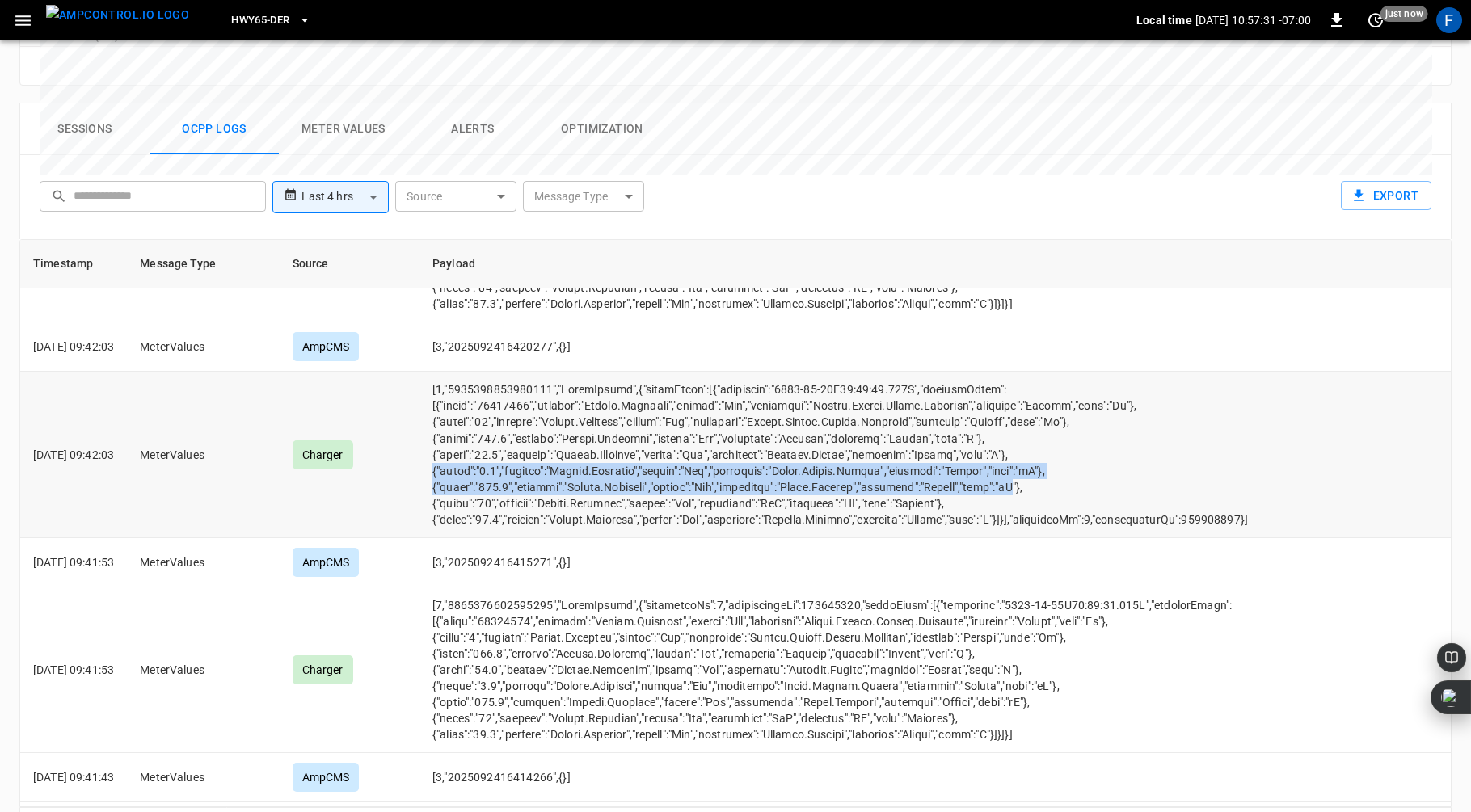
drag, startPoint x: 459, startPoint y: 400, endPoint x: 1046, endPoint y: 419, distance: 587.3
click at [1046, 420] on td "opcc-messages-table" at bounding box center [840, 454] width 842 height 165
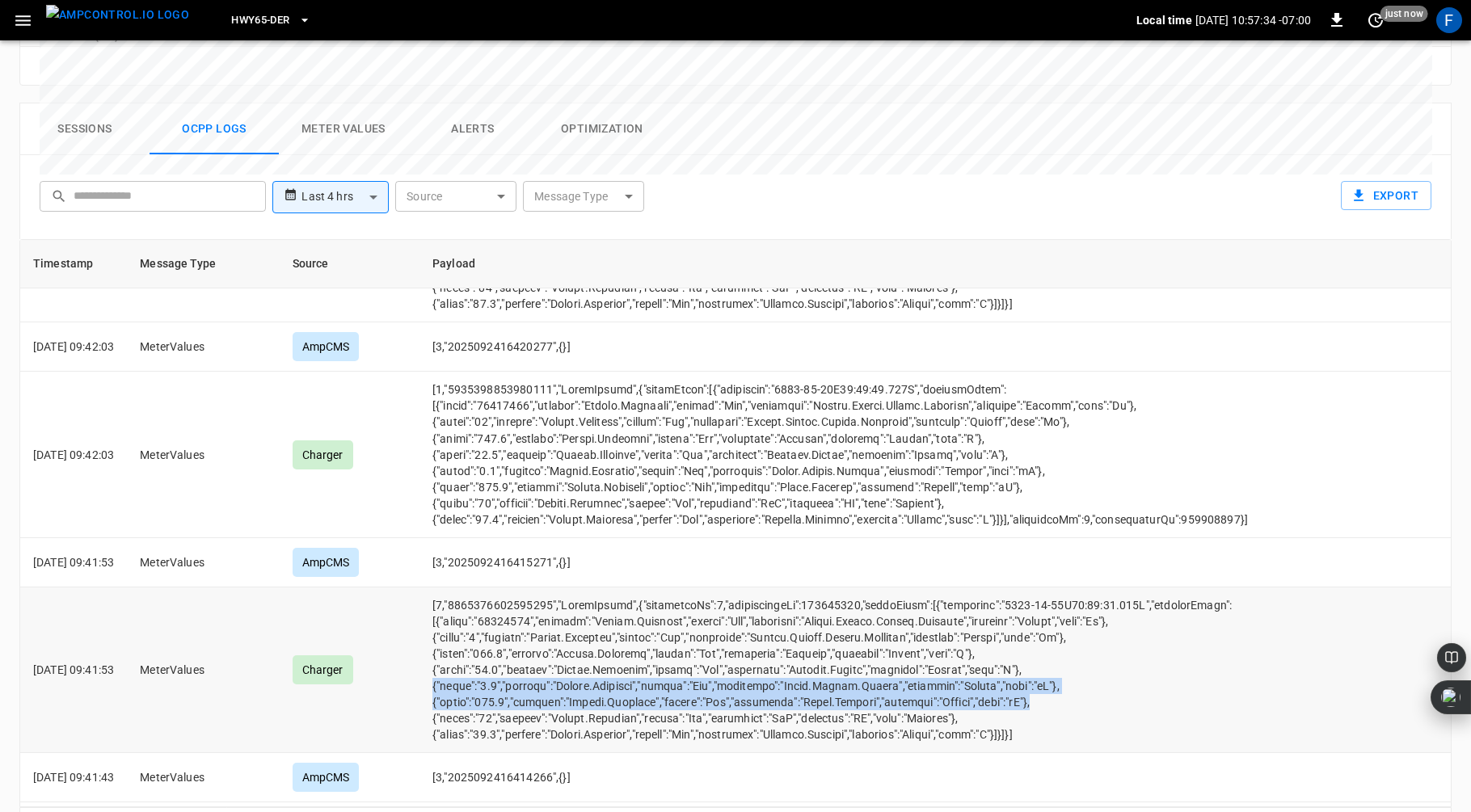
drag, startPoint x: 1060, startPoint y: 634, endPoint x: 452, endPoint y: 612, distance: 608.4
click at [452, 612] on td "opcc-messages-table" at bounding box center [840, 670] width 842 height 165
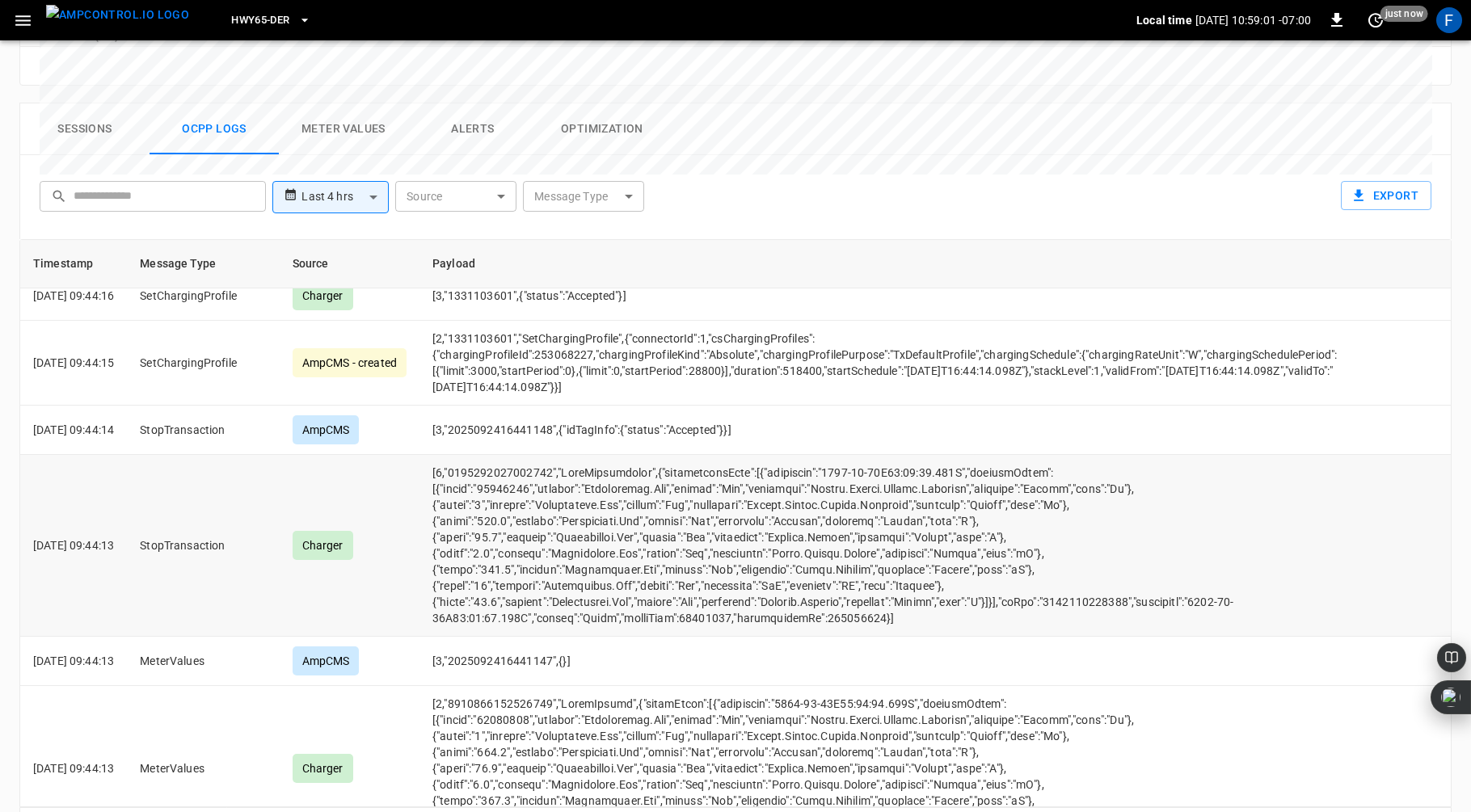
scroll to position [1772, 0]
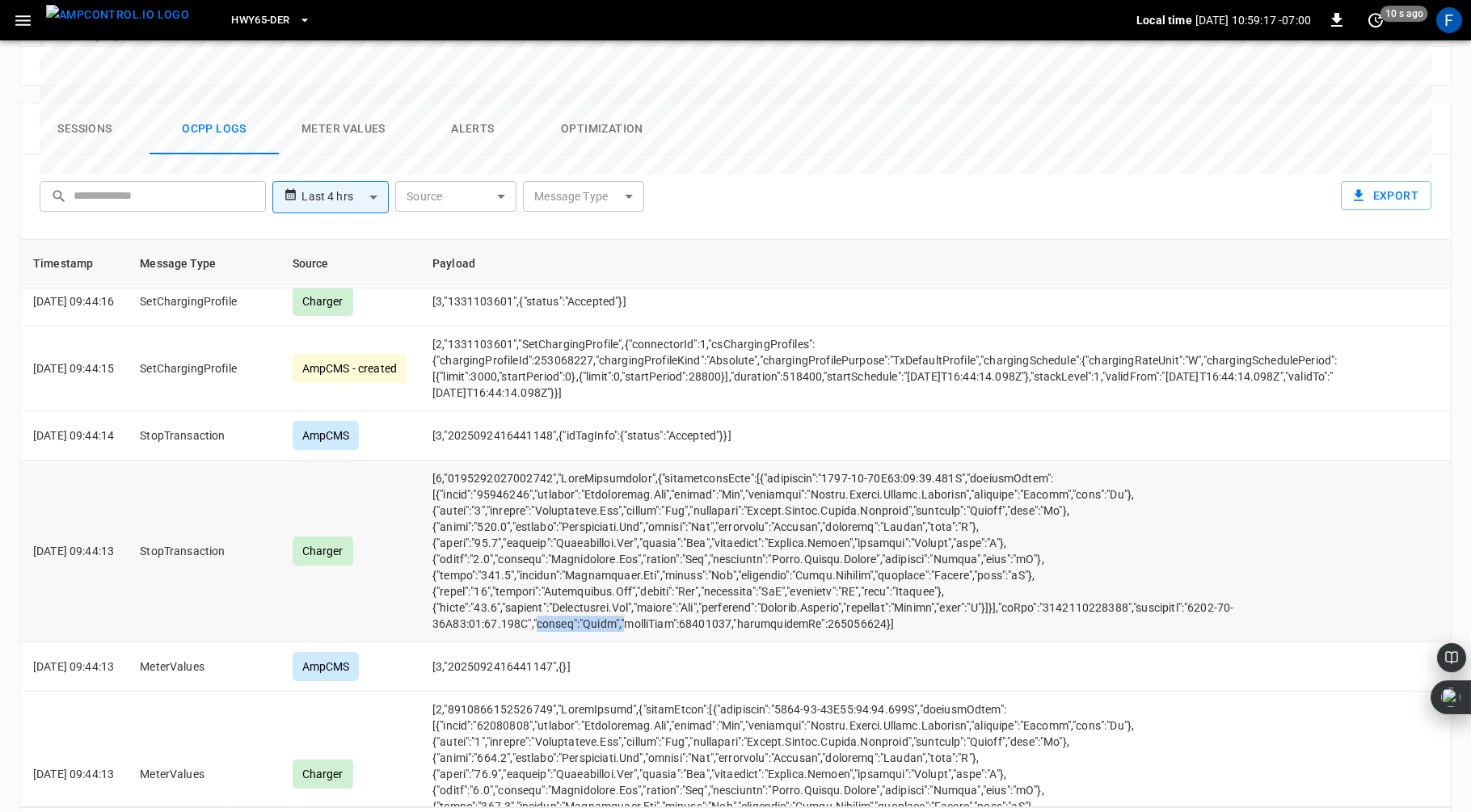
drag, startPoint x: 643, startPoint y: 573, endPoint x: 559, endPoint y: 568, distance: 84.1
click at [559, 568] on td "opcc-messages-table" at bounding box center [946, 552] width 1054 height 182
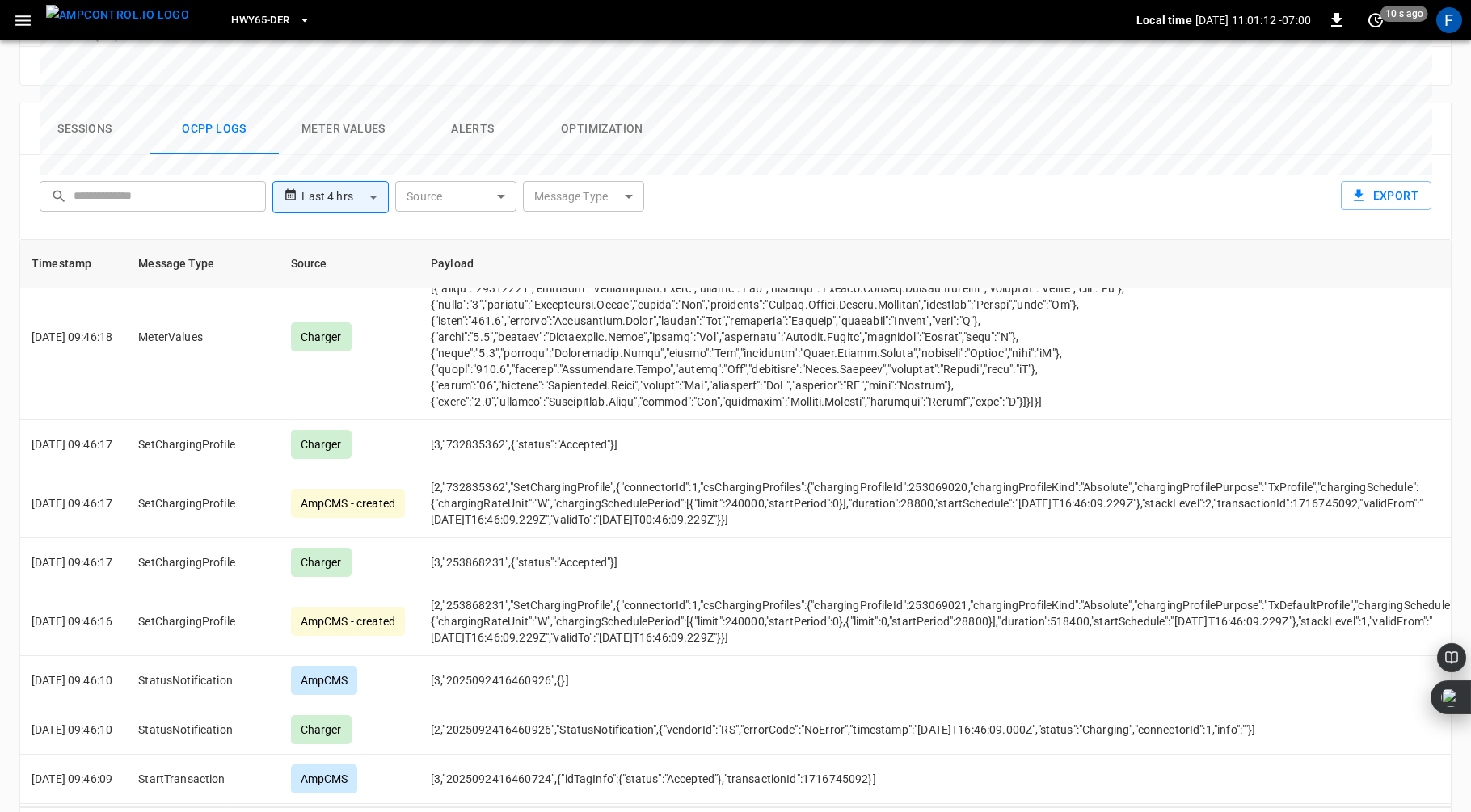
scroll to position [2524, 2]
